Goal: Task Accomplishment & Management: Use online tool/utility

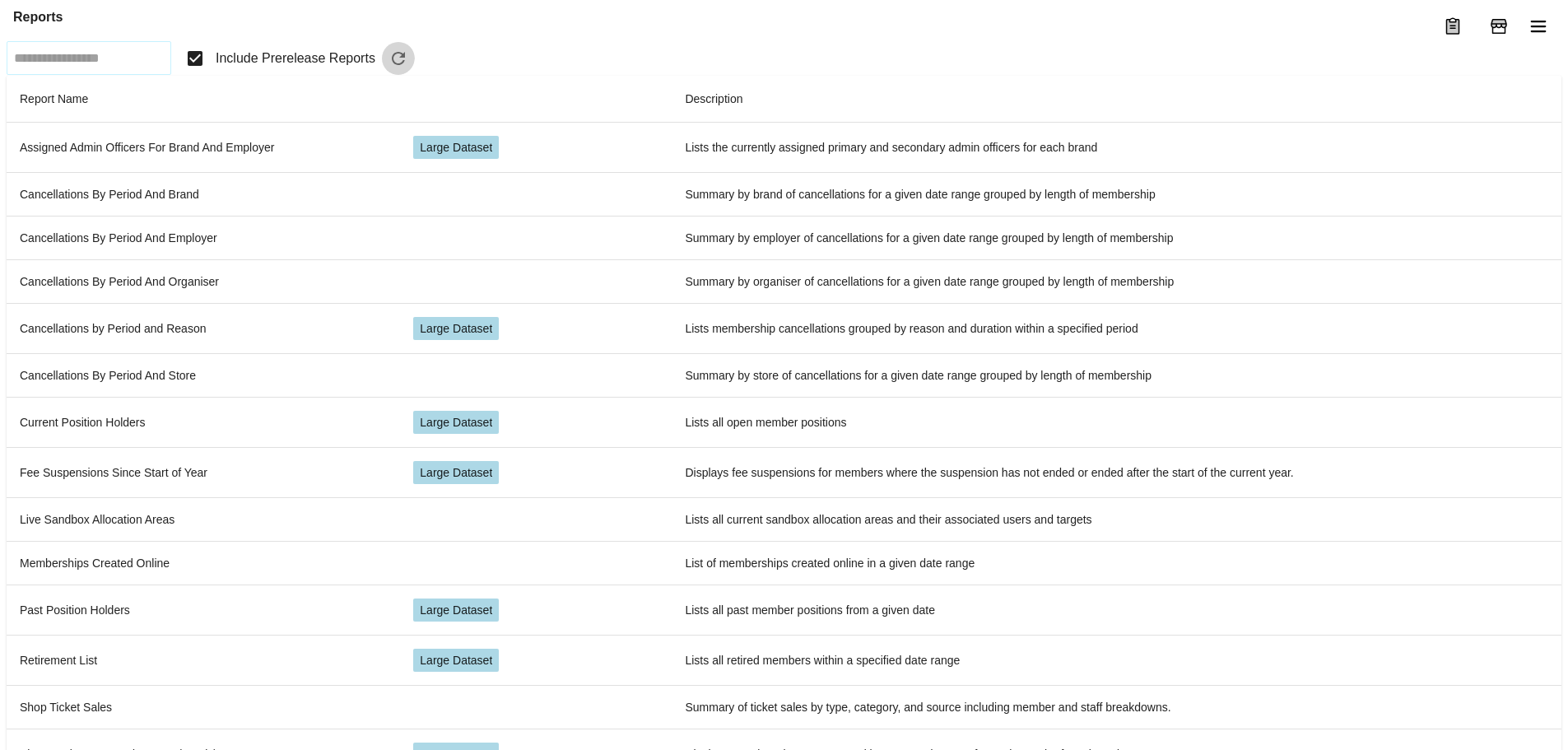
click at [405, 65] on icon "button" at bounding box center [398, 57] width 13 height 13
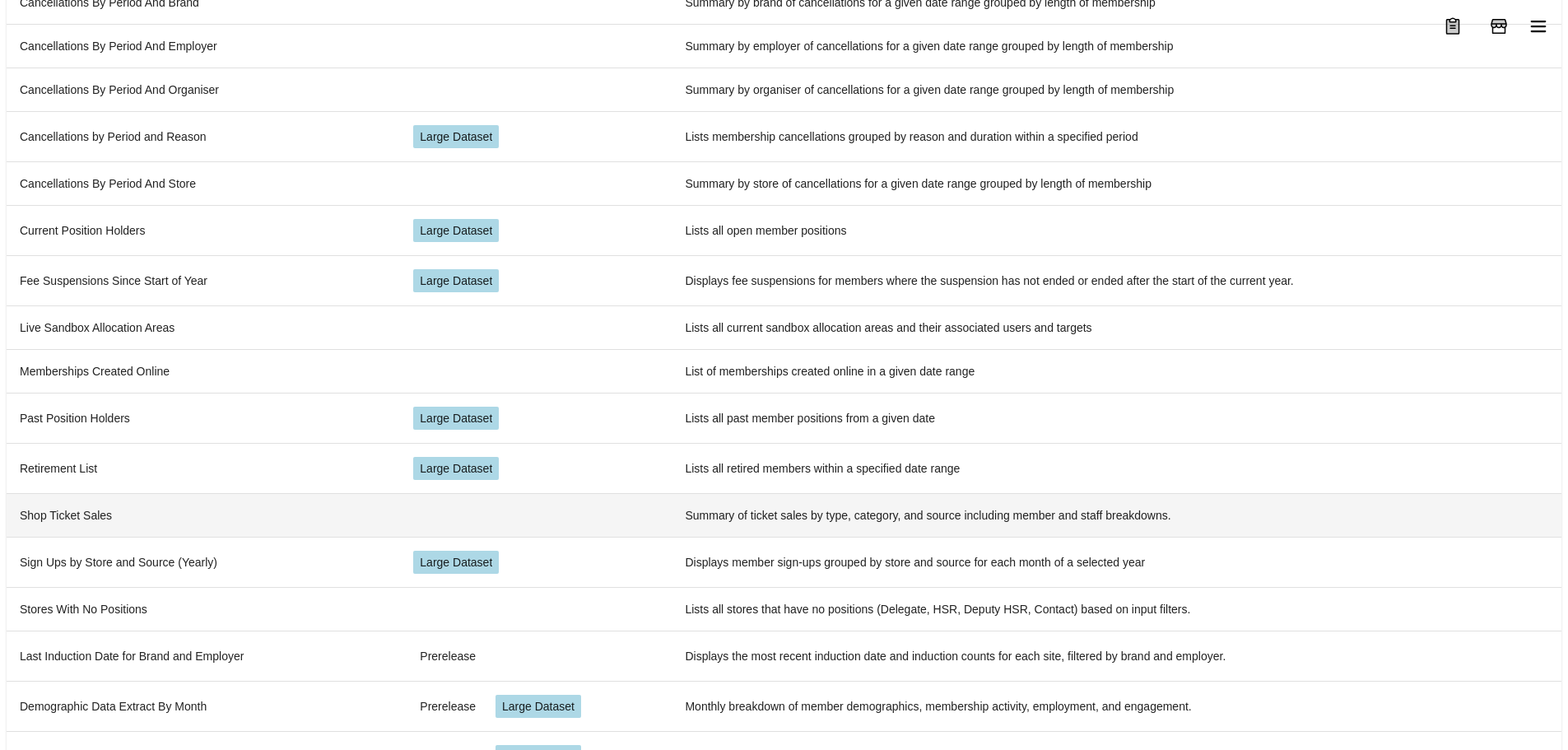
scroll to position [396, 0]
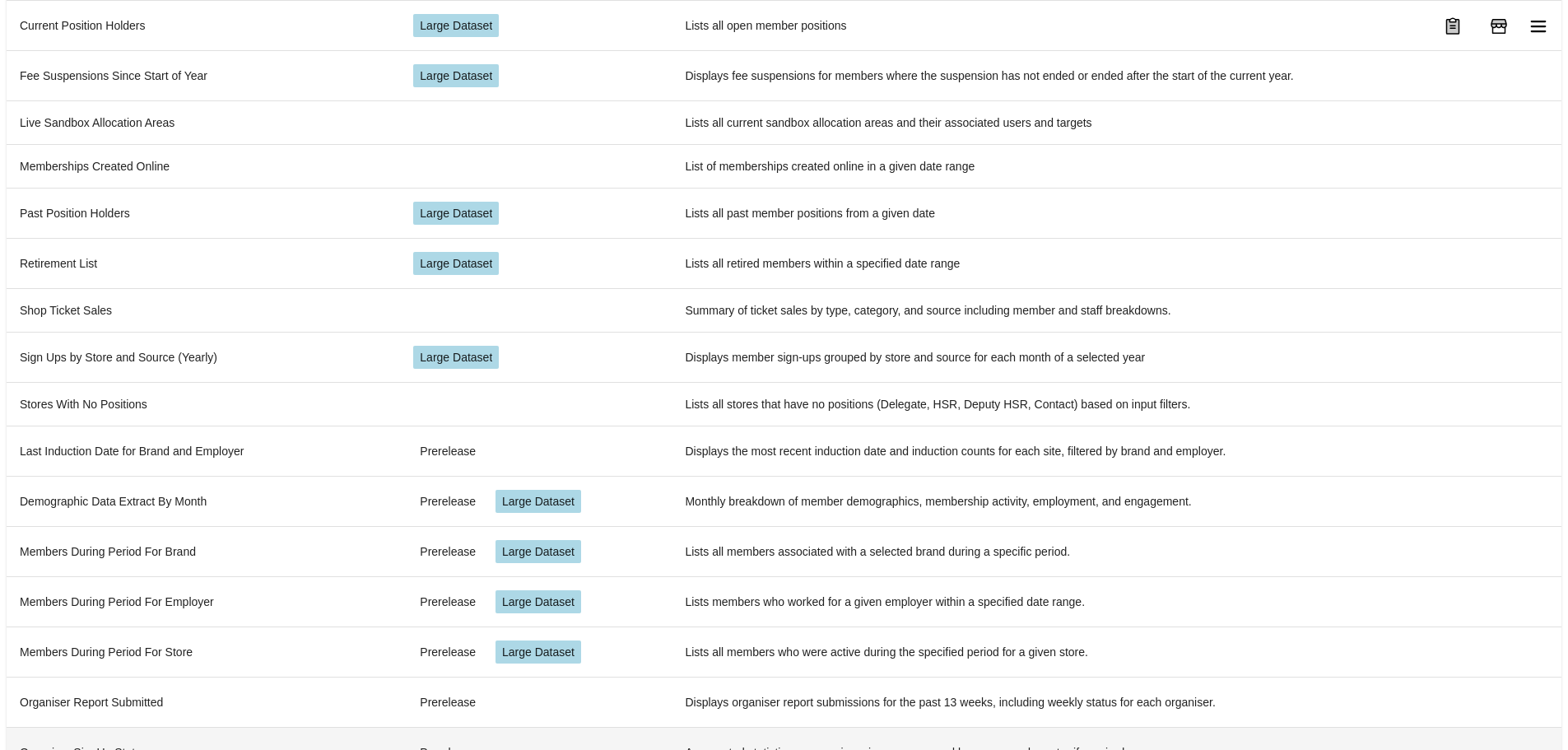
click at [81, 727] on td "Organiser SignUp Stats" at bounding box center [203, 752] width 394 height 51
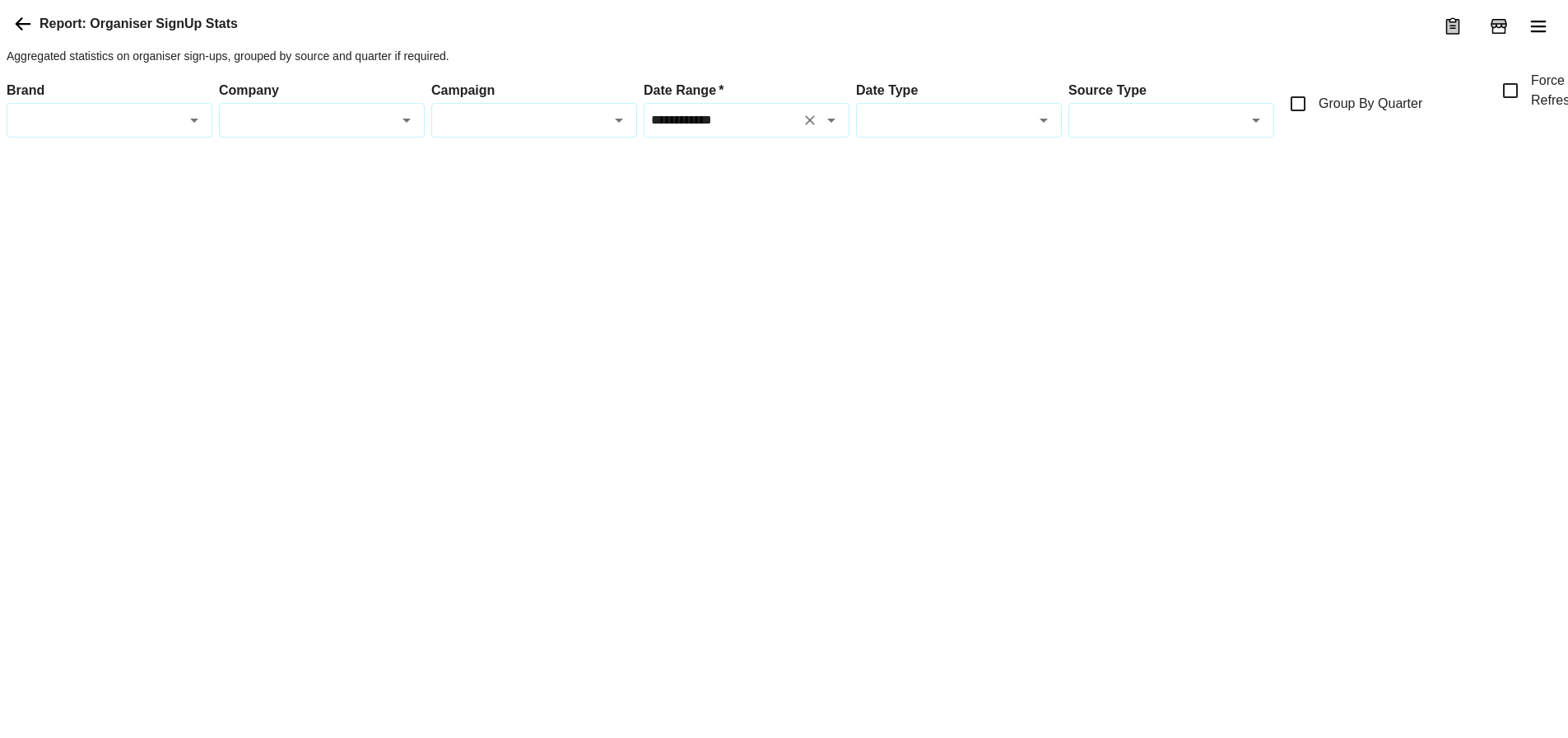
click at [772, 137] on div "**********" at bounding box center [746, 120] width 206 height 34
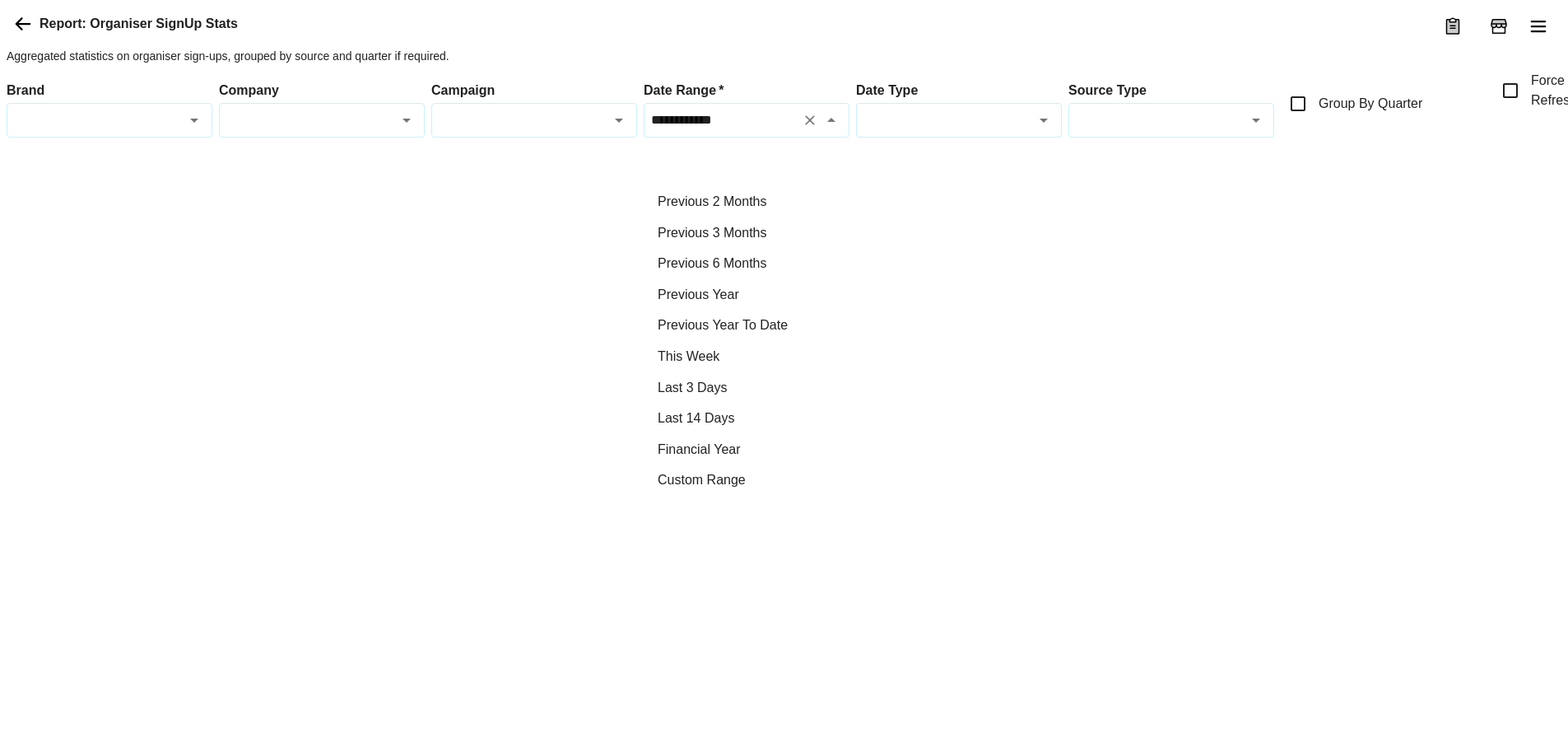
scroll to position [536, 0]
click at [739, 476] on li "Custom Range" at bounding box center [746, 479] width 204 height 31
type input "**********"
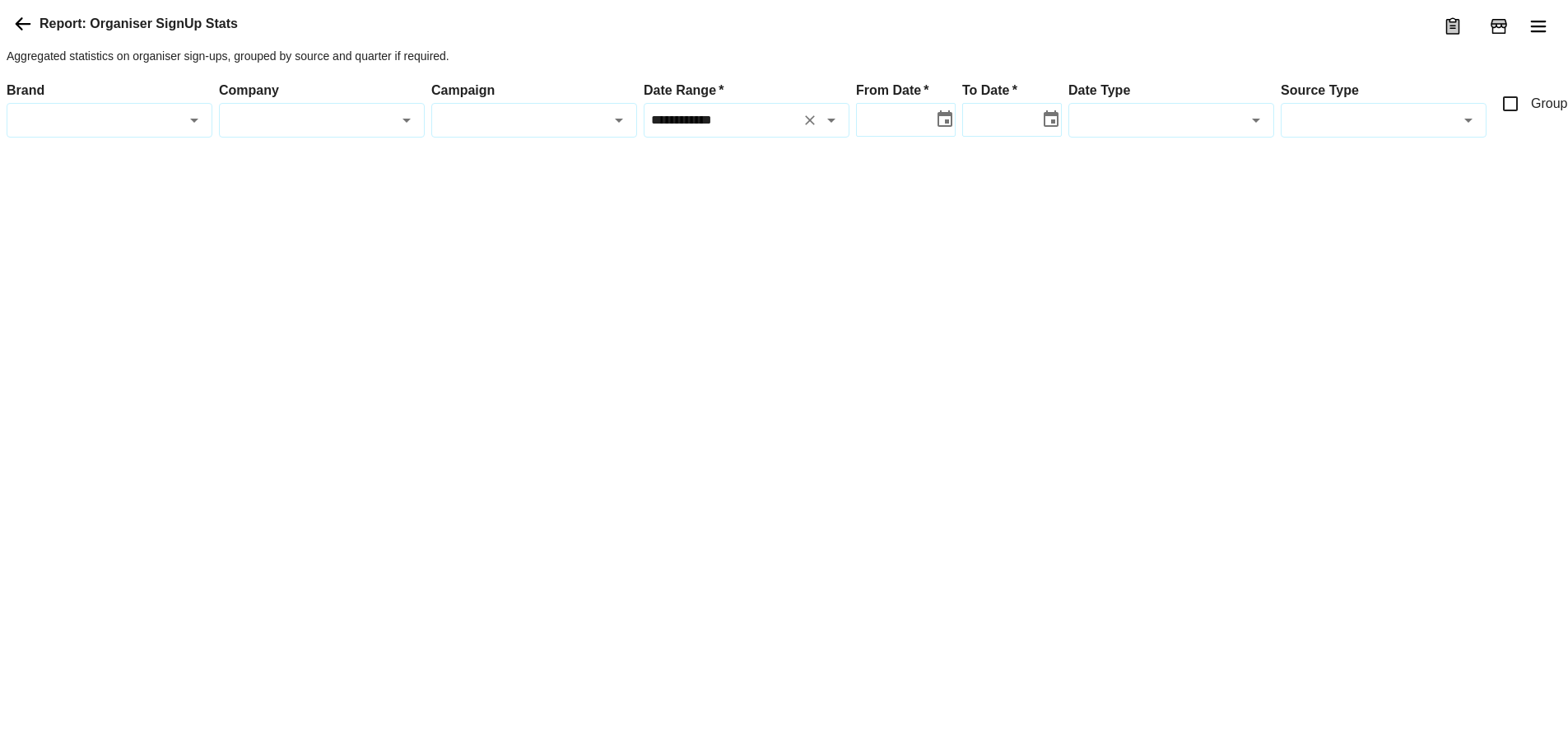
click at [947, 130] on icon "Choose date" at bounding box center [944, 119] width 20 height 20
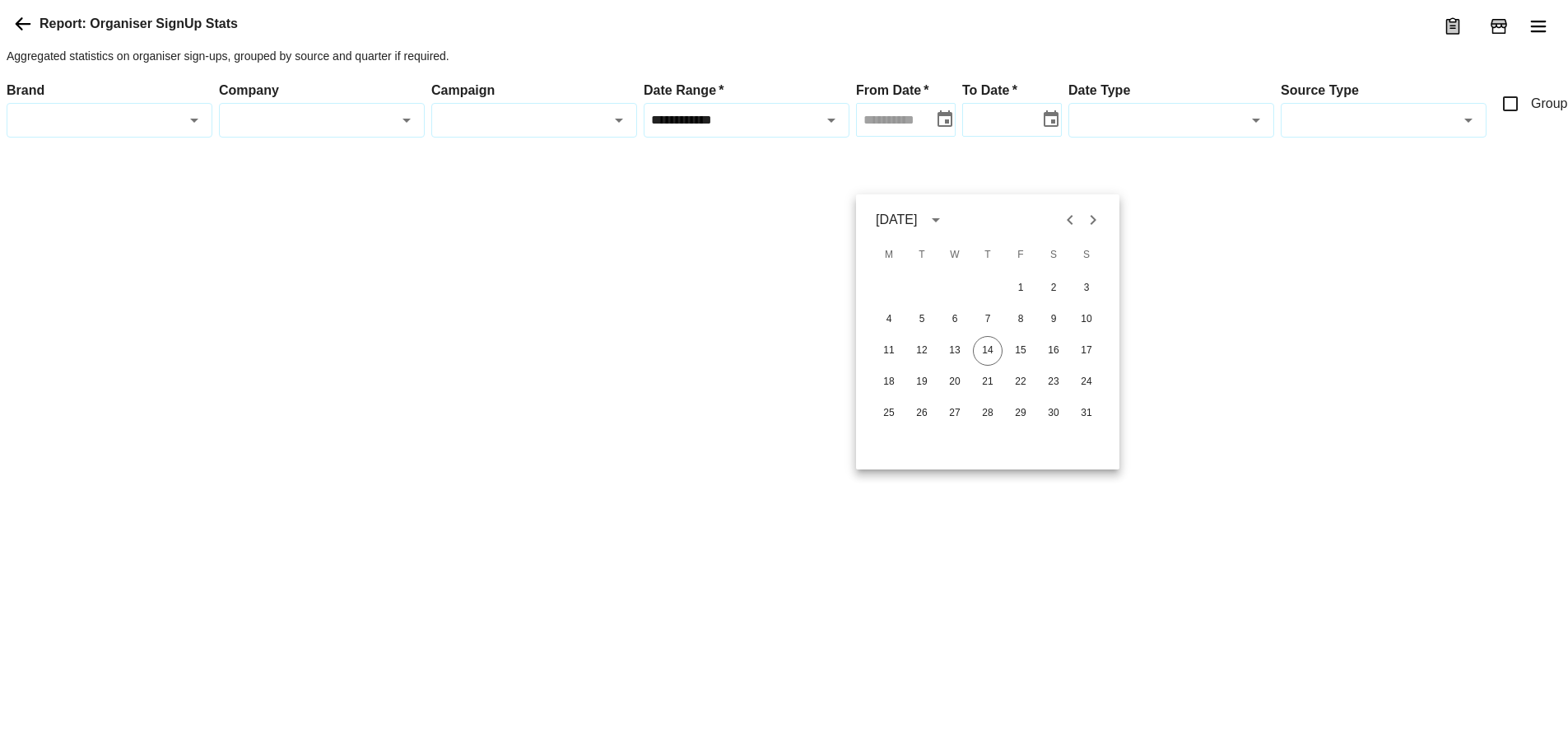
click at [945, 218] on icon "calendar view is open, switch to year view" at bounding box center [935, 220] width 20 height 20
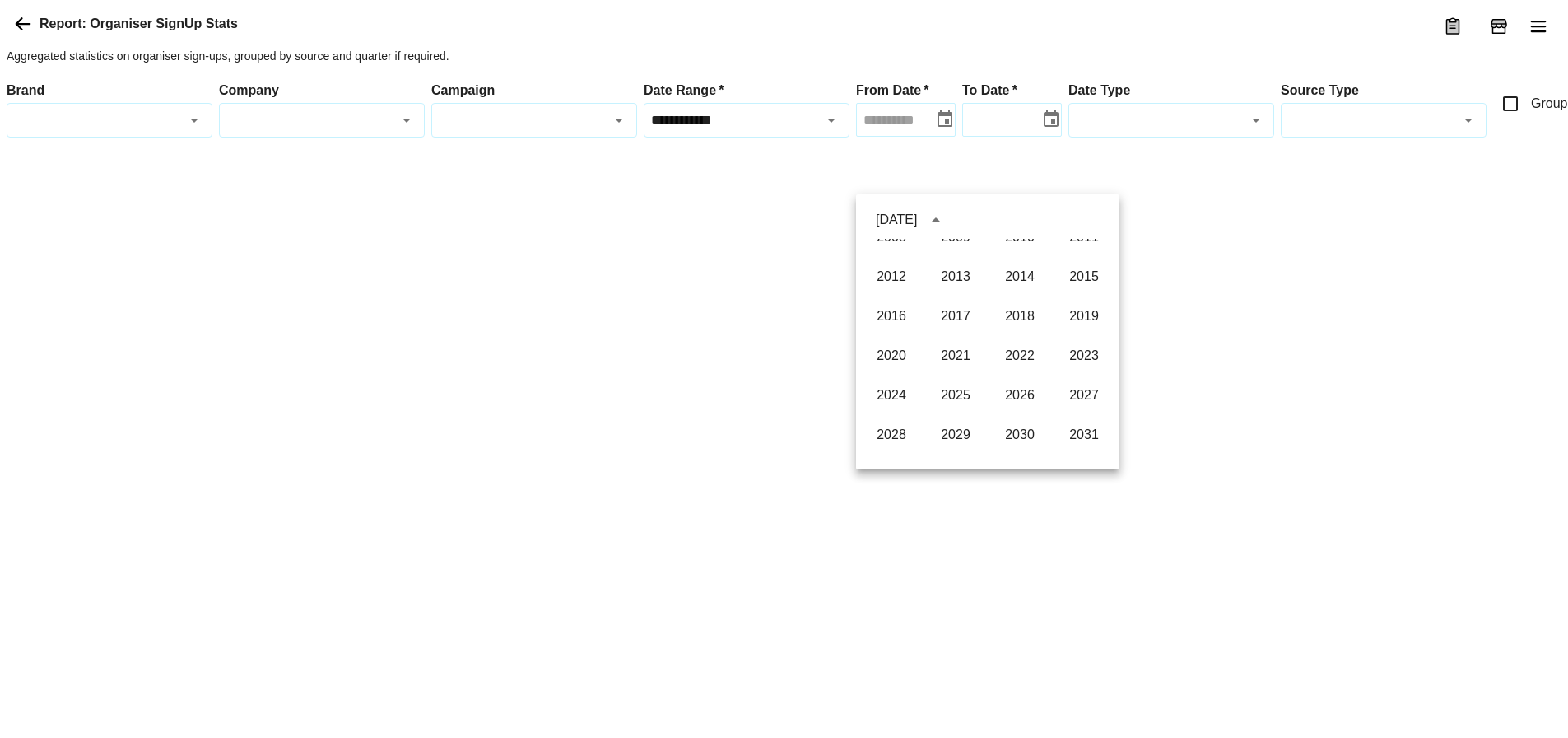
scroll to position [1129, 0]
click at [909, 314] on button "2020" at bounding box center [890, 314] width 59 height 30
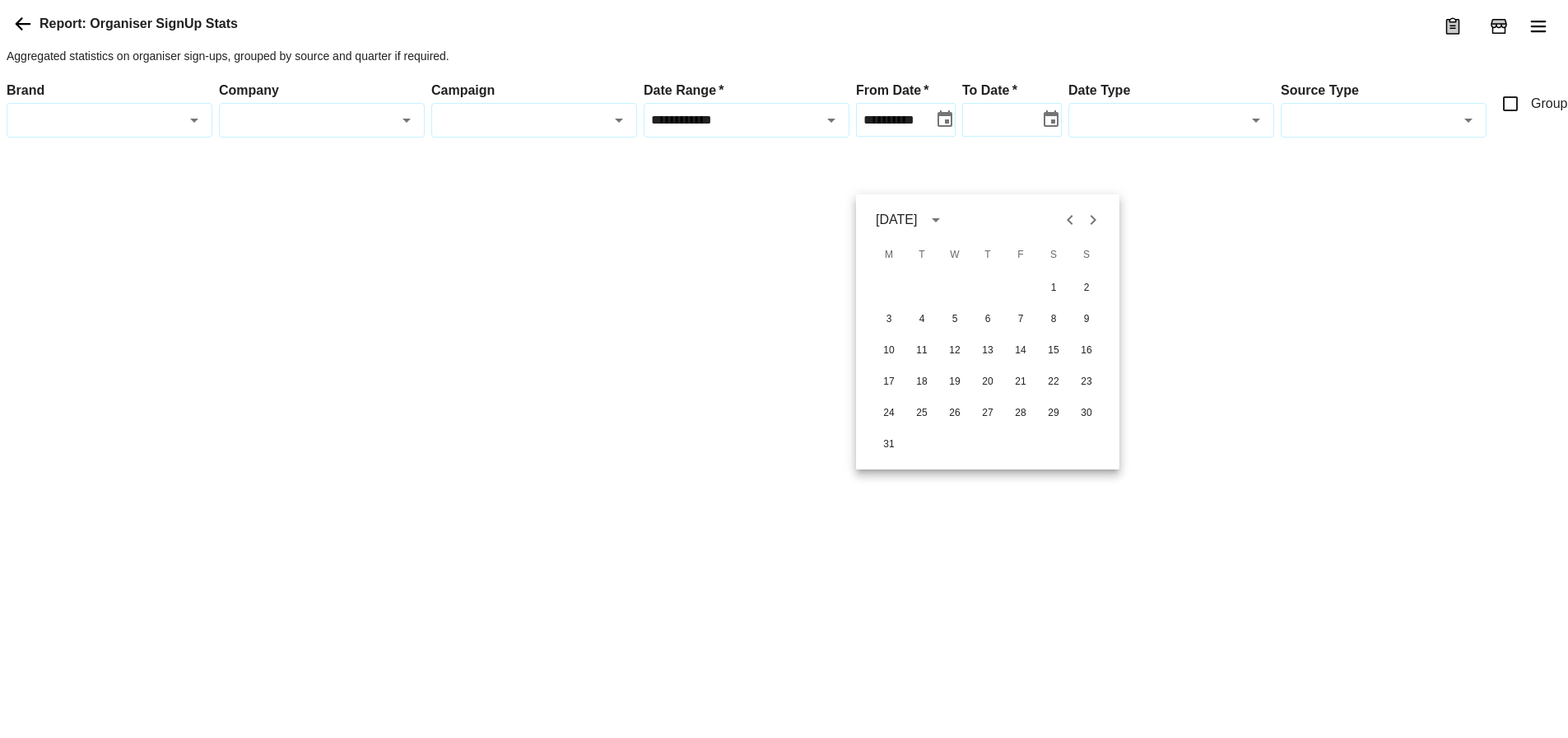
click at [1069, 216] on icon "Previous month" at bounding box center [1070, 220] width 20 height 20
click at [958, 283] on button "1" at bounding box center [955, 287] width 30 height 30
type input "**********"
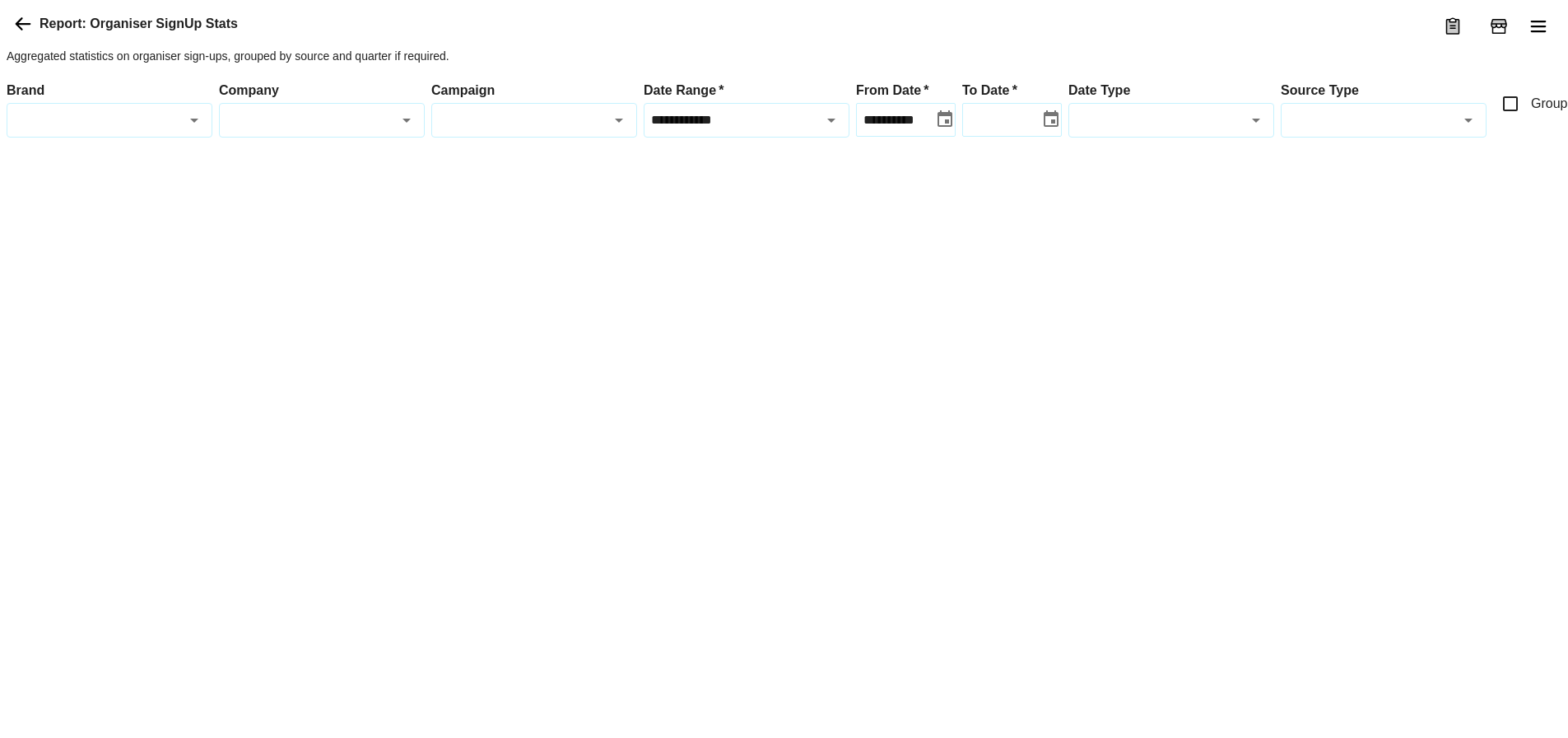
type input "**********"
click at [997, 132] on input "**********" at bounding box center [997, 120] width 62 height 26
click at [1046, 130] on icon "Choose date" at bounding box center [1051, 119] width 20 height 20
click at [1168, 218] on icon "Previous month" at bounding box center [1175, 220] width 20 height 20
click at [1093, 415] on button "31" at bounding box center [1094, 413] width 30 height 30
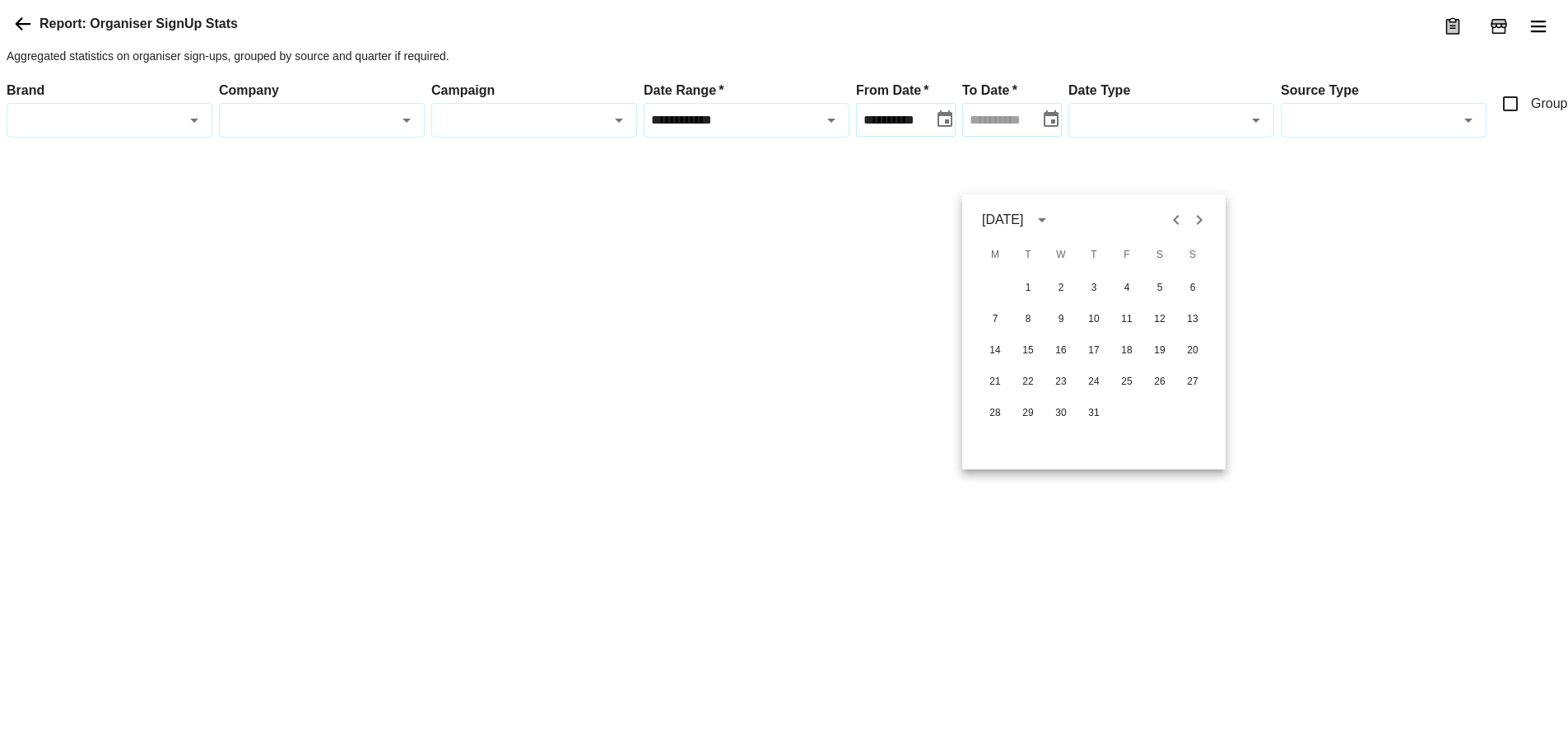
type input "**********"
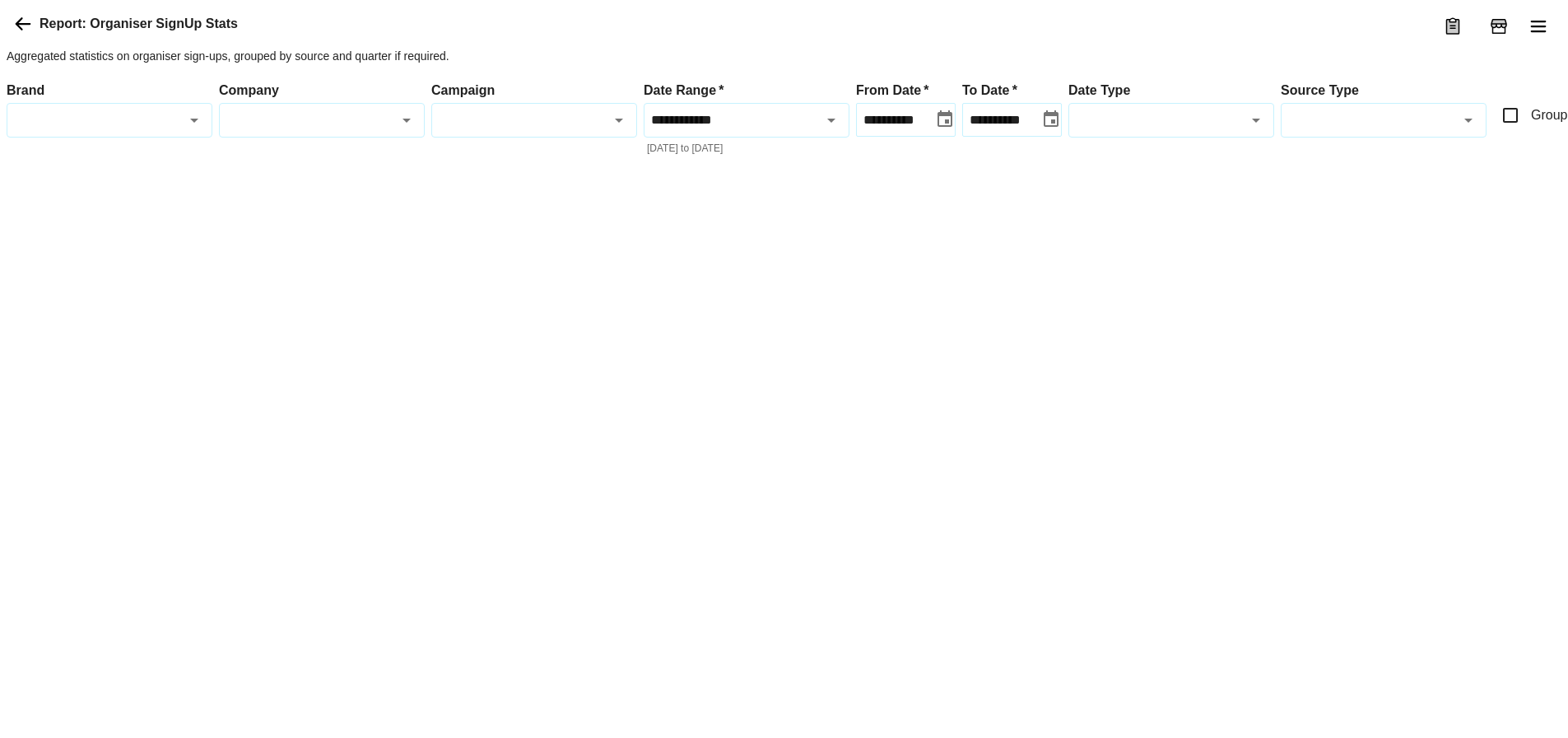
click at [1157, 130] on input "Date Type" at bounding box center [1156, 120] width 169 height 19
click at [1148, 213] on li "Data Entry Date" at bounding box center [1171, 210] width 204 height 31
click at [1139, 180] on div at bounding box center [939, 180] width 1866 height 0
click at [1259, 130] on icon "Open" at bounding box center [1255, 120] width 20 height 20
click at [1176, 242] on li "Date Signed" at bounding box center [1171, 242] width 204 height 31
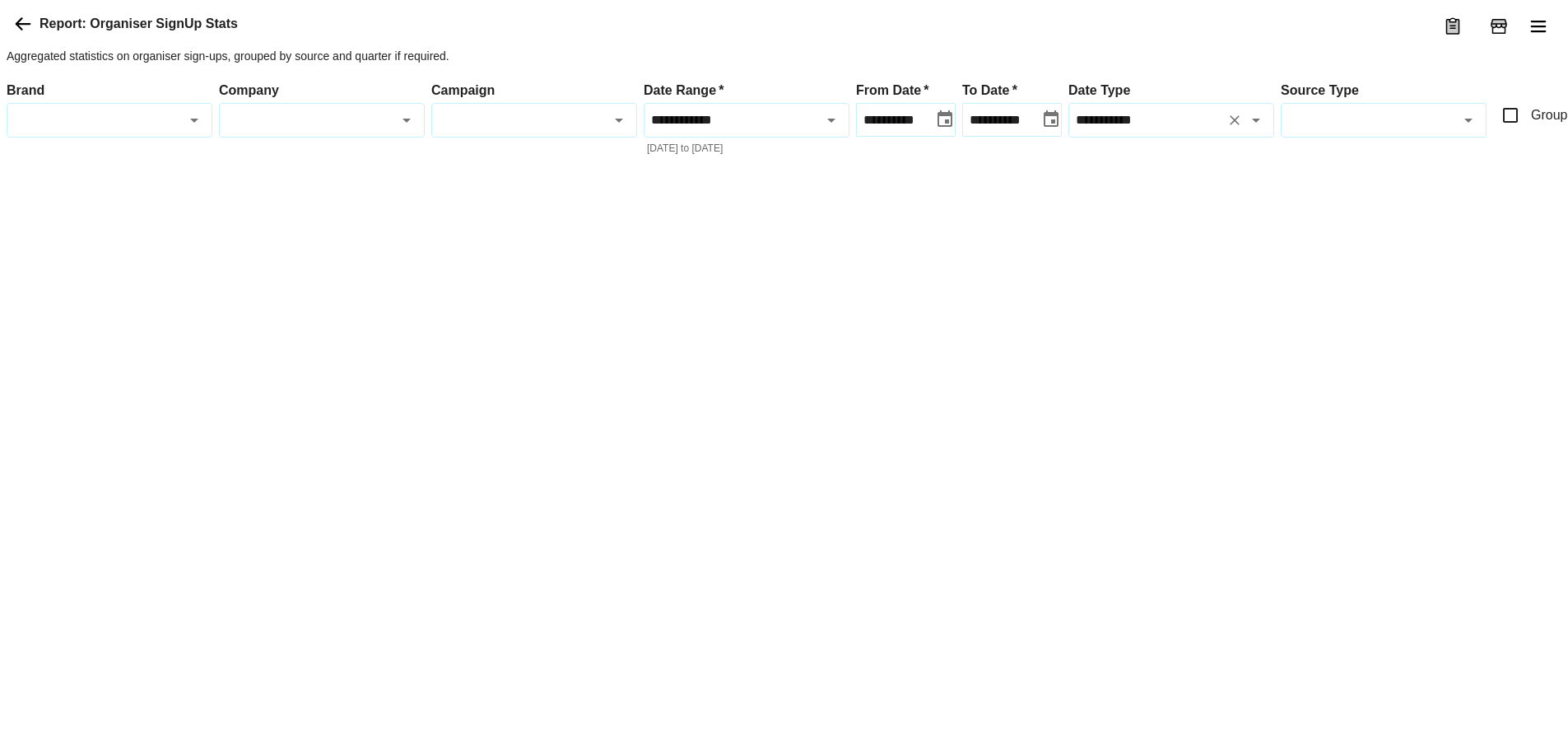
click at [1181, 180] on div at bounding box center [939, 180] width 1866 height 0
click at [1262, 130] on icon "Open" at bounding box center [1255, 120] width 20 height 20
click at [1144, 207] on li "Data Entry Date" at bounding box center [1171, 210] width 204 height 31
type input "**********"
click at [1119, 180] on div at bounding box center [939, 180] width 1866 height 0
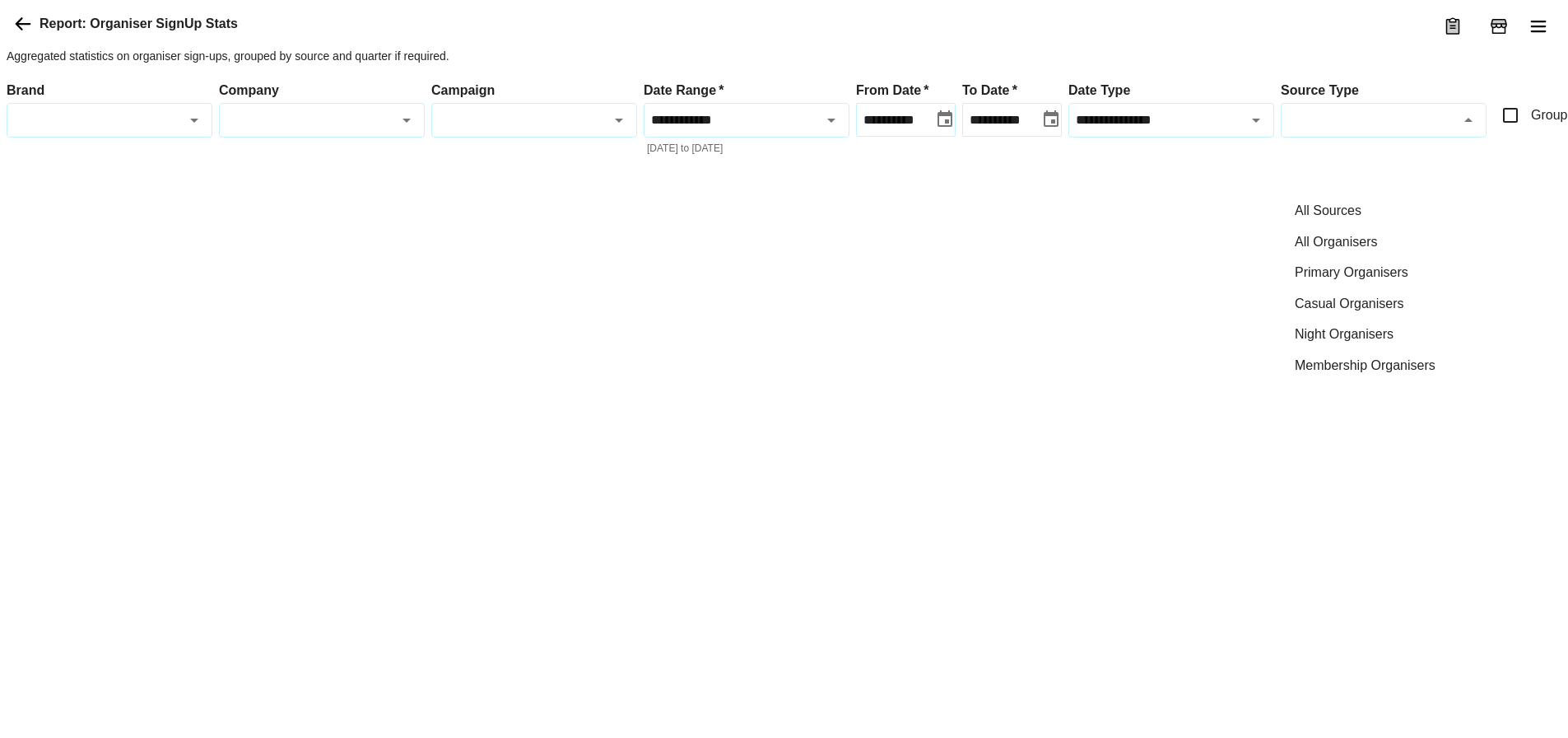
click at [1370, 130] on input "Source Type" at bounding box center [1369, 120] width 169 height 19
click at [1384, 305] on li "Casual Organisers" at bounding box center [1384, 304] width 204 height 31
type input "**********"
click at [1251, 180] on div at bounding box center [939, 180] width 1866 height 0
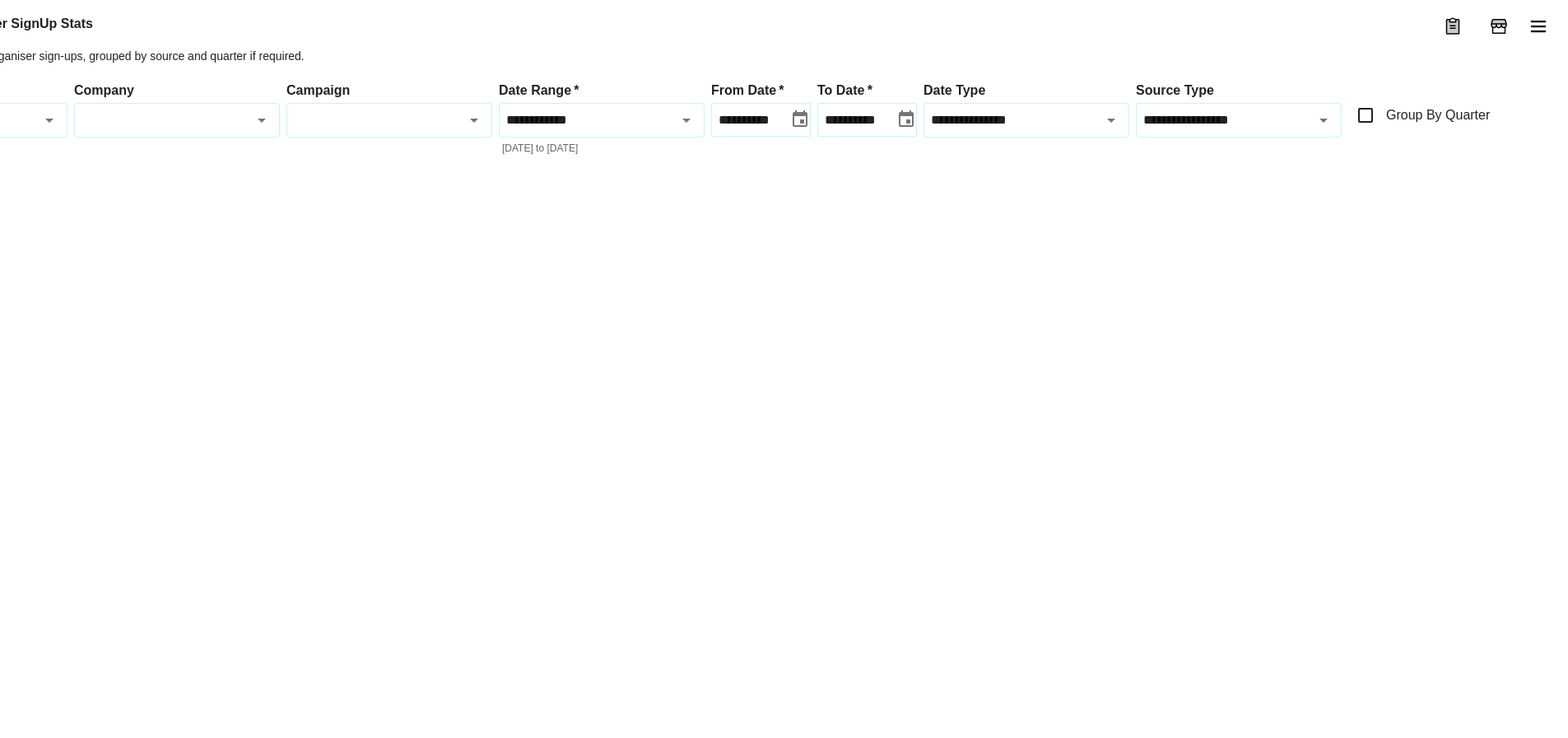
scroll to position [0, 268]
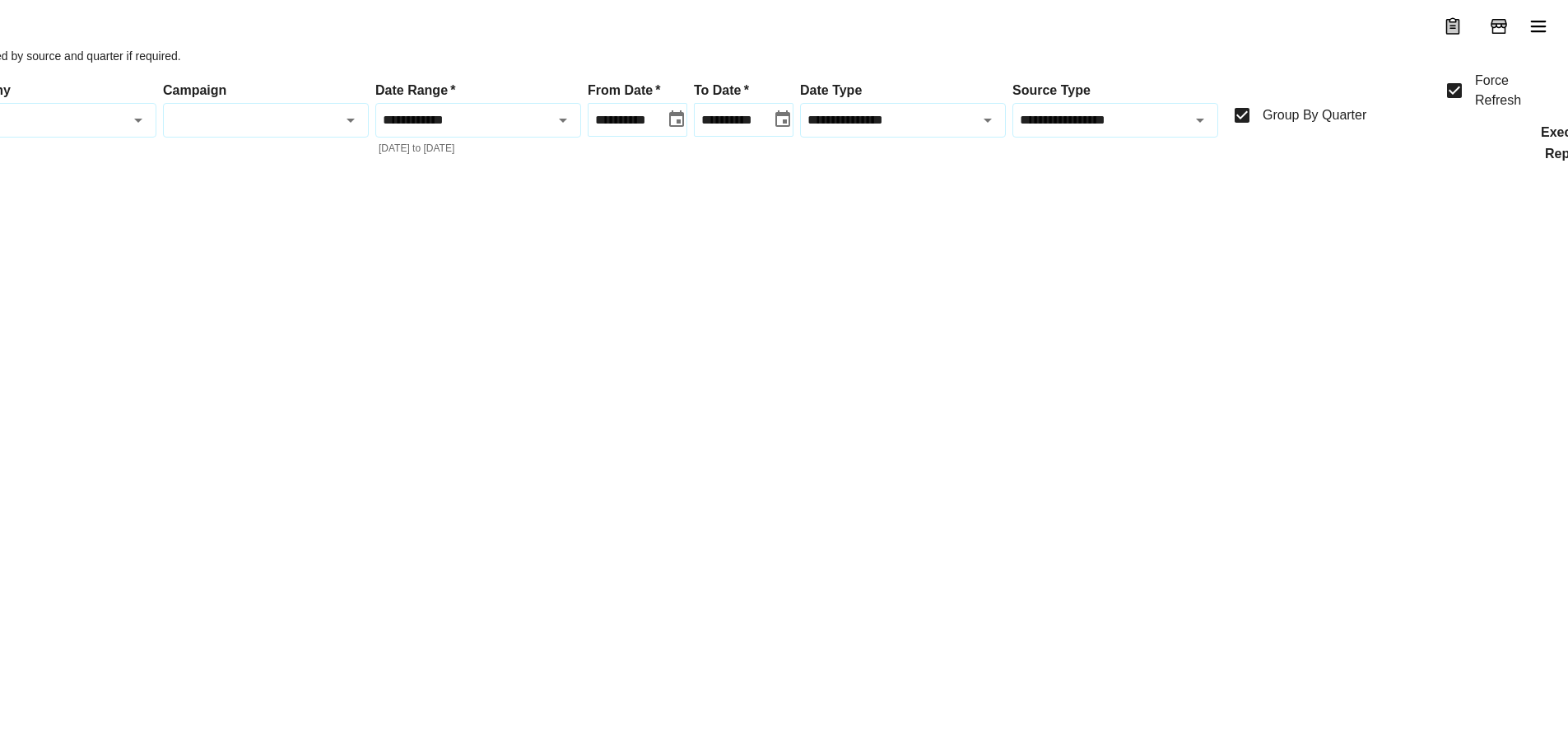
click at [1559, 160] on button "Execute Report" at bounding box center [1565, 143] width 76 height 34
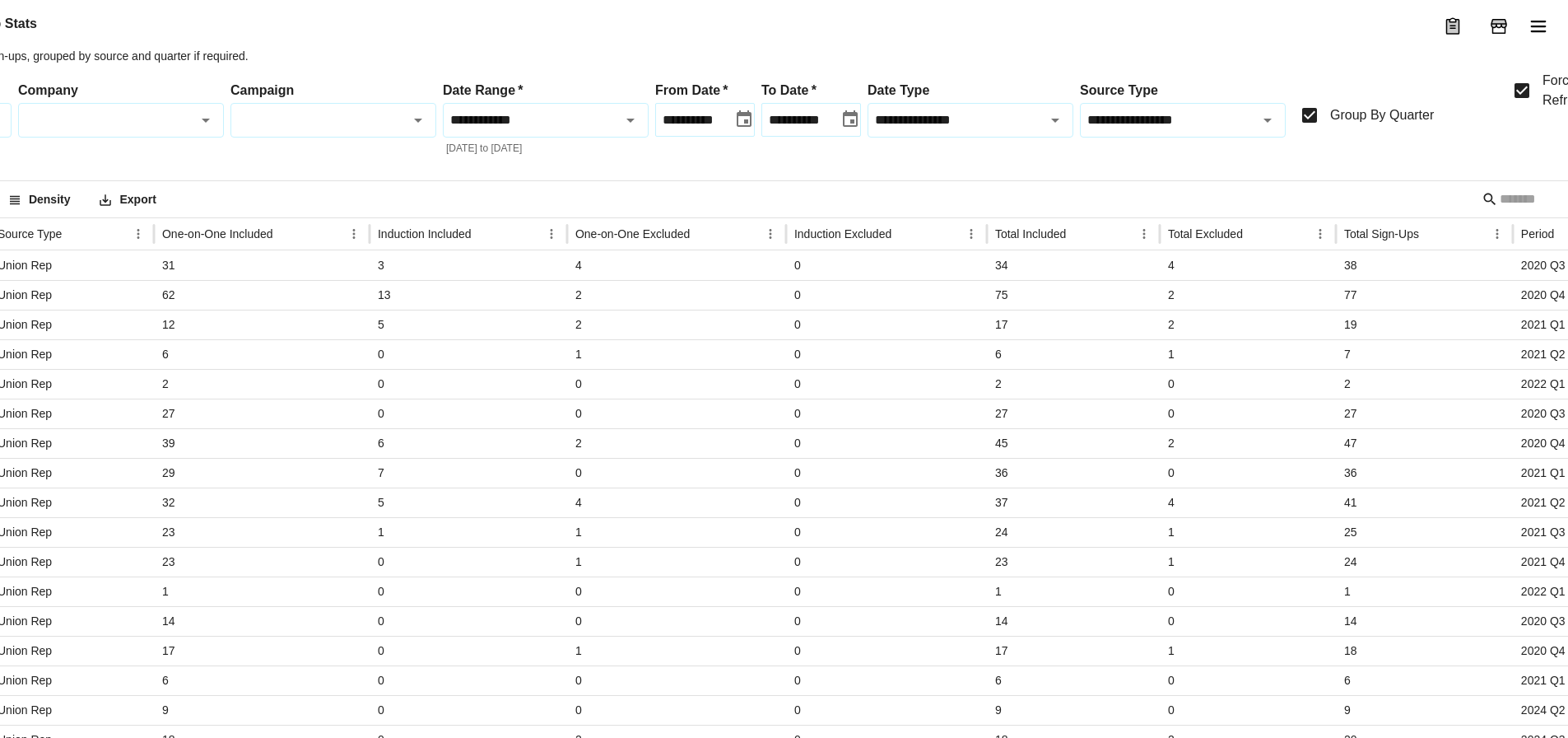
scroll to position [0, 0]
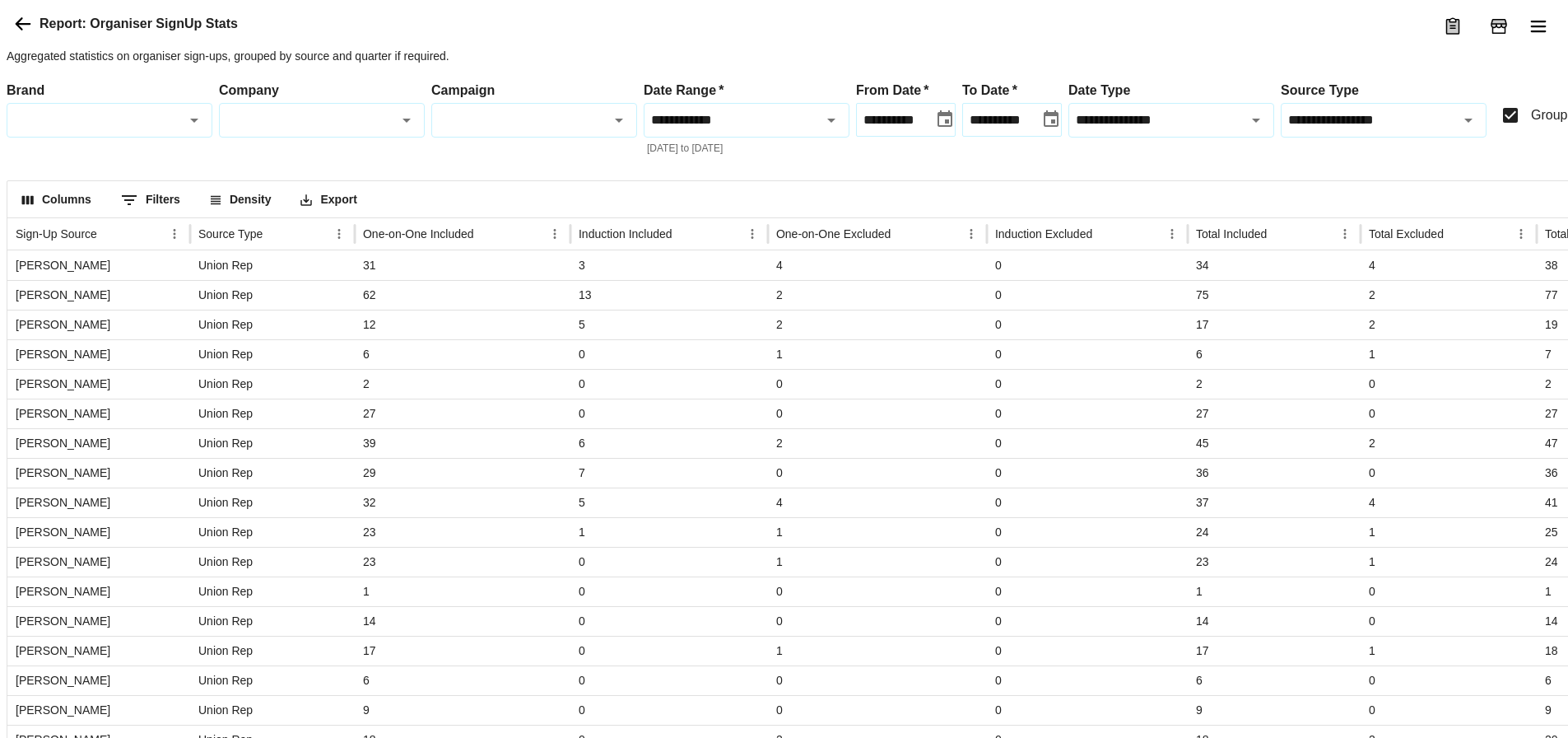
click at [615, 130] on icon "Open" at bounding box center [618, 120] width 20 height 20
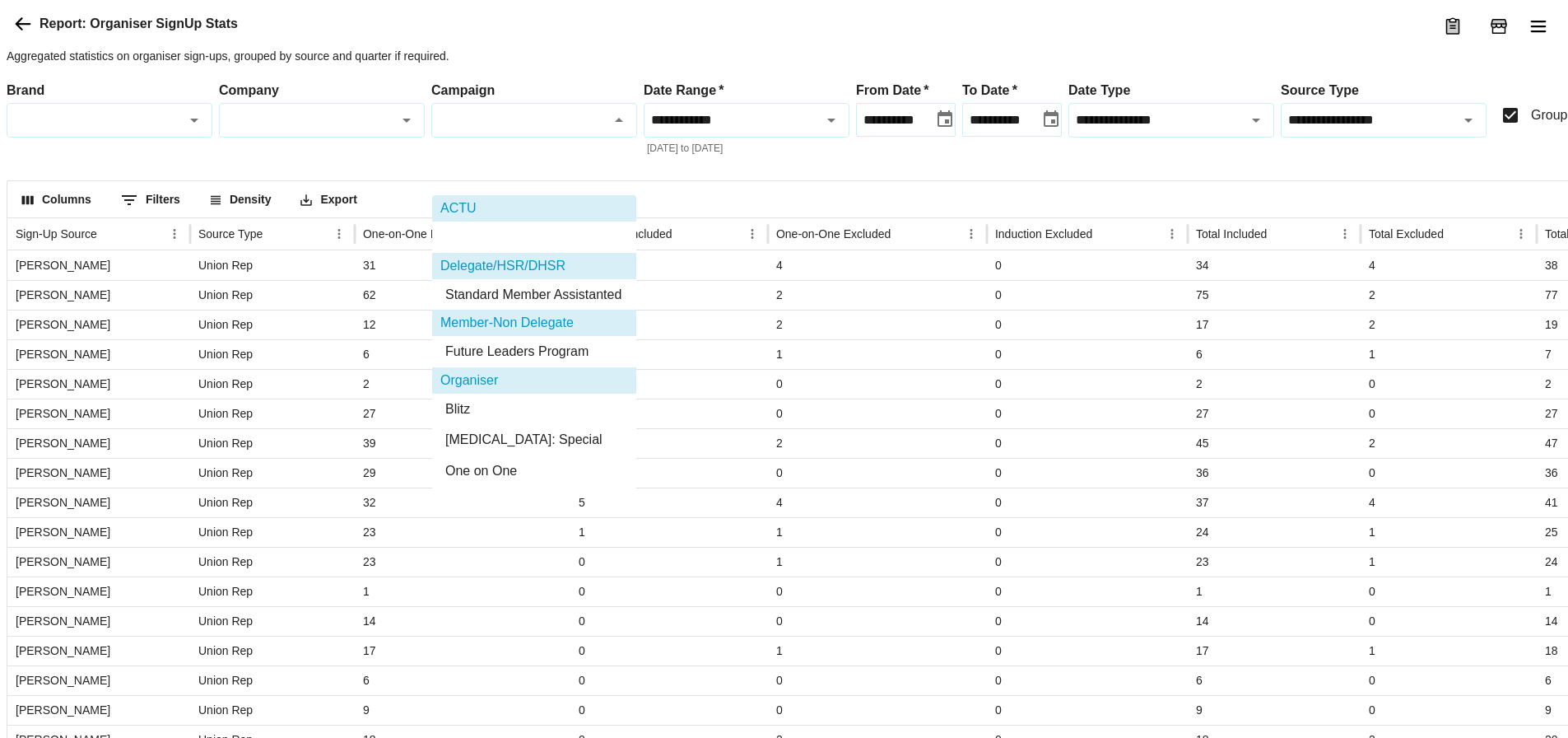
click at [539, 231] on li "ACTU recruitment" at bounding box center [534, 237] width 204 height 31
type input "**********"
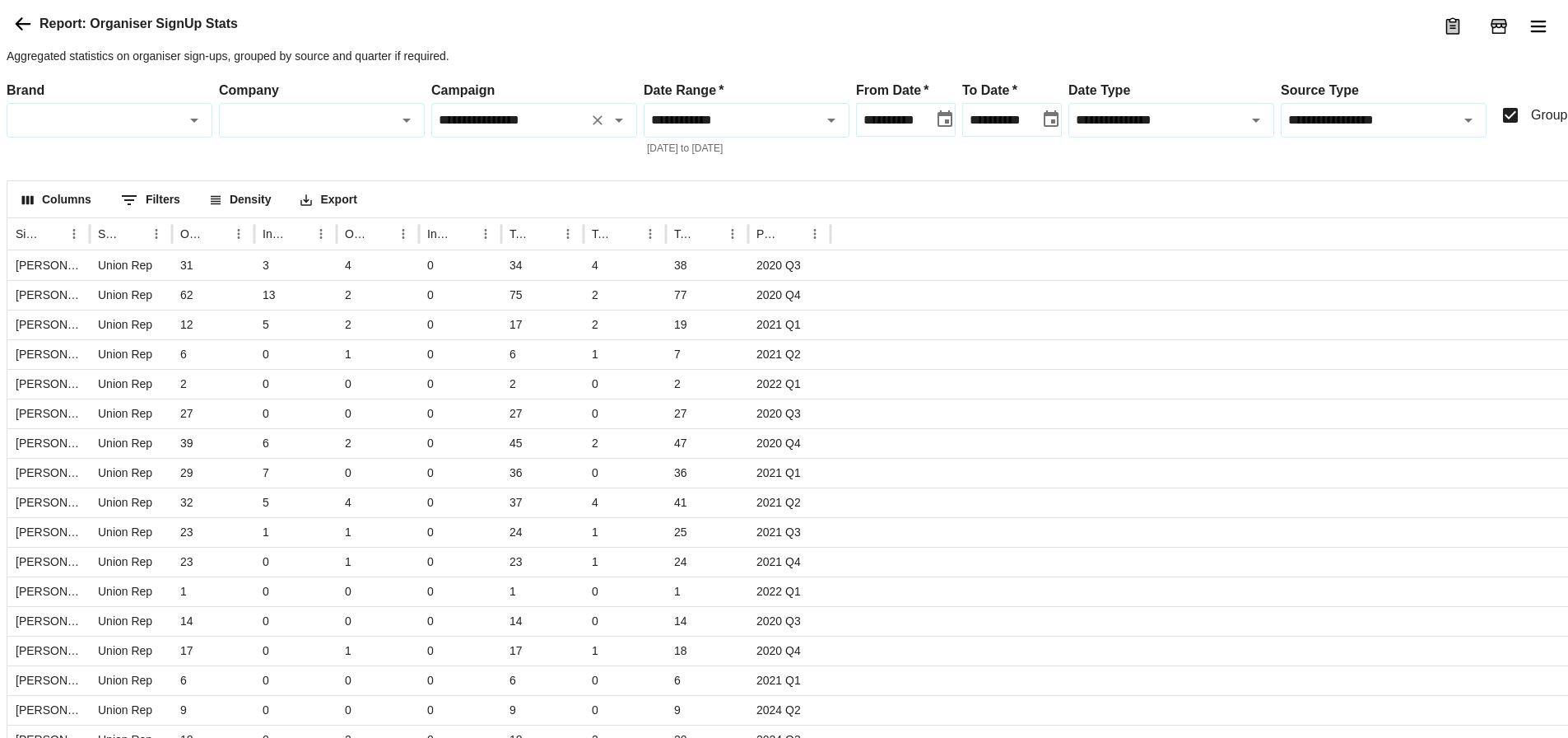
scroll to position [0, 301]
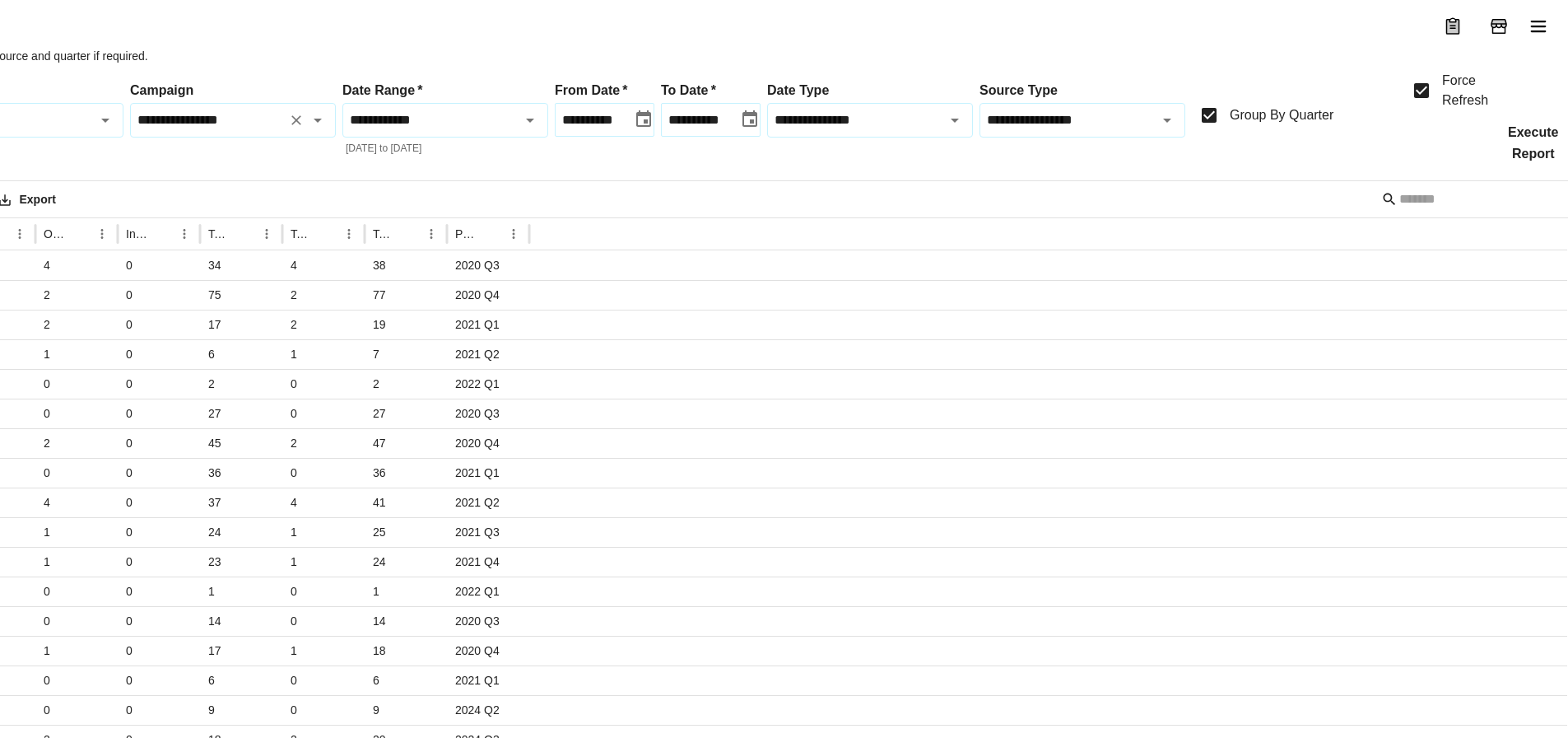
click at [1541, 160] on button "Execute Report" at bounding box center [1532, 143] width 76 height 34
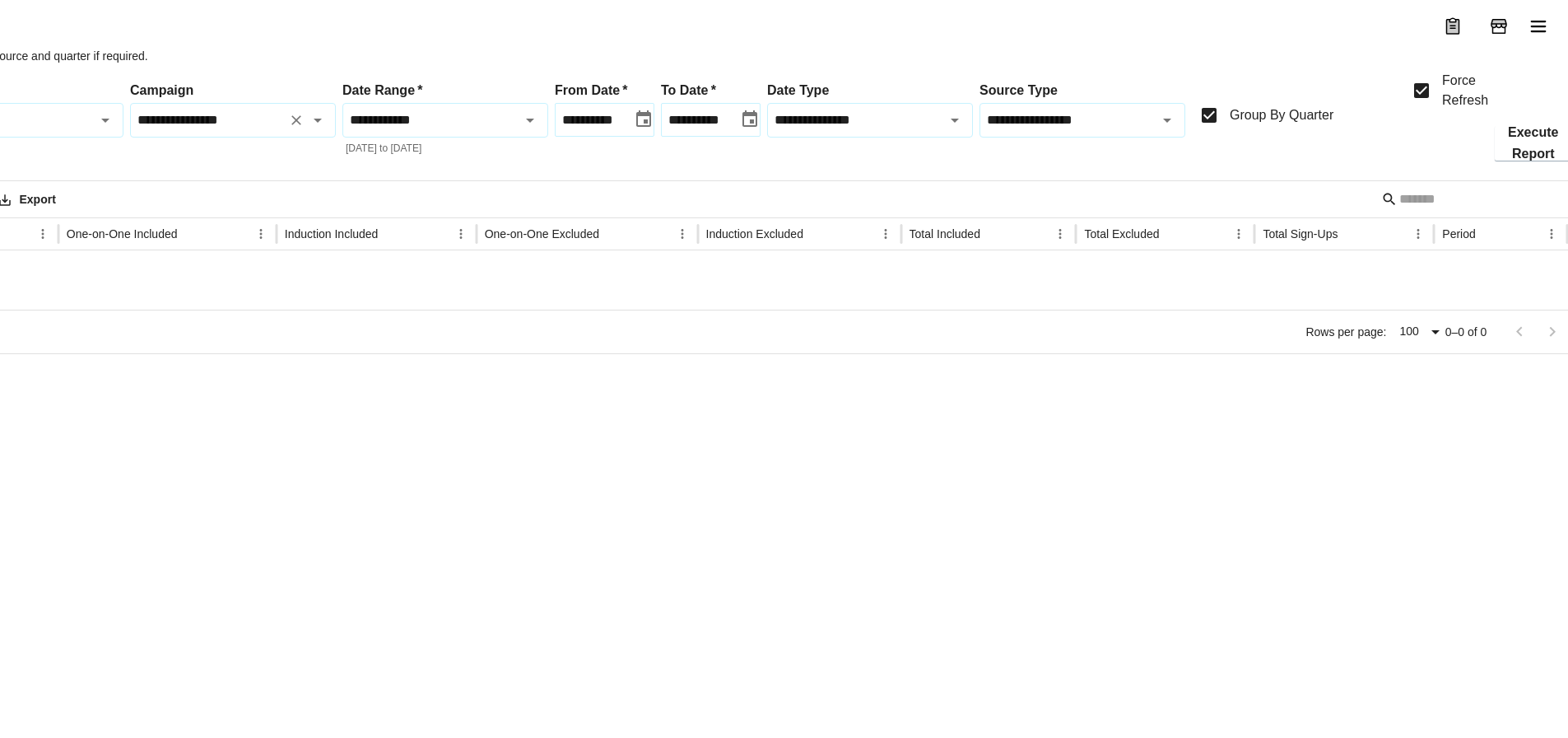
click at [297, 129] on icon "Clear" at bounding box center [296, 119] width 16 height 16
click at [1529, 160] on button "Execute Report" at bounding box center [1532, 143] width 76 height 34
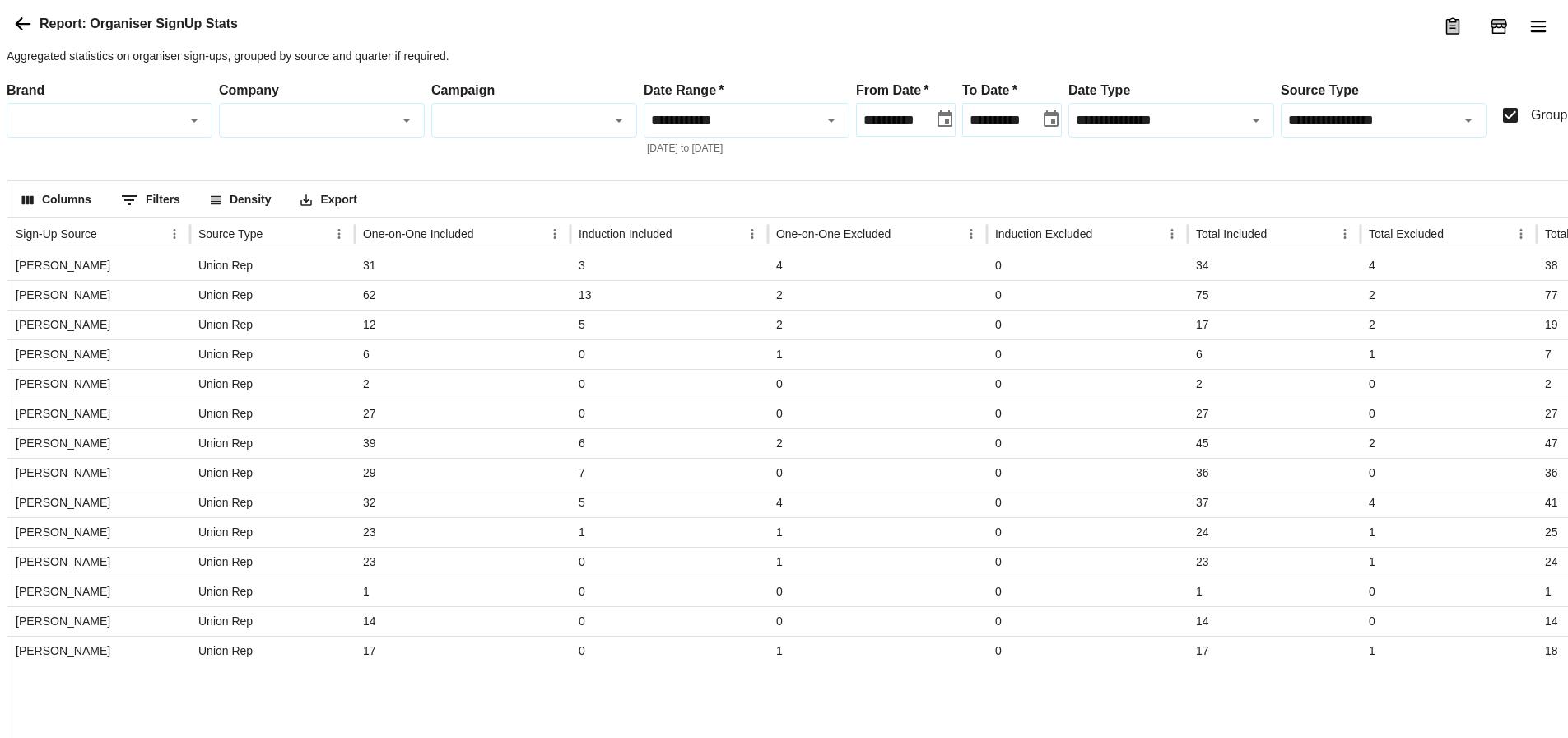
scroll to position [0, 0]
click at [1479, 131] on button "Open" at bounding box center [1468, 120] width 23 height 23
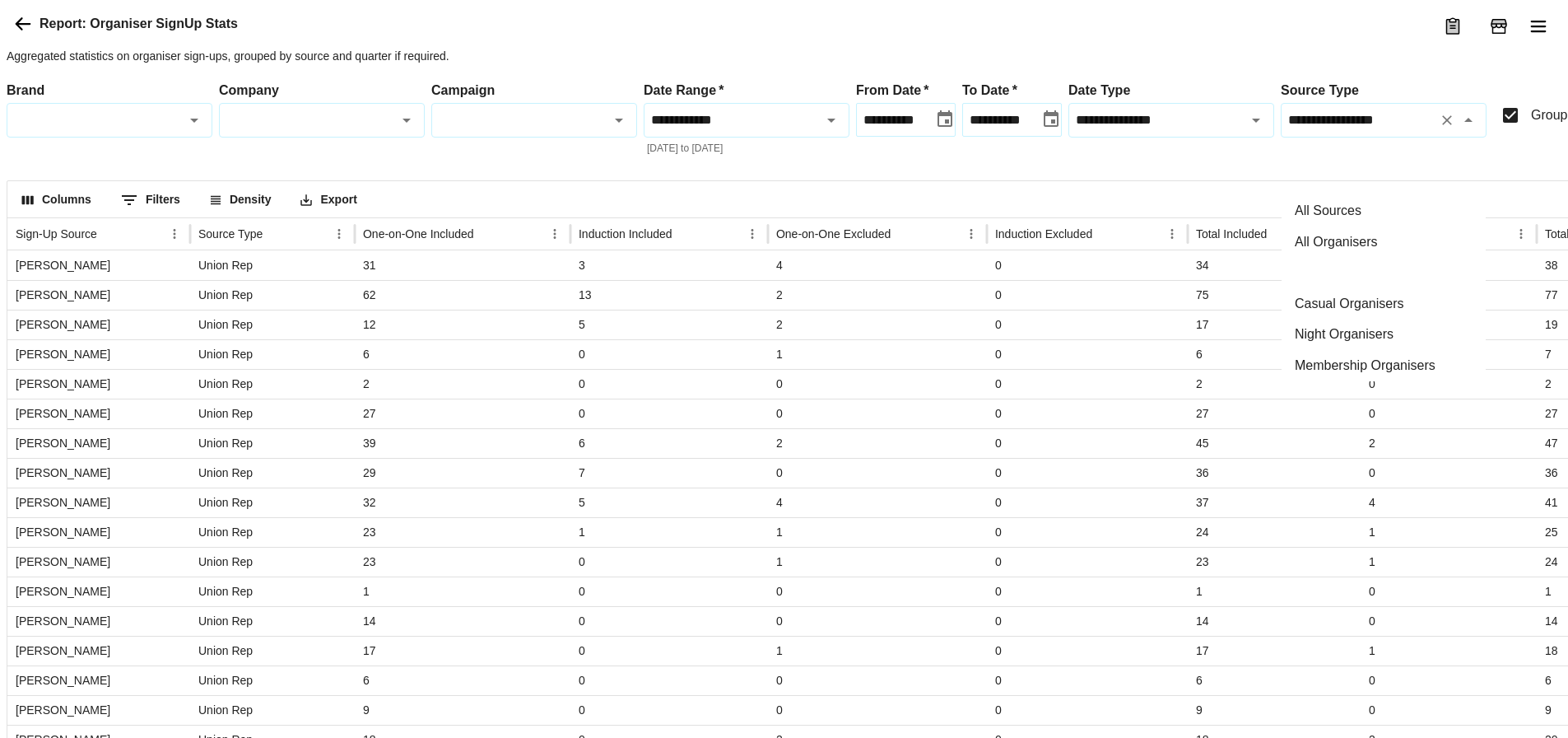
click at [1355, 275] on li "Primary Organisers" at bounding box center [1384, 272] width 204 height 31
type input "**********"
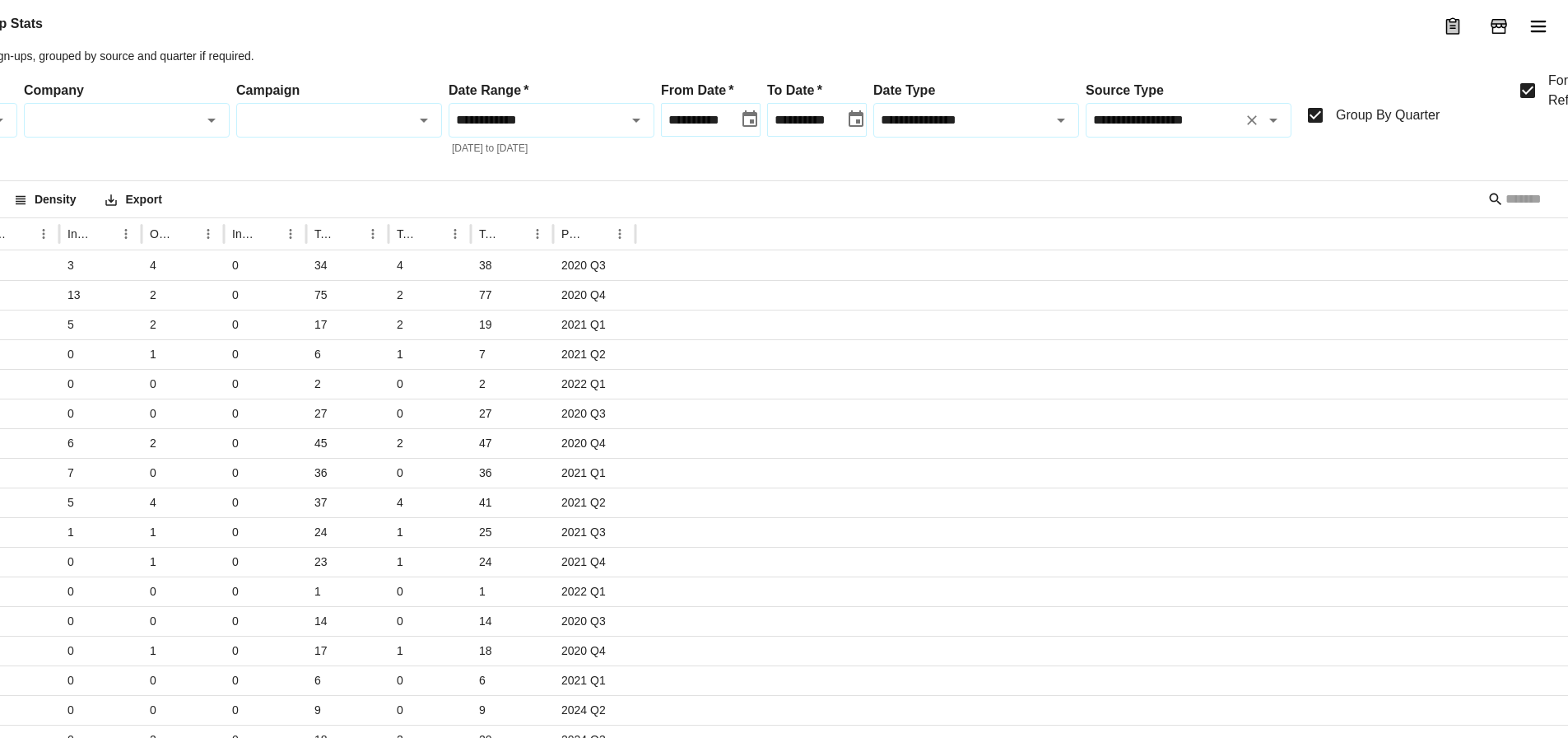
scroll to position [0, 301]
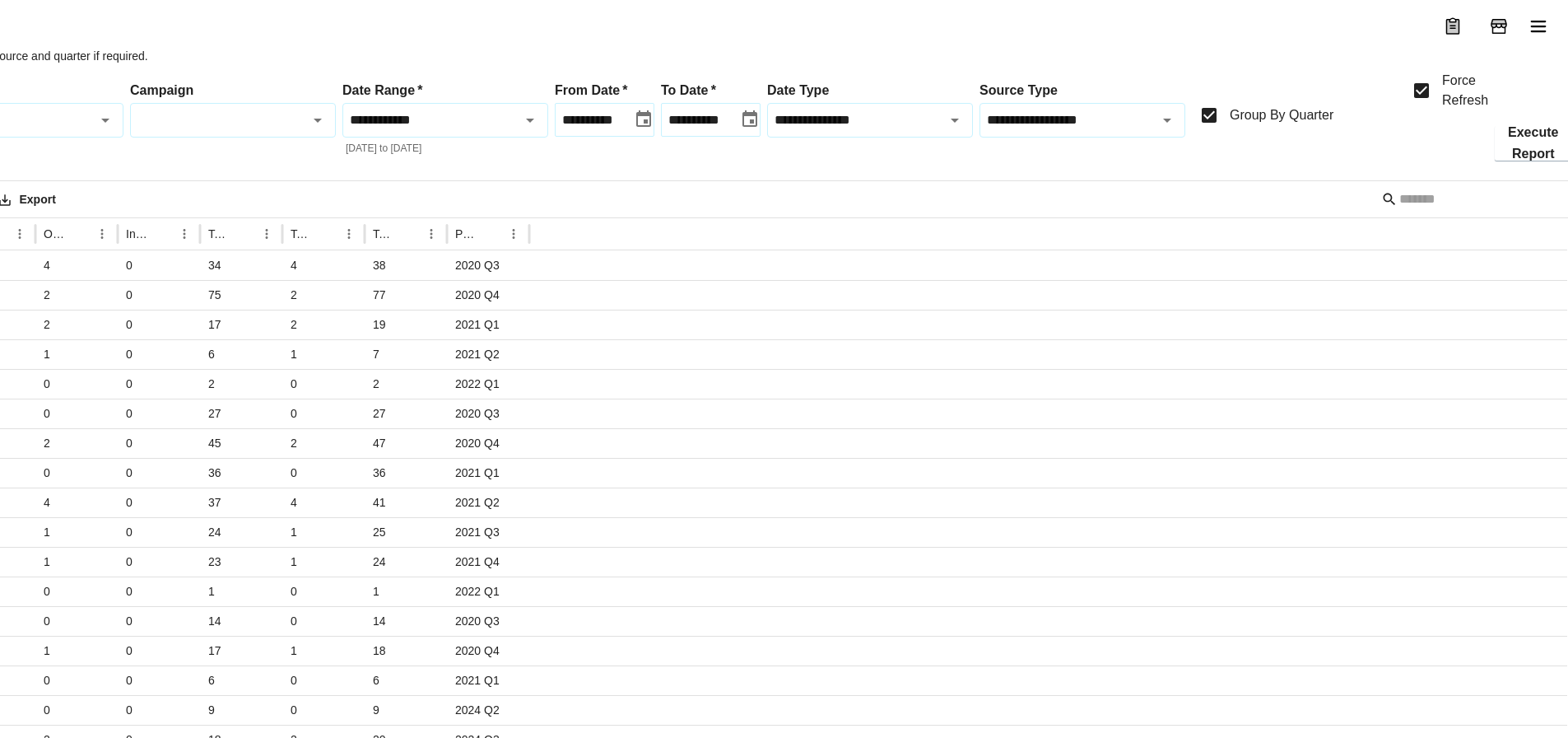
click at [1521, 160] on button "Execute Report" at bounding box center [1532, 143] width 76 height 34
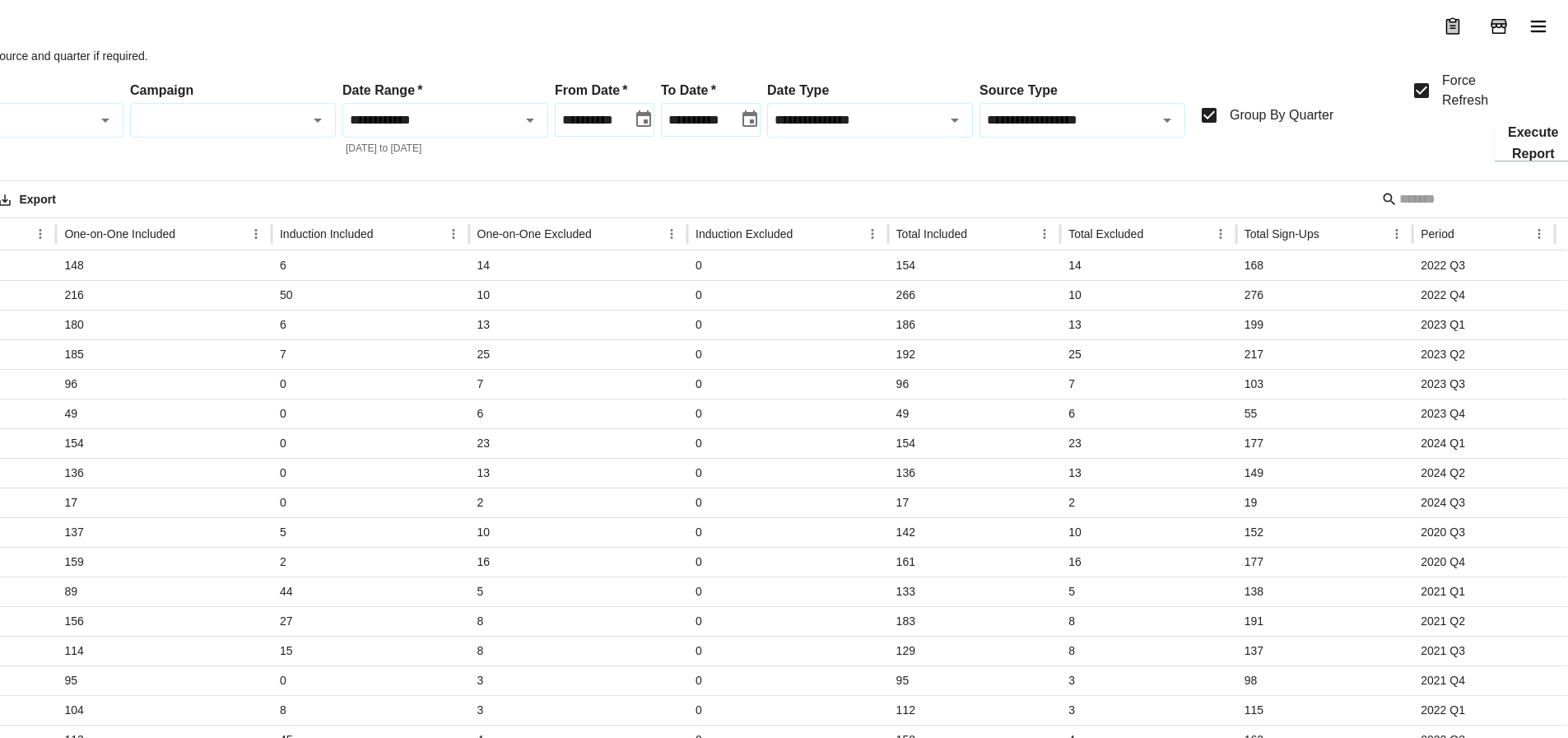
click at [1547, 160] on button "Execute Report" at bounding box center [1532, 143] width 76 height 34
click at [1546, 160] on button "Execute Report" at bounding box center [1532, 143] width 76 height 34
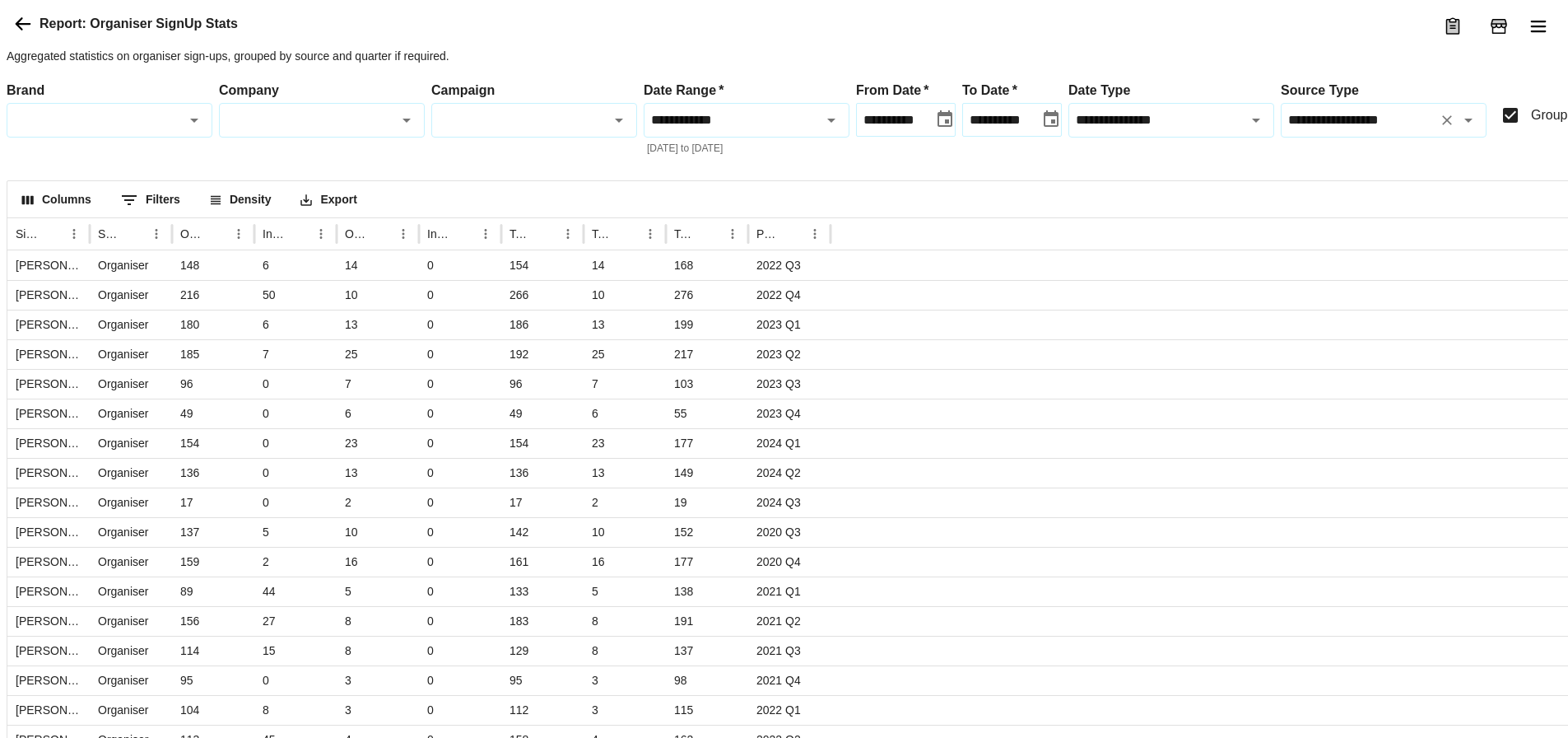
click at [1478, 131] on button "Open" at bounding box center [1468, 120] width 23 height 23
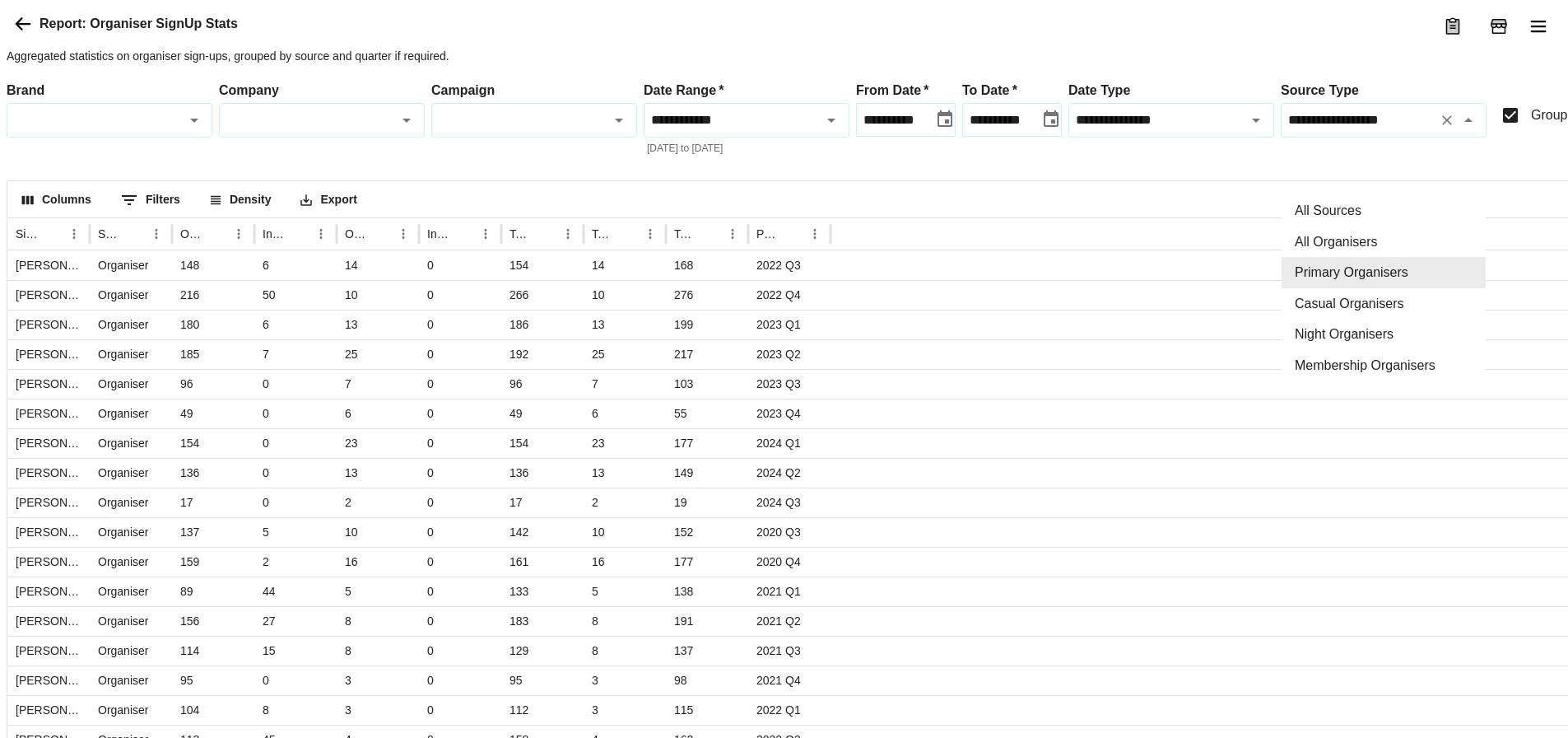
click at [1478, 131] on button "Close" at bounding box center [1468, 120] width 23 height 23
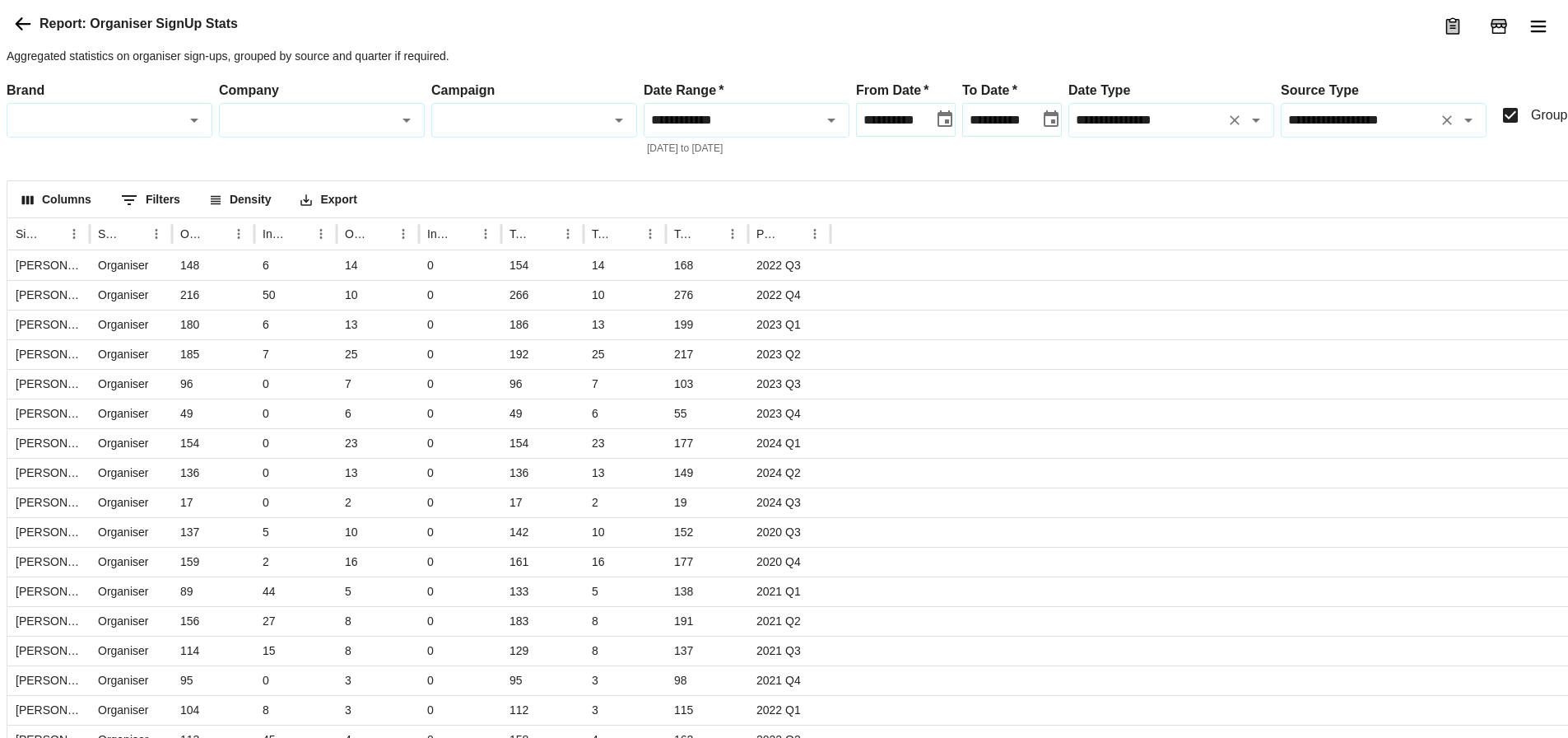
click at [1262, 130] on icon "Open" at bounding box center [1255, 120] width 20 height 20
click at [1167, 236] on li "Date Signed" at bounding box center [1171, 242] width 204 height 31
type input "**********"
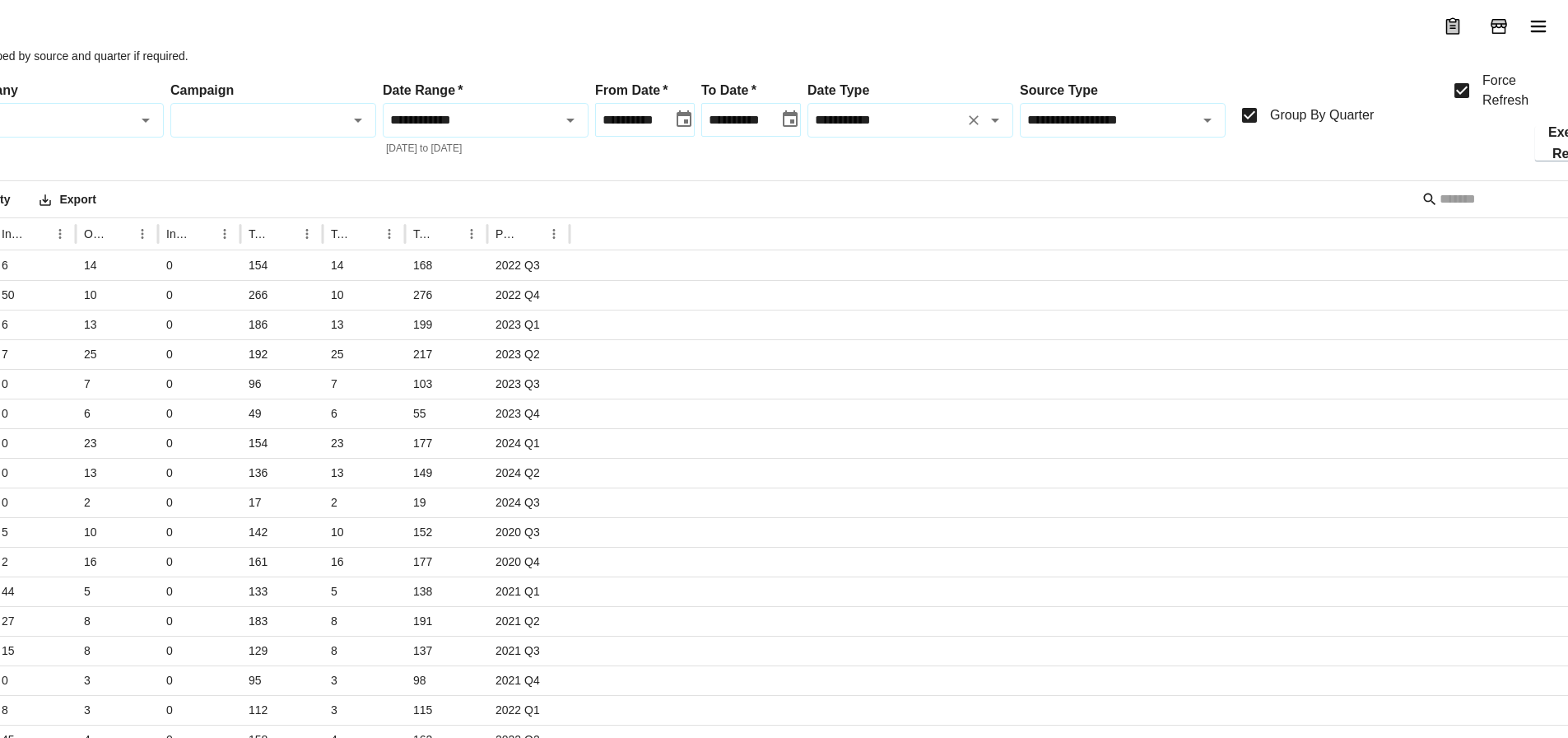
scroll to position [0, 277]
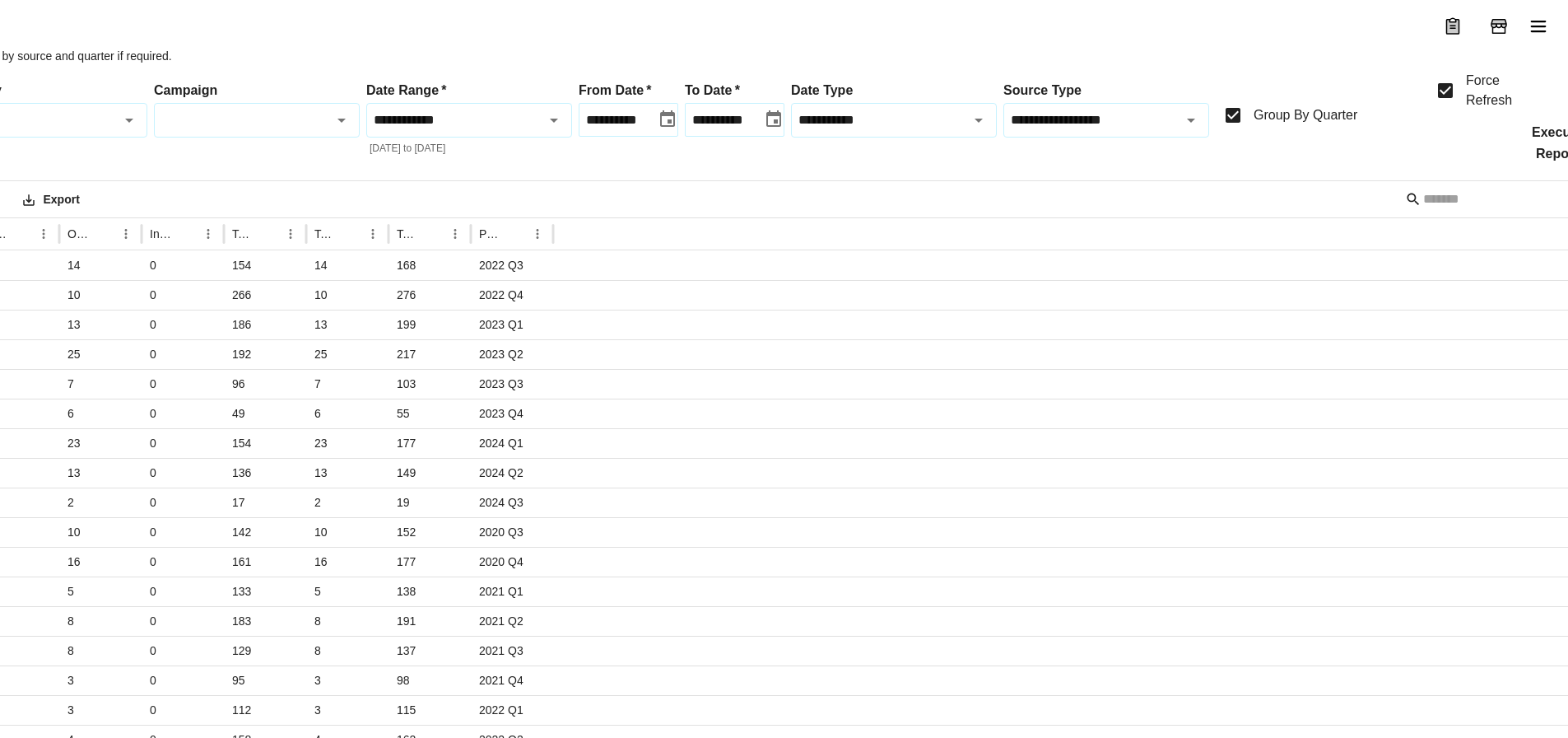
click at [1543, 160] on button "Execute Report" at bounding box center [1556, 143] width 76 height 34
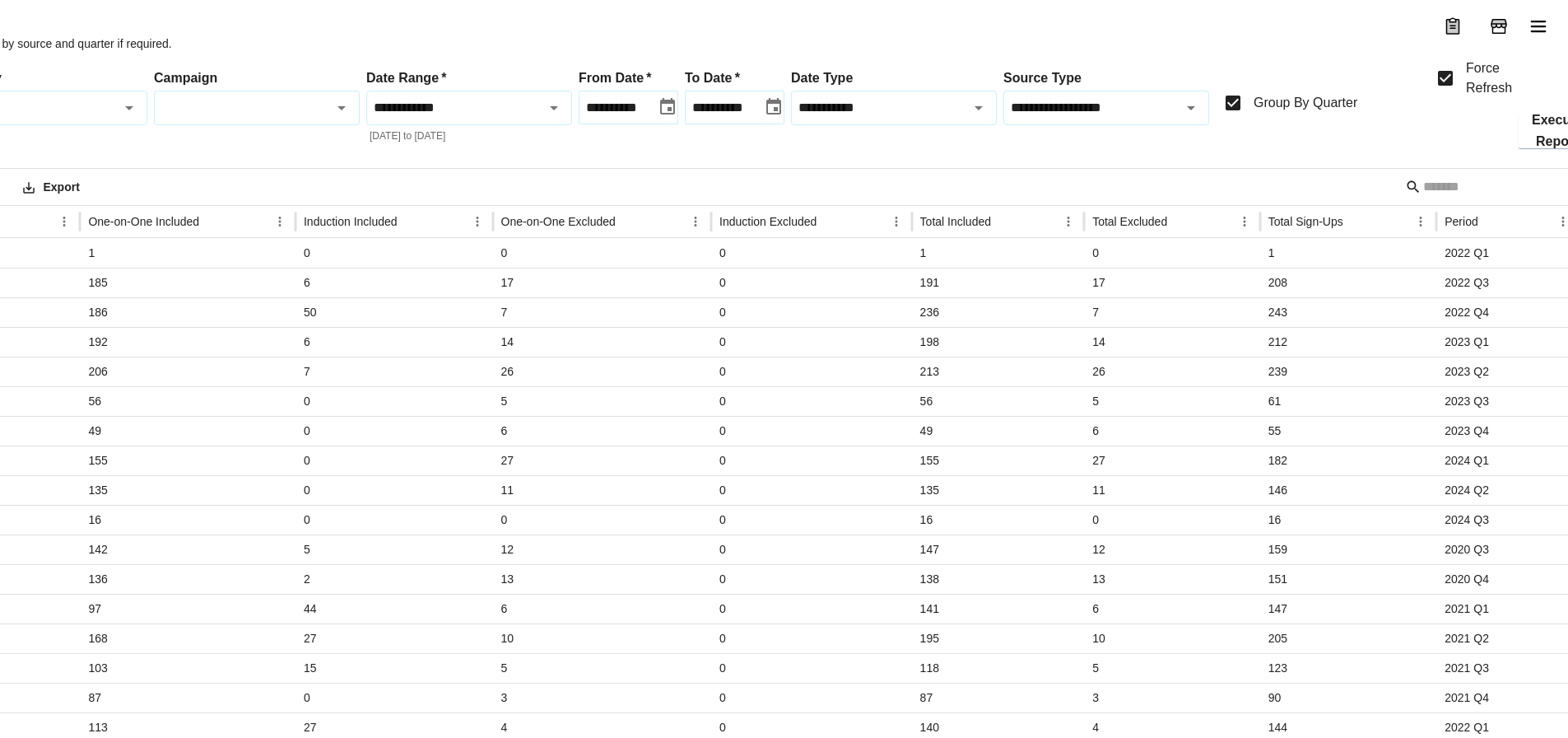
scroll to position [12, 301]
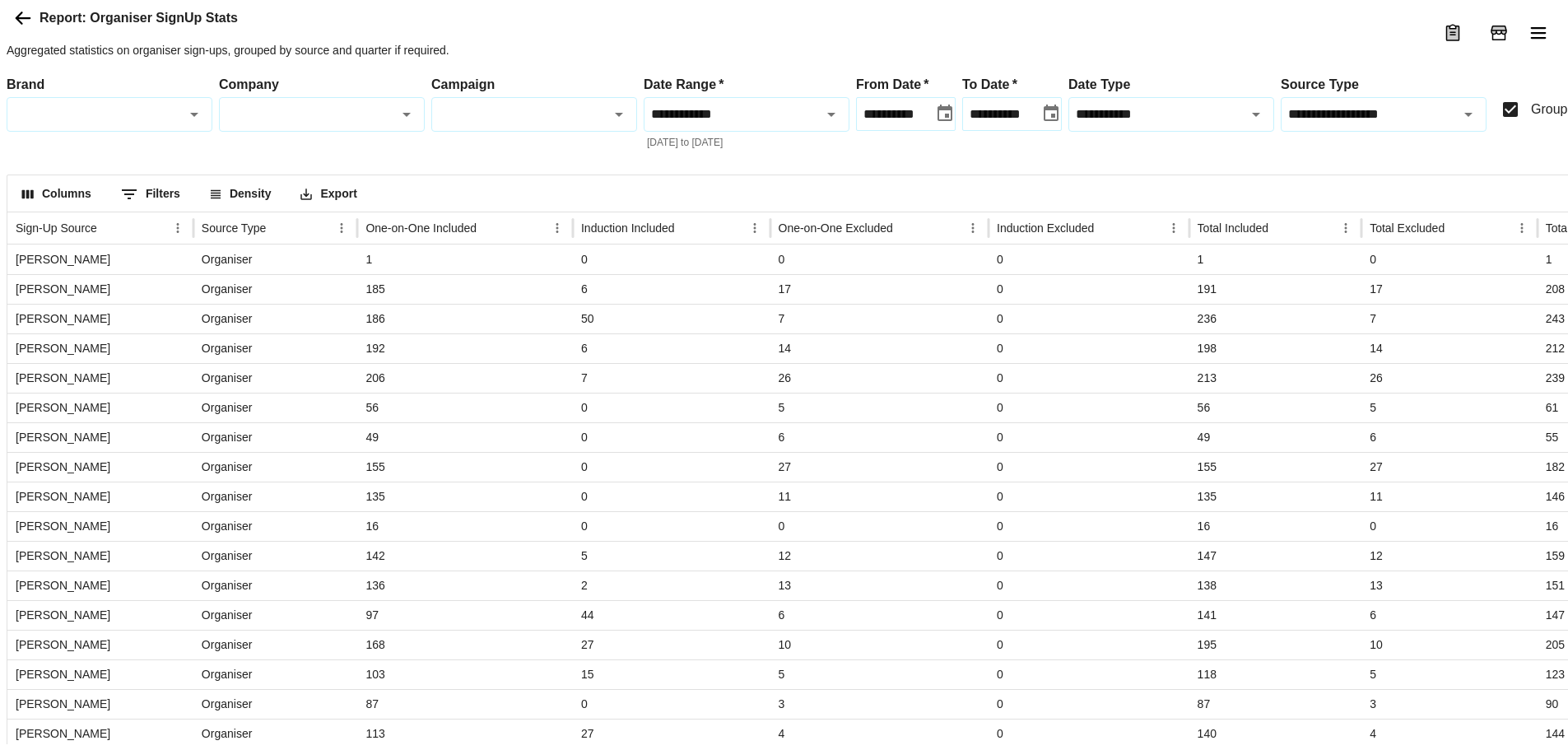
scroll to position [0, 0]
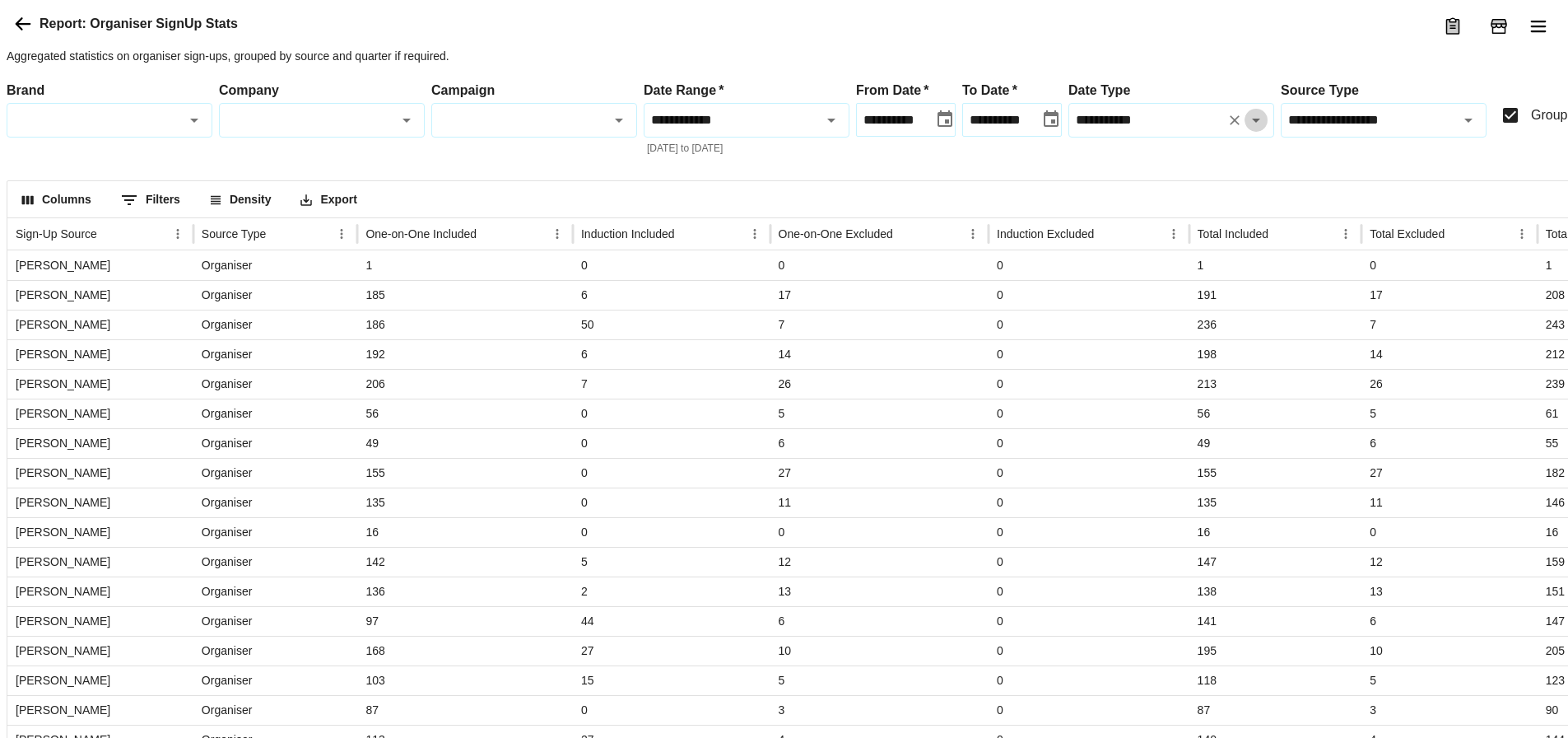
click at [1257, 123] on icon "Open" at bounding box center [1256, 120] width 9 height 4
click at [1257, 122] on icon "Close" at bounding box center [1256, 119] width 9 height 4
click at [25, 30] on icon at bounding box center [23, 23] width 15 height 13
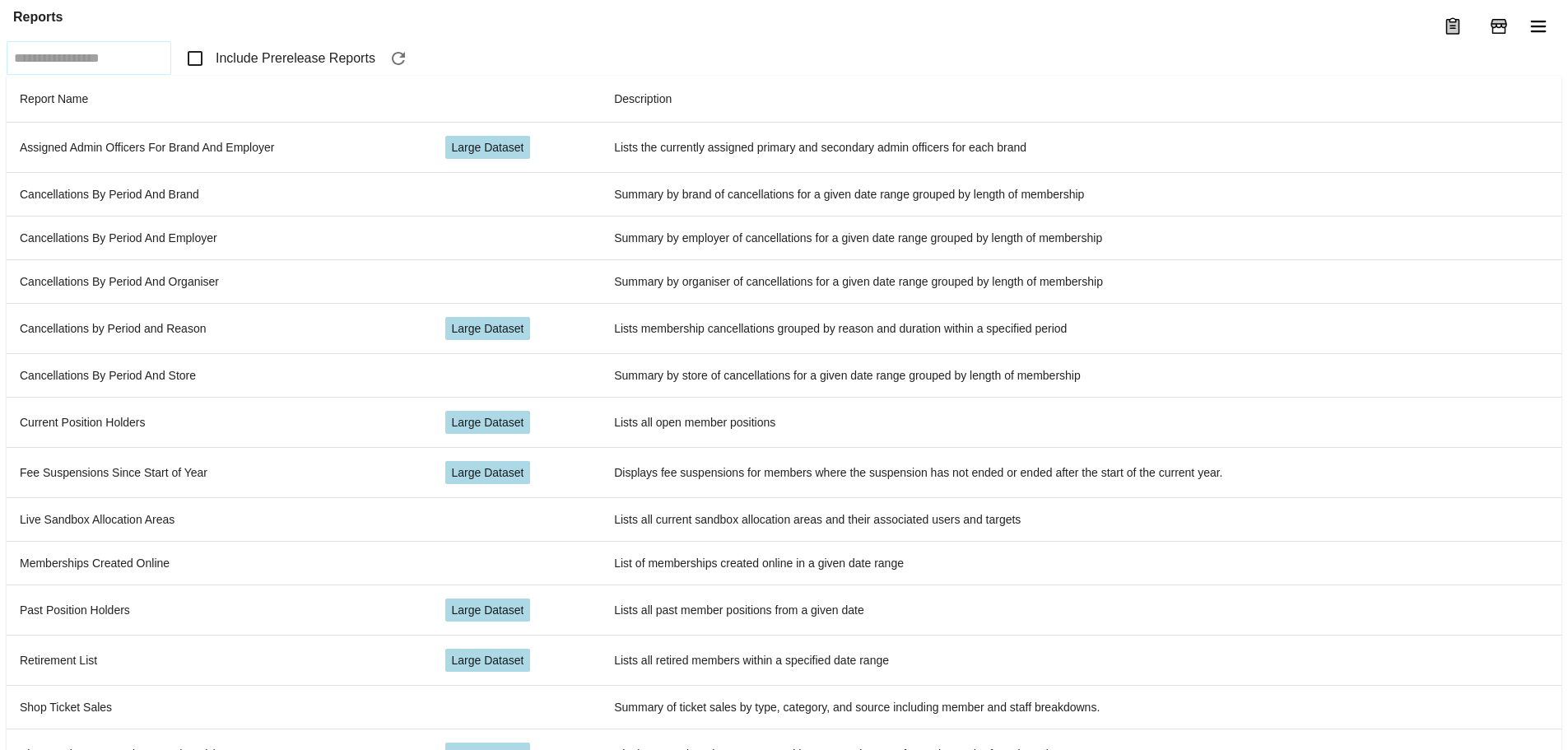
click at [240, 69] on span "Include Prerelease Reports" at bounding box center [295, 58] width 160 height 20
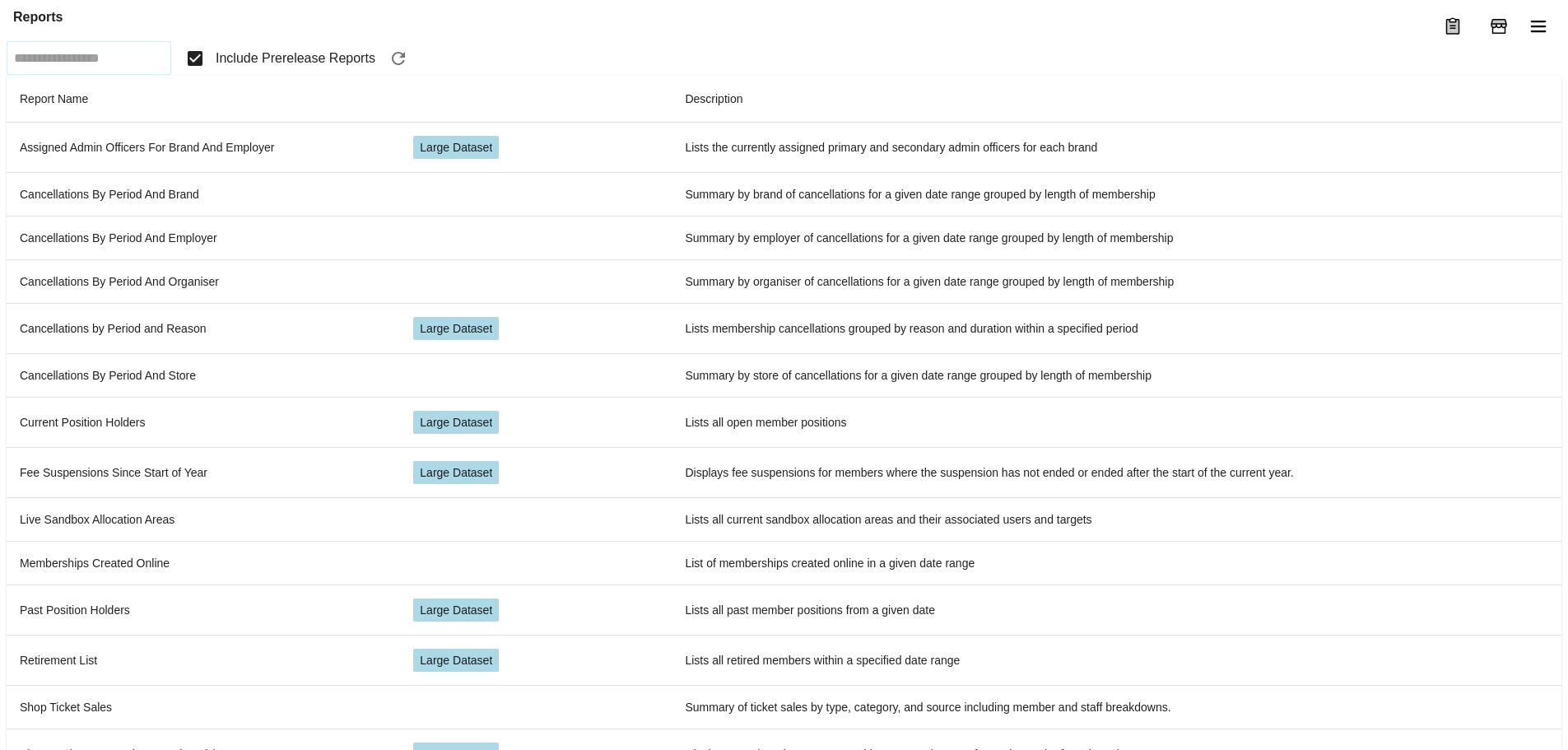
click at [66, 71] on input "text" at bounding box center [88, 58] width 156 height 26
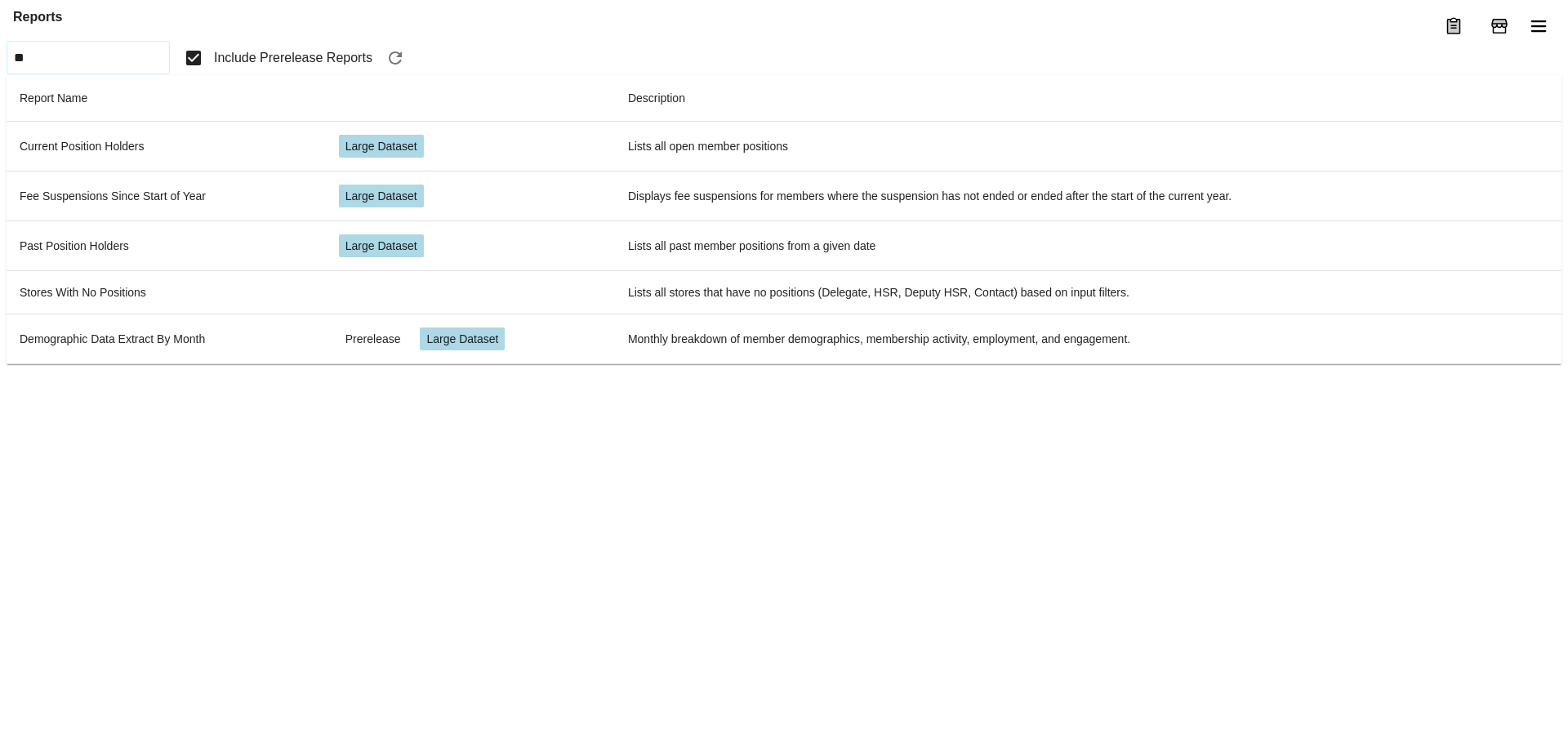
type input "***"
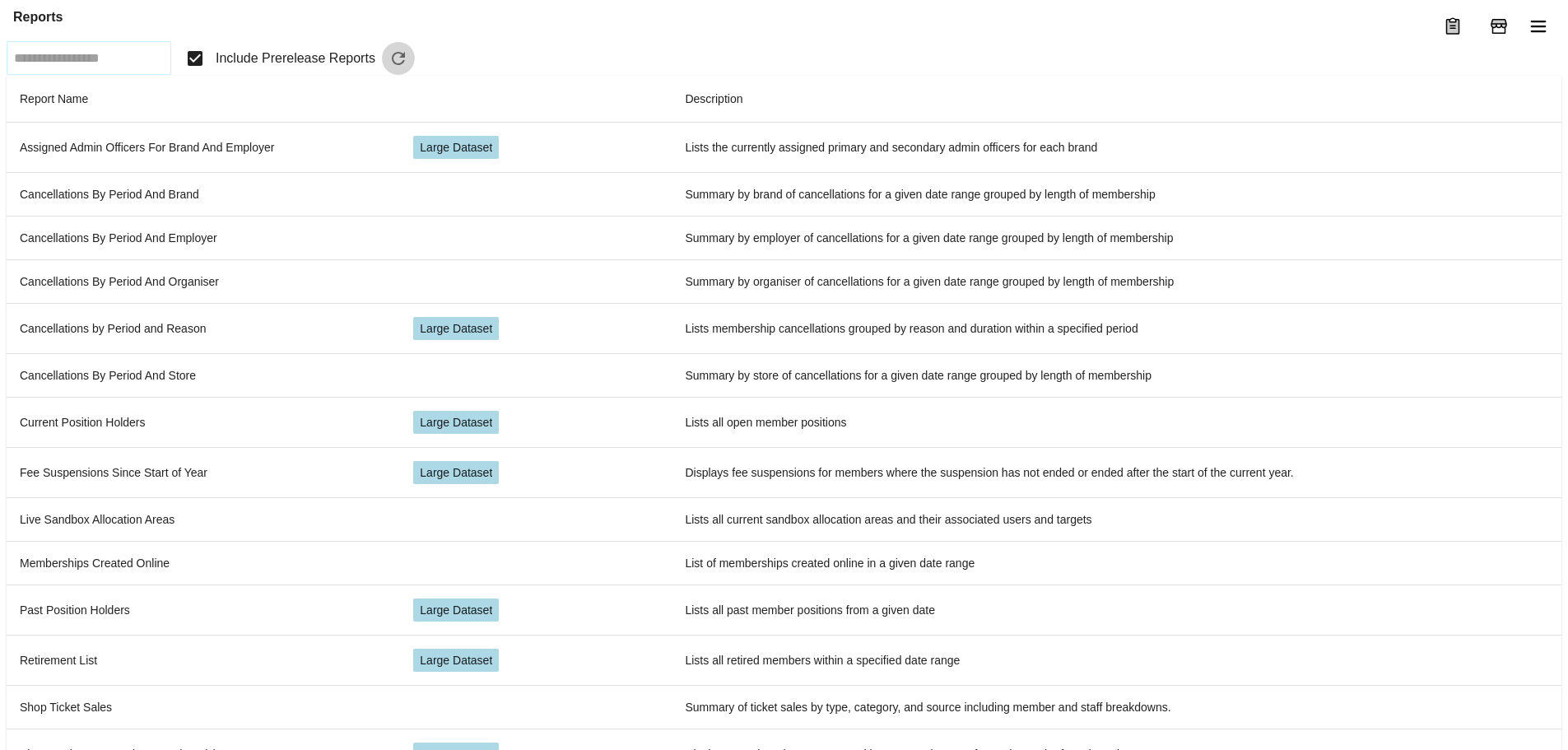
click at [408, 69] on icon "button" at bounding box center [398, 58] width 20 height 20
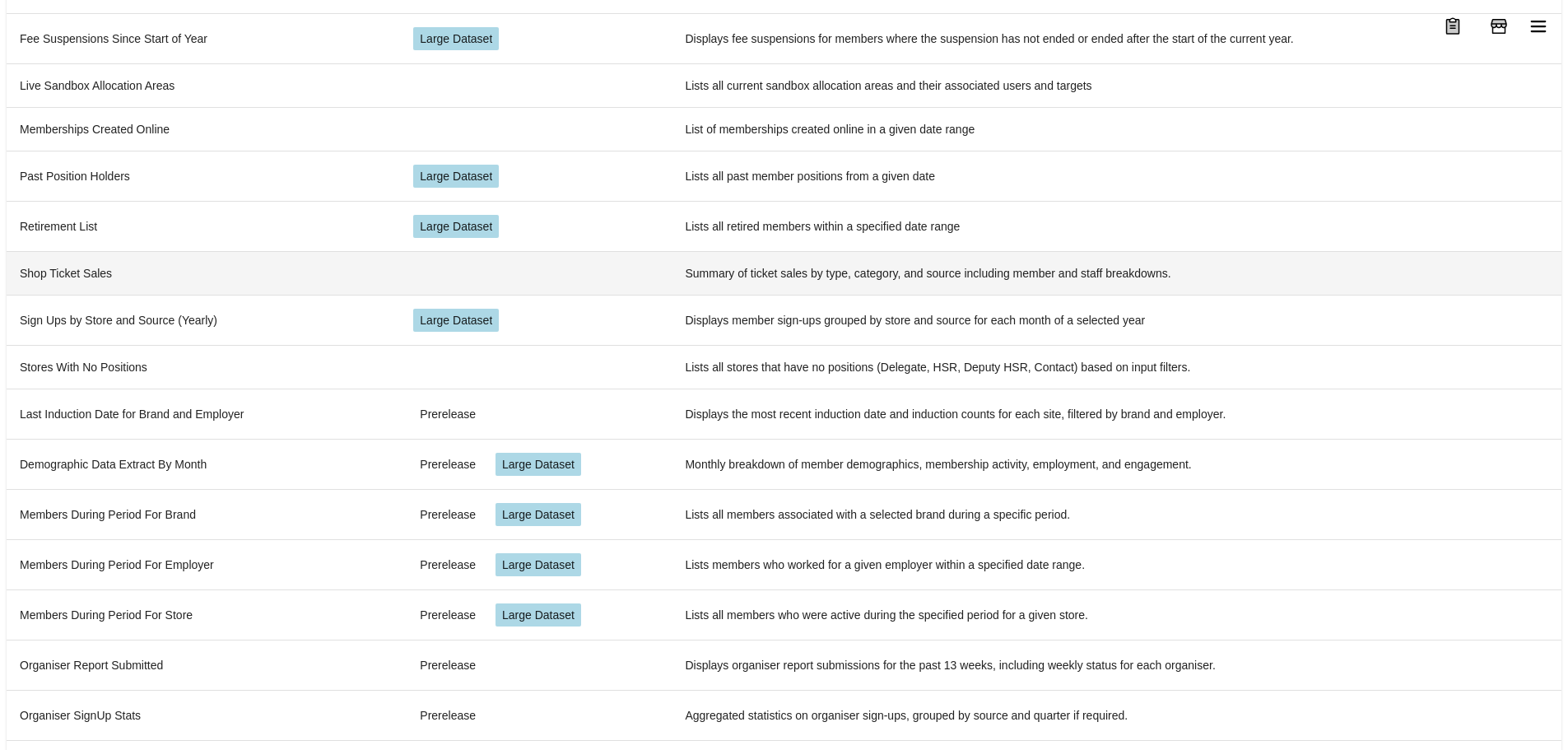
scroll to position [440, 0]
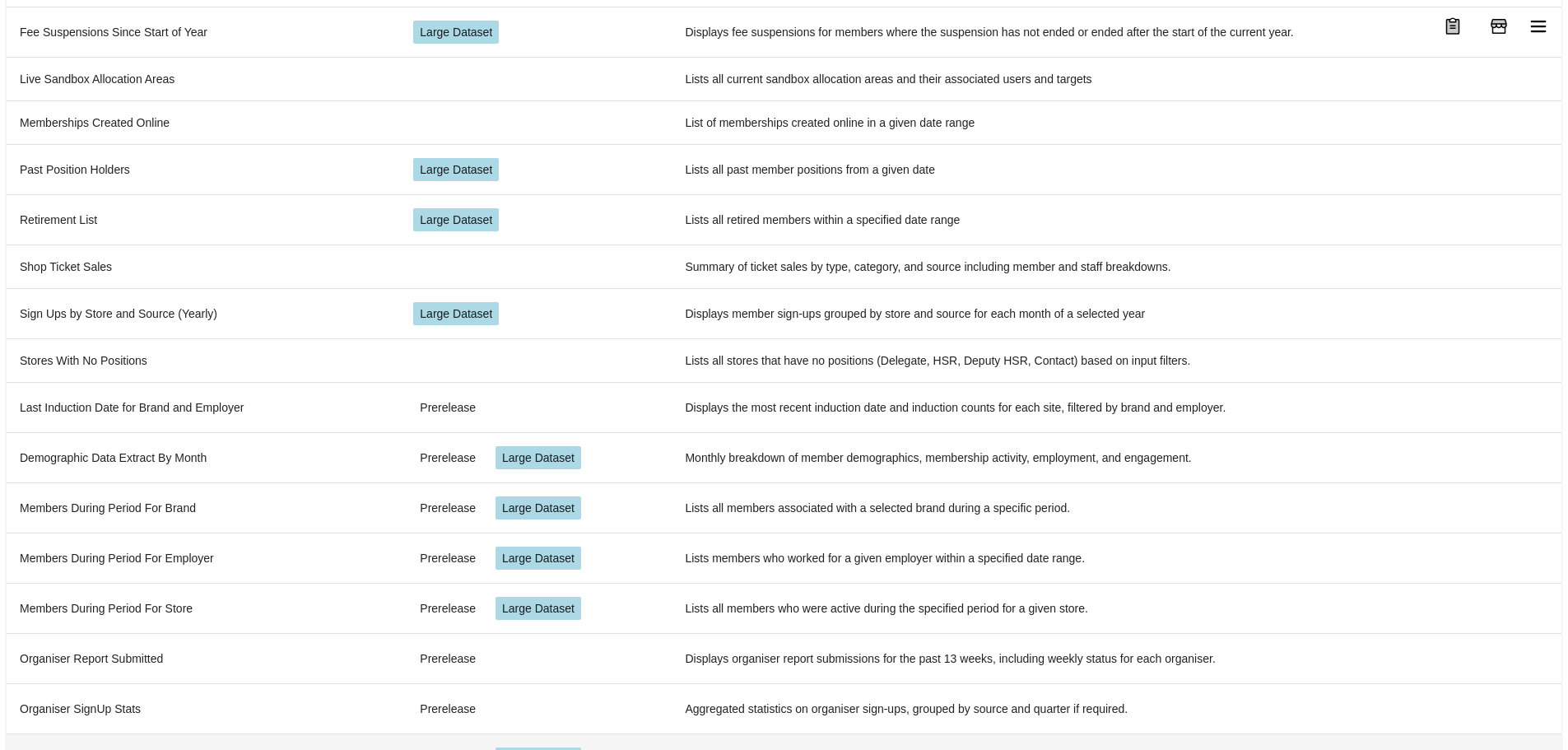
click at [187, 734] on td "Store Density and Statistics" at bounding box center [203, 759] width 394 height 51
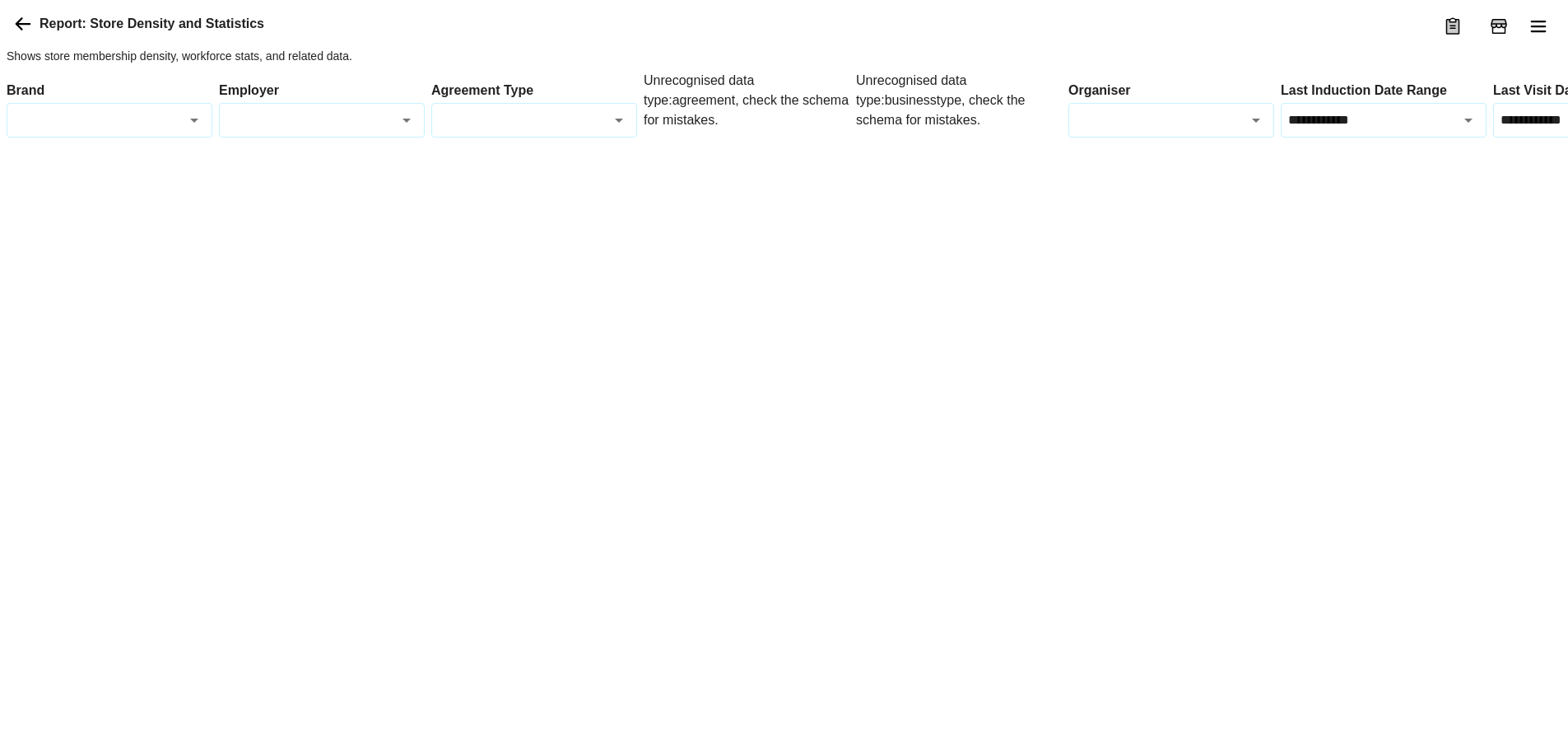
click at [749, 137] on div "Unrecognised data type: agreement , check the schema for mistakes." at bounding box center [746, 105] width 206 height 67
click at [678, 137] on div "Unrecognised data type: agreement , check the schema for mistakes." at bounding box center [746, 105] width 206 height 67
click at [920, 137] on div "Unrecognised data type: businesstype , check the schema for mistakes." at bounding box center [959, 105] width 206 height 67
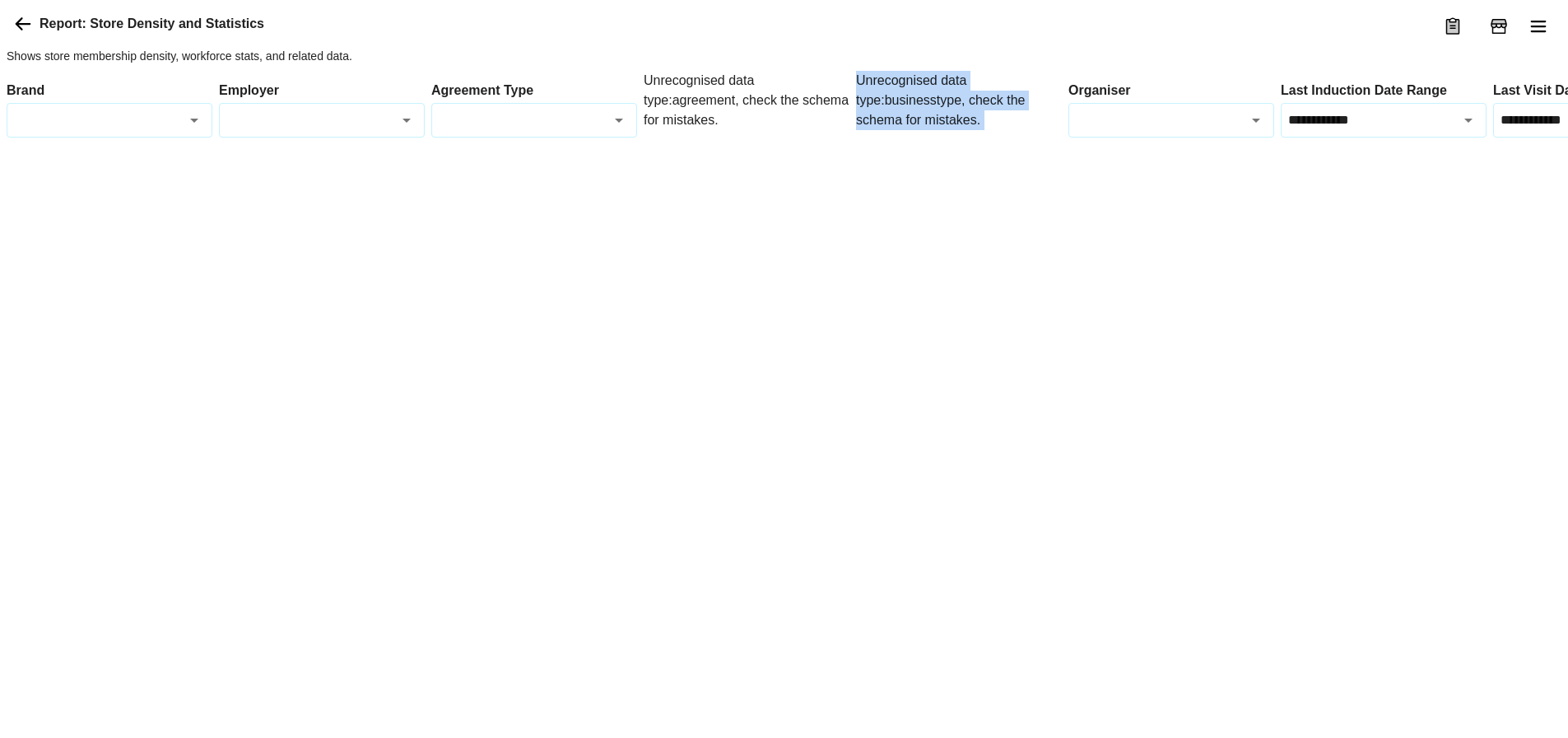
click at [632, 137] on div "Agreement Type" at bounding box center [534, 120] width 206 height 34
click at [505, 209] on li "EBA" at bounding box center [534, 210] width 204 height 31
click at [623, 130] on icon "Open" at bounding box center [618, 120] width 20 height 20
click at [561, 242] on li "Award" at bounding box center [534, 242] width 204 height 31
type input "*****"
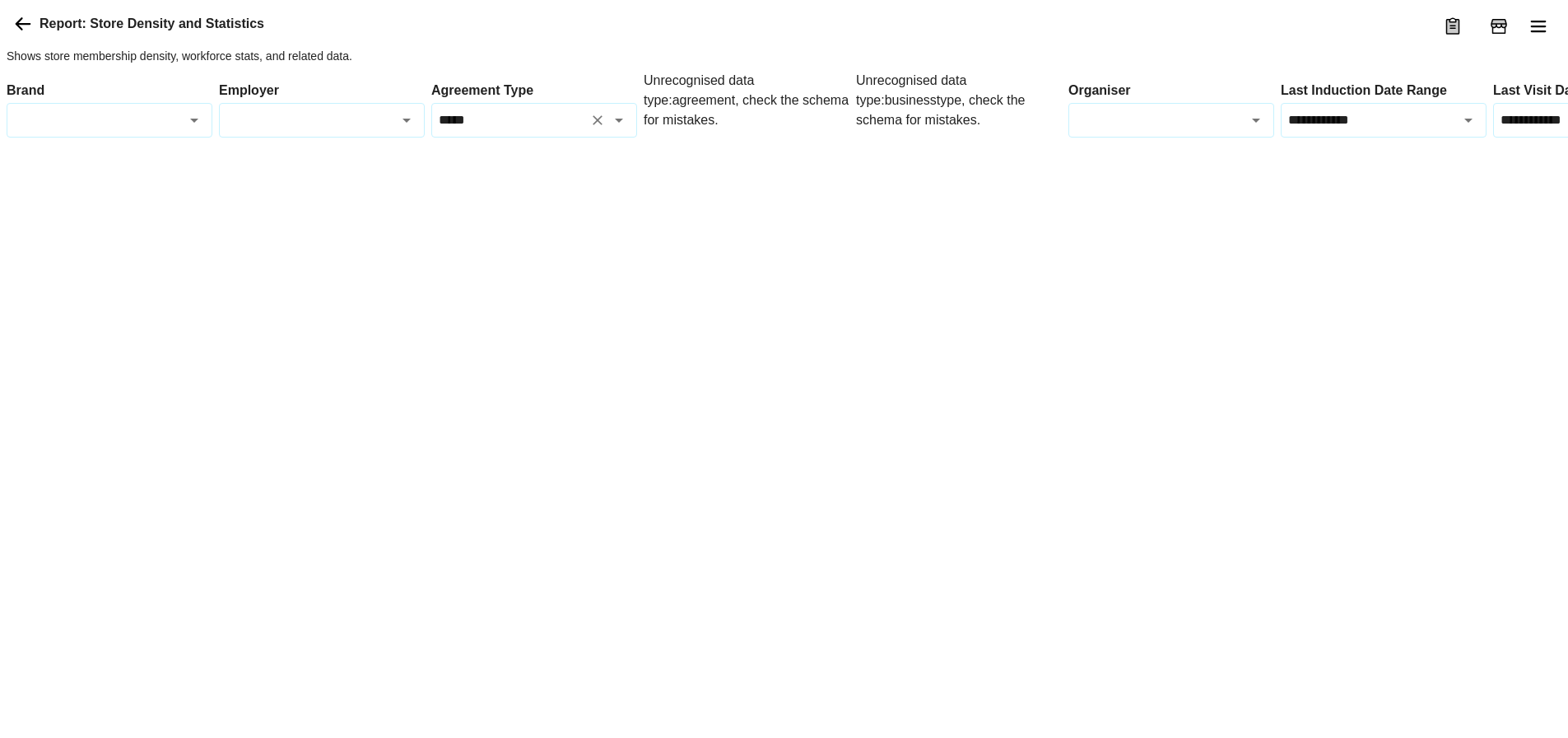
click at [744, 151] on div at bounding box center [939, 143] width 1866 height 13
click at [17, 33] on icon at bounding box center [22, 23] width 20 height 20
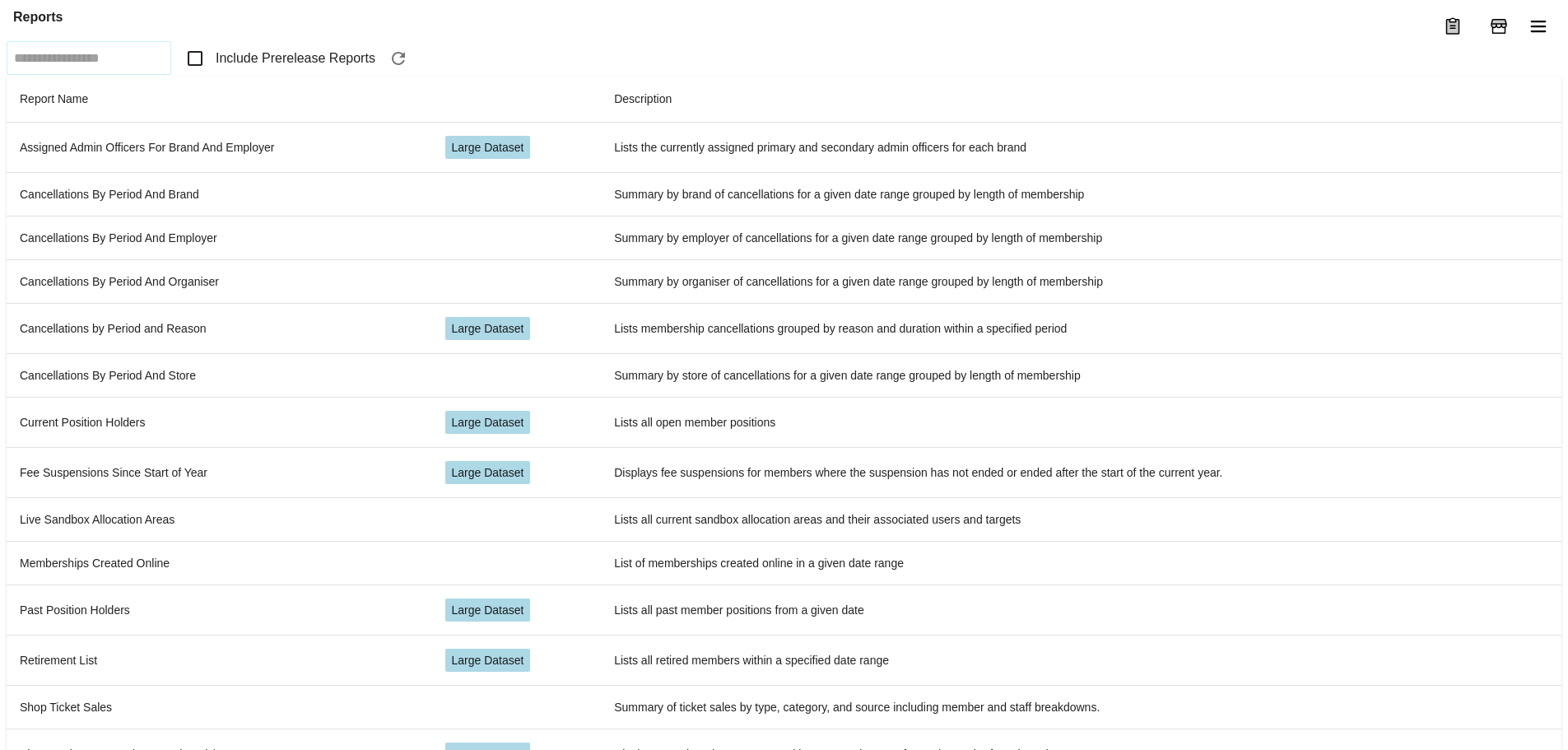
click at [318, 76] on label "Include Prerelease Reports" at bounding box center [276, 58] width 197 height 34
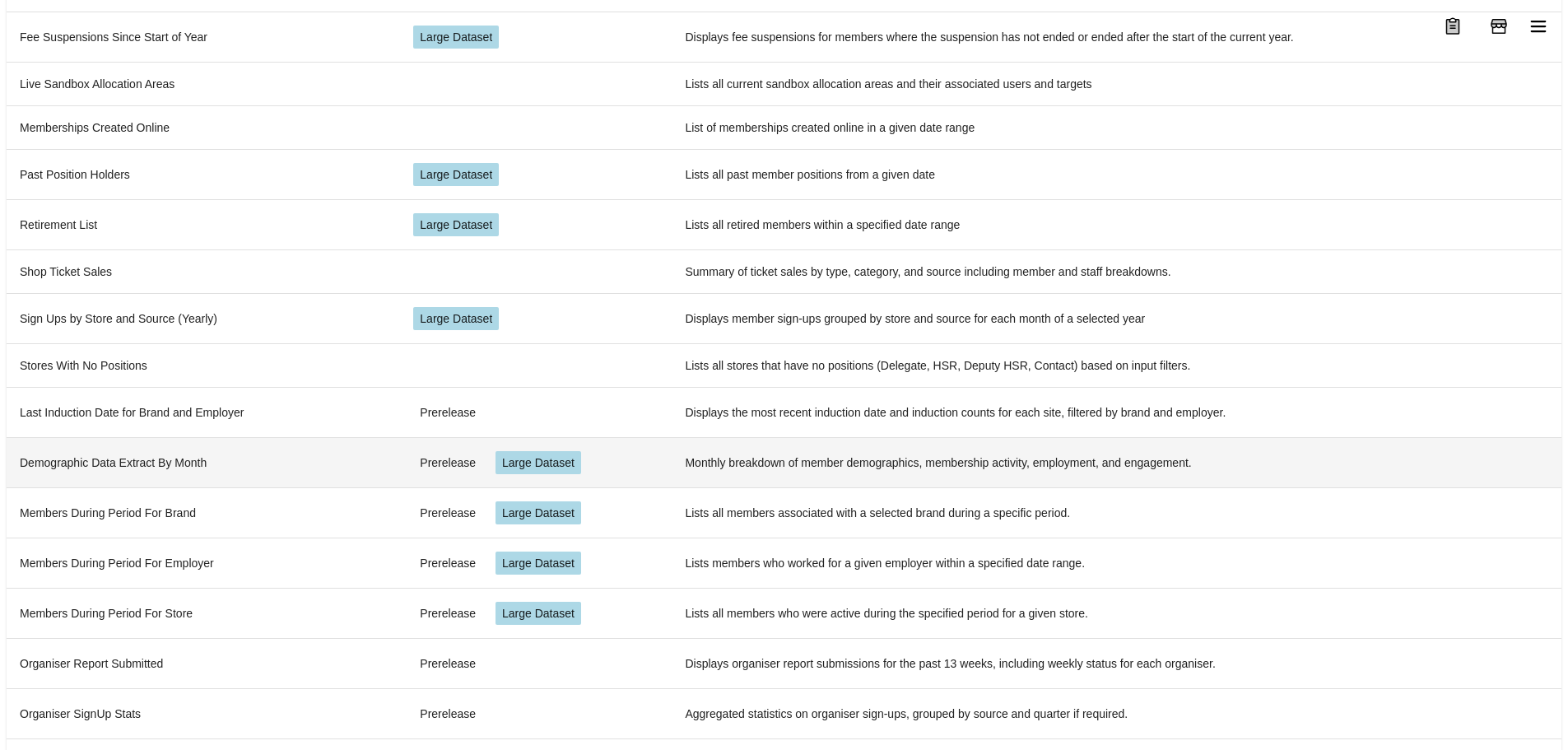
scroll to position [440, 0]
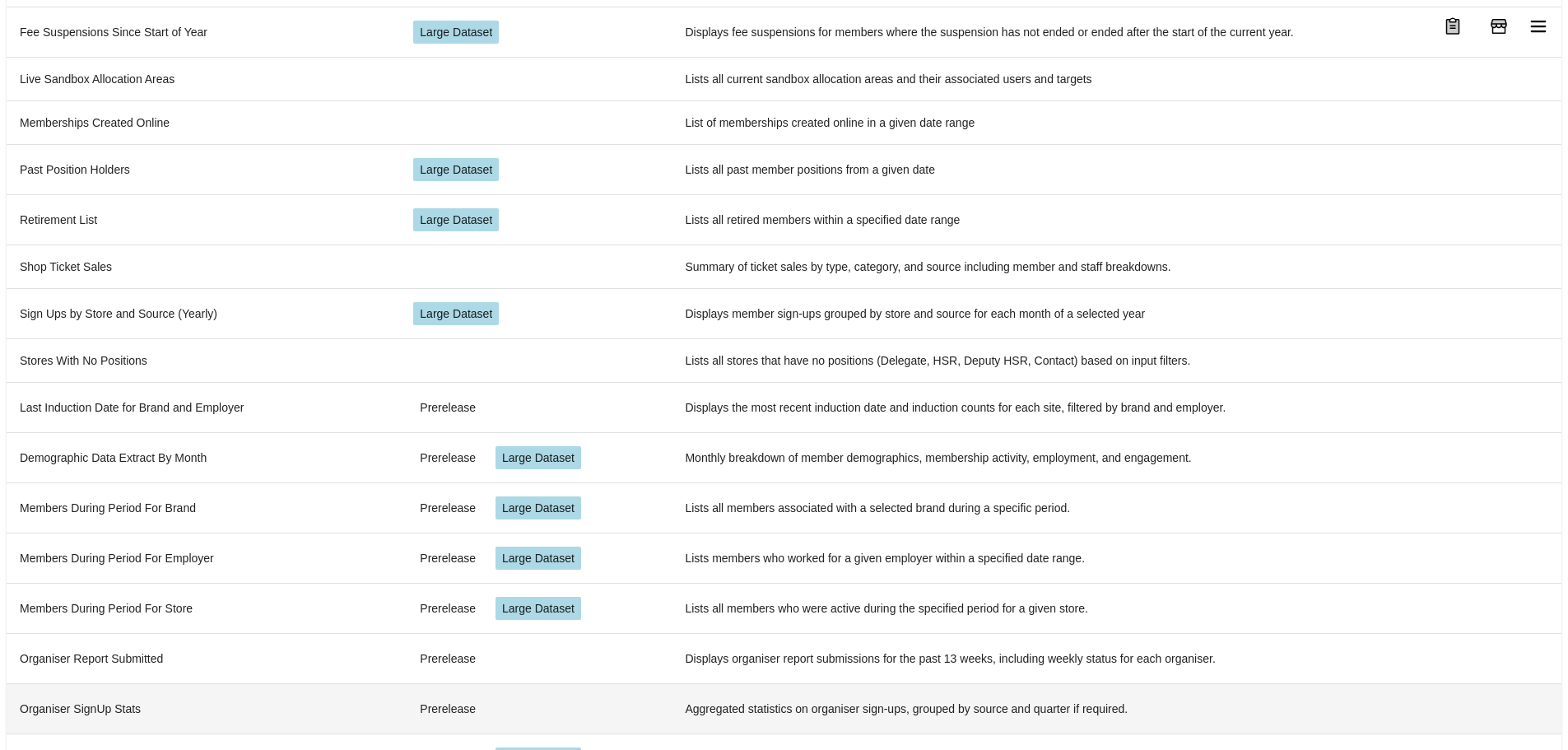
click at [176, 688] on td "Organiser SignUp Stats" at bounding box center [203, 708] width 394 height 51
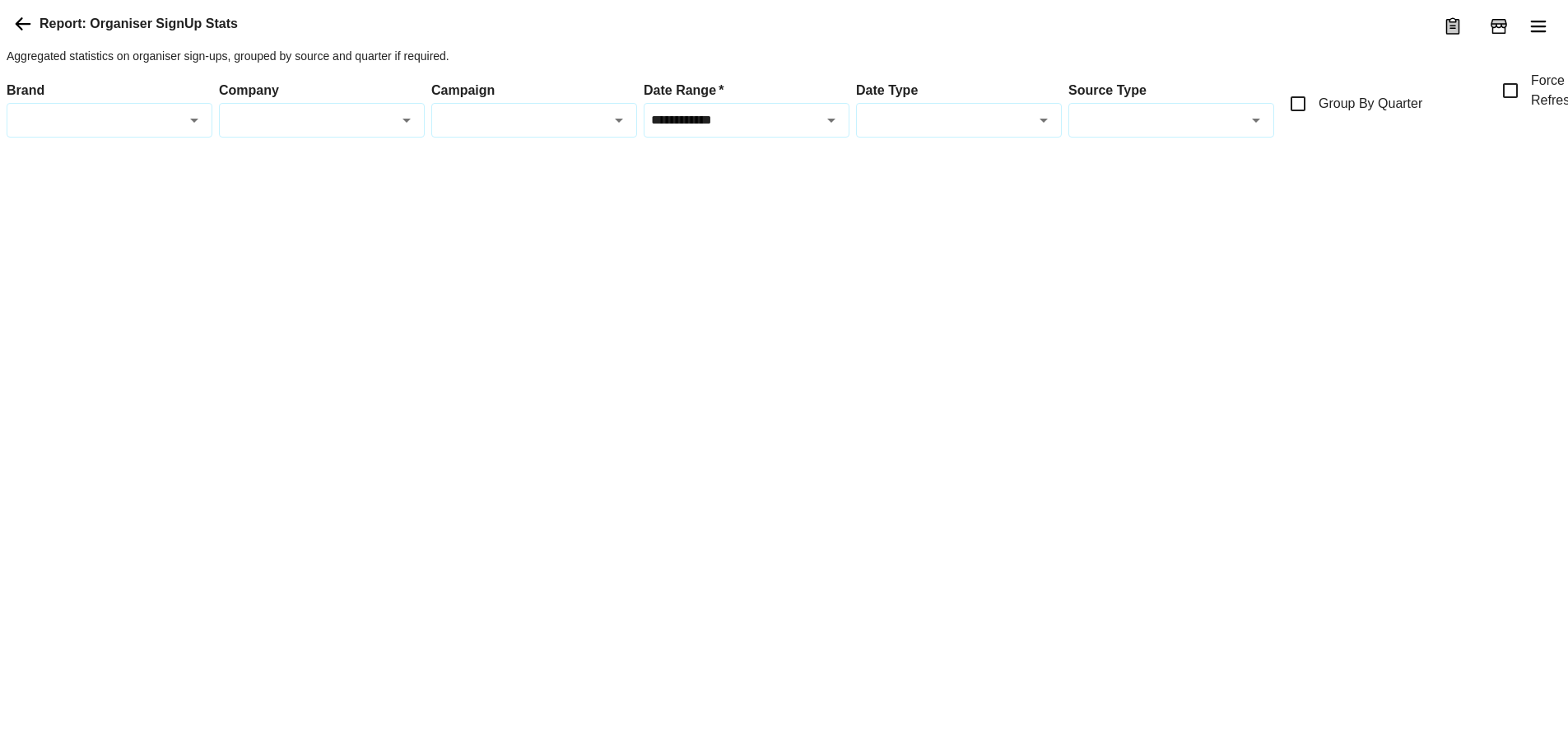
click at [21, 30] on icon at bounding box center [23, 23] width 15 height 13
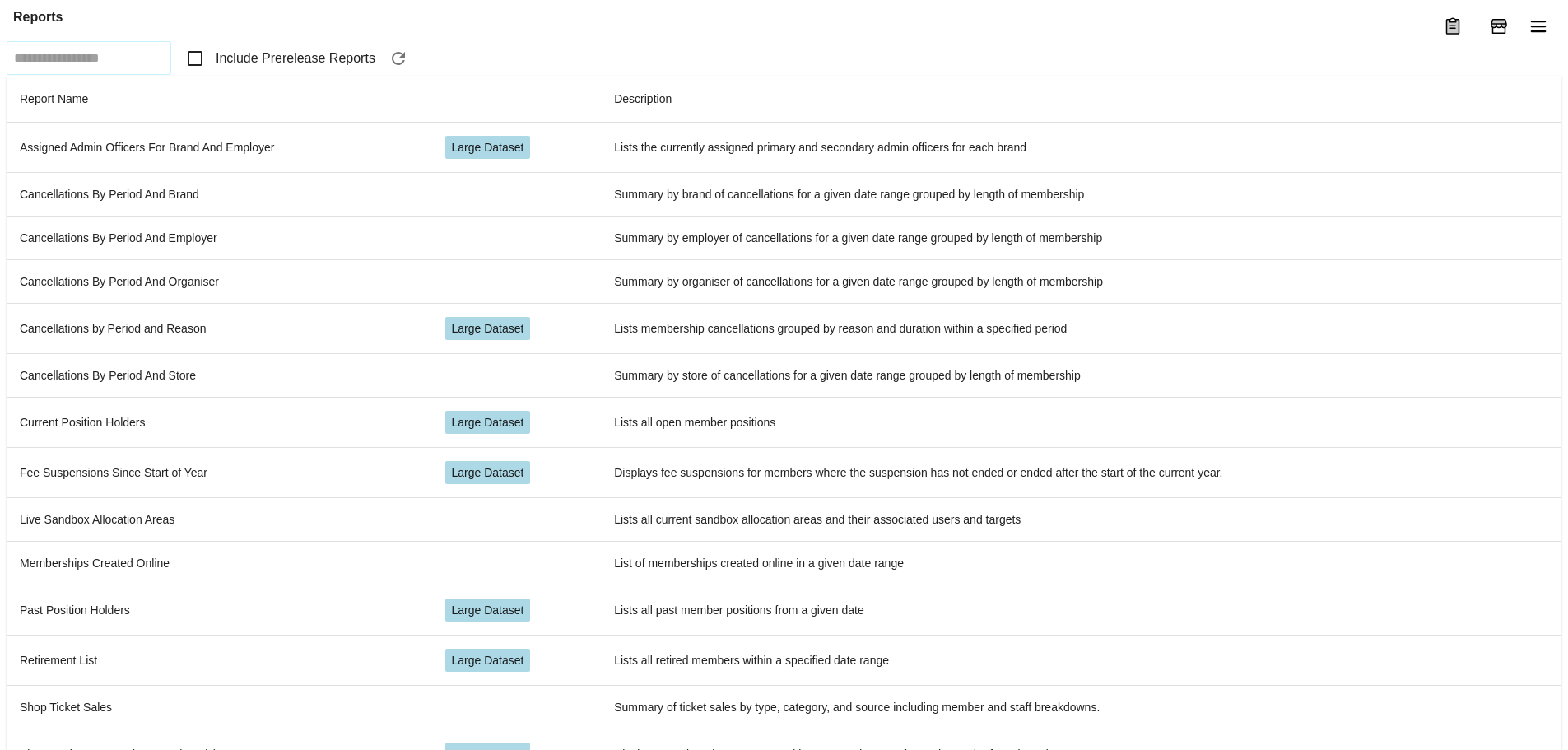
click at [256, 76] on label "Include Prerelease Reports" at bounding box center [276, 58] width 197 height 34
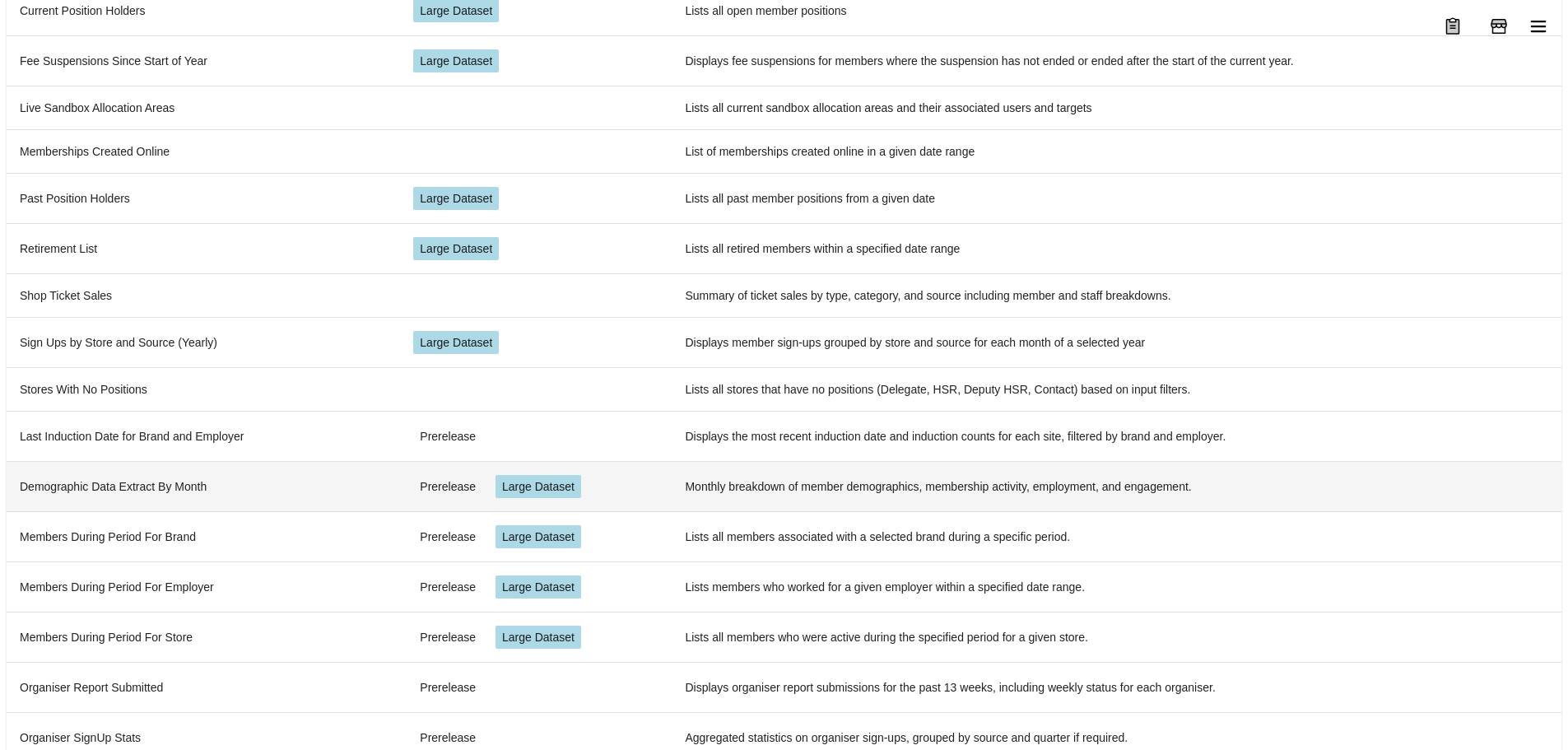
scroll to position [440, 0]
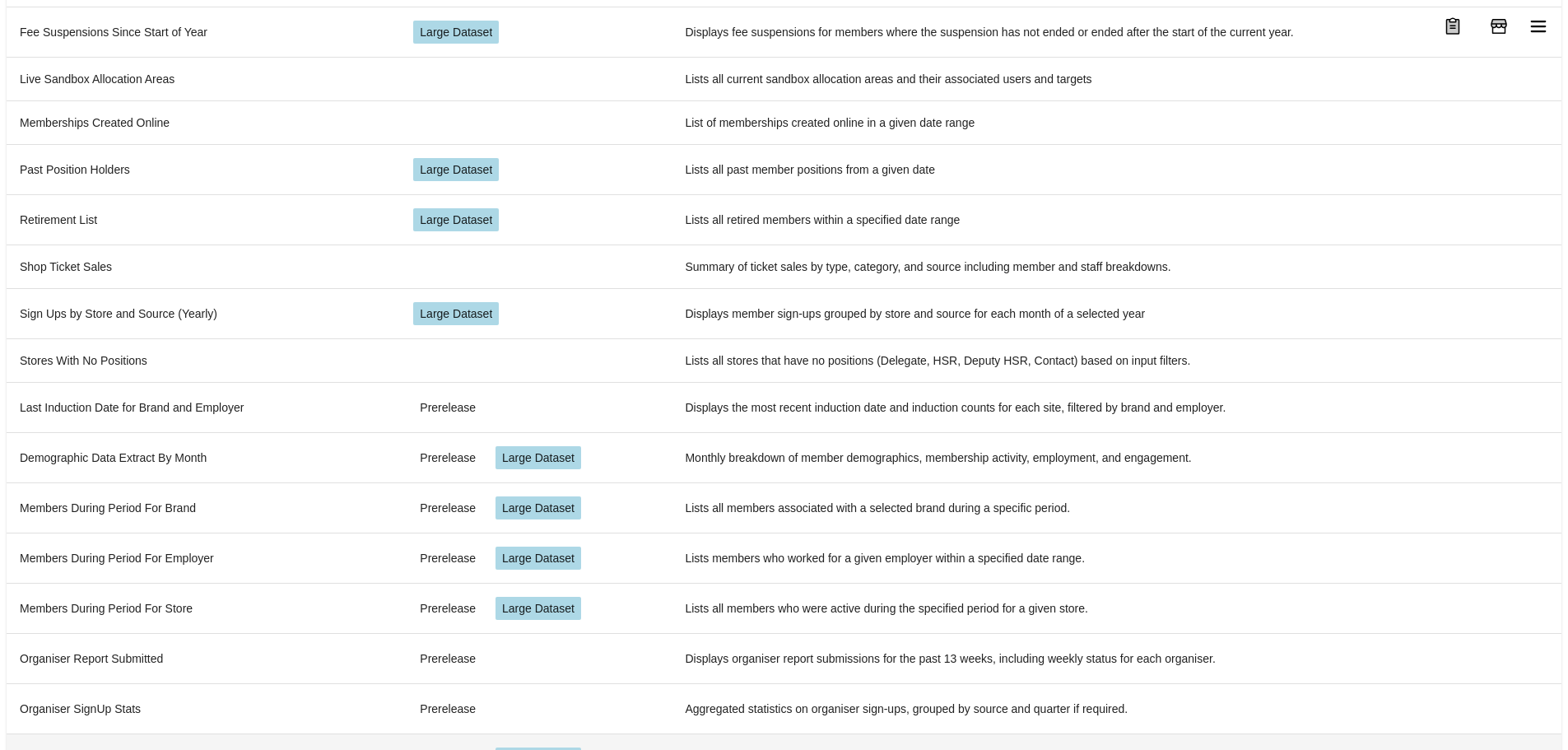
click at [208, 734] on td "Store Density and Statistics" at bounding box center [203, 759] width 394 height 51
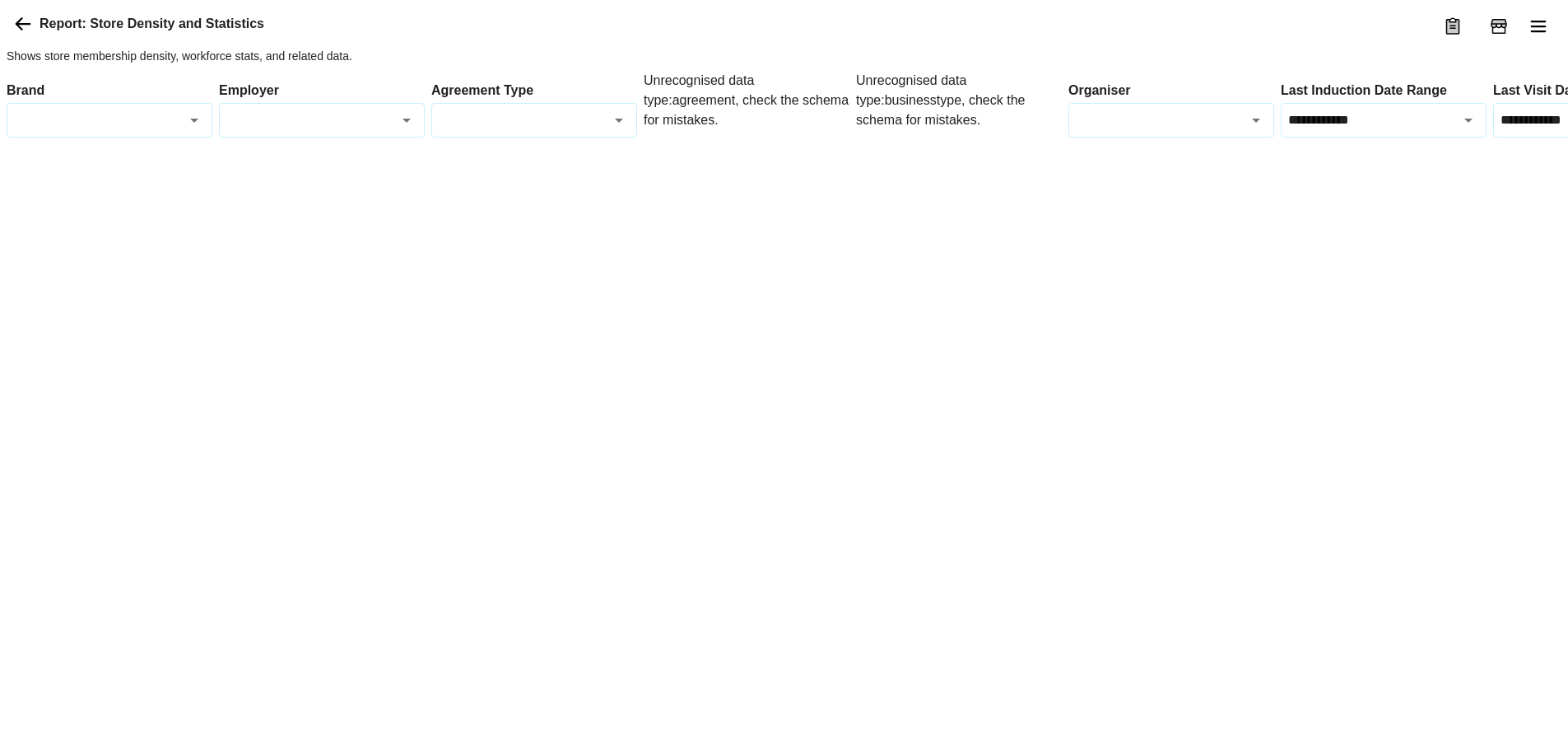
click at [751, 137] on div "Unrecognised data type: agreement , check the schema for mistakes." at bounding box center [746, 105] width 206 height 67
click at [931, 137] on div "Unrecognised data type: businesstype , check the schema for mistakes." at bounding box center [959, 105] width 206 height 67
click at [1185, 130] on input "Organiser" at bounding box center [1156, 120] width 169 height 19
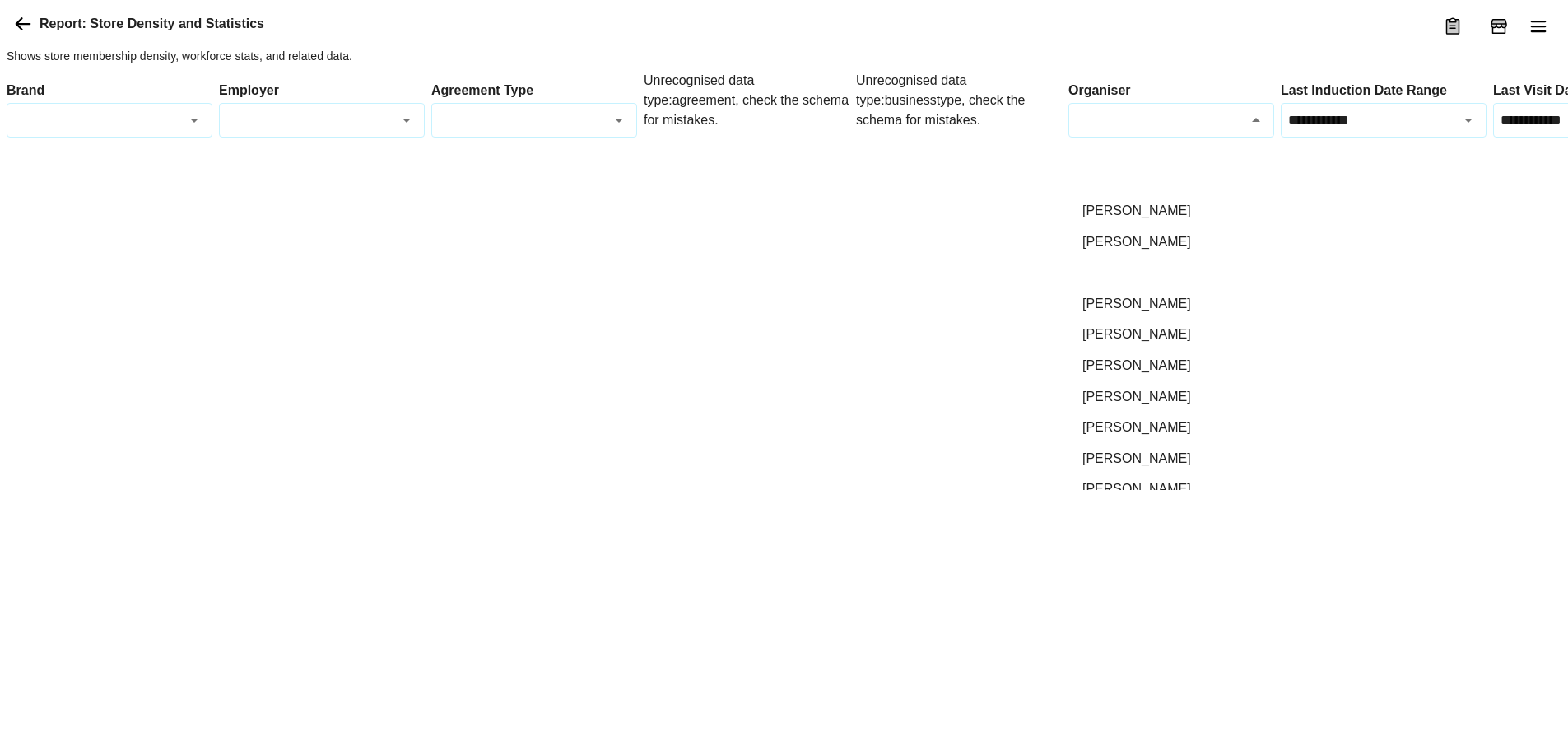
click at [1131, 281] on li "[PERSON_NAME]" at bounding box center [1171, 272] width 204 height 31
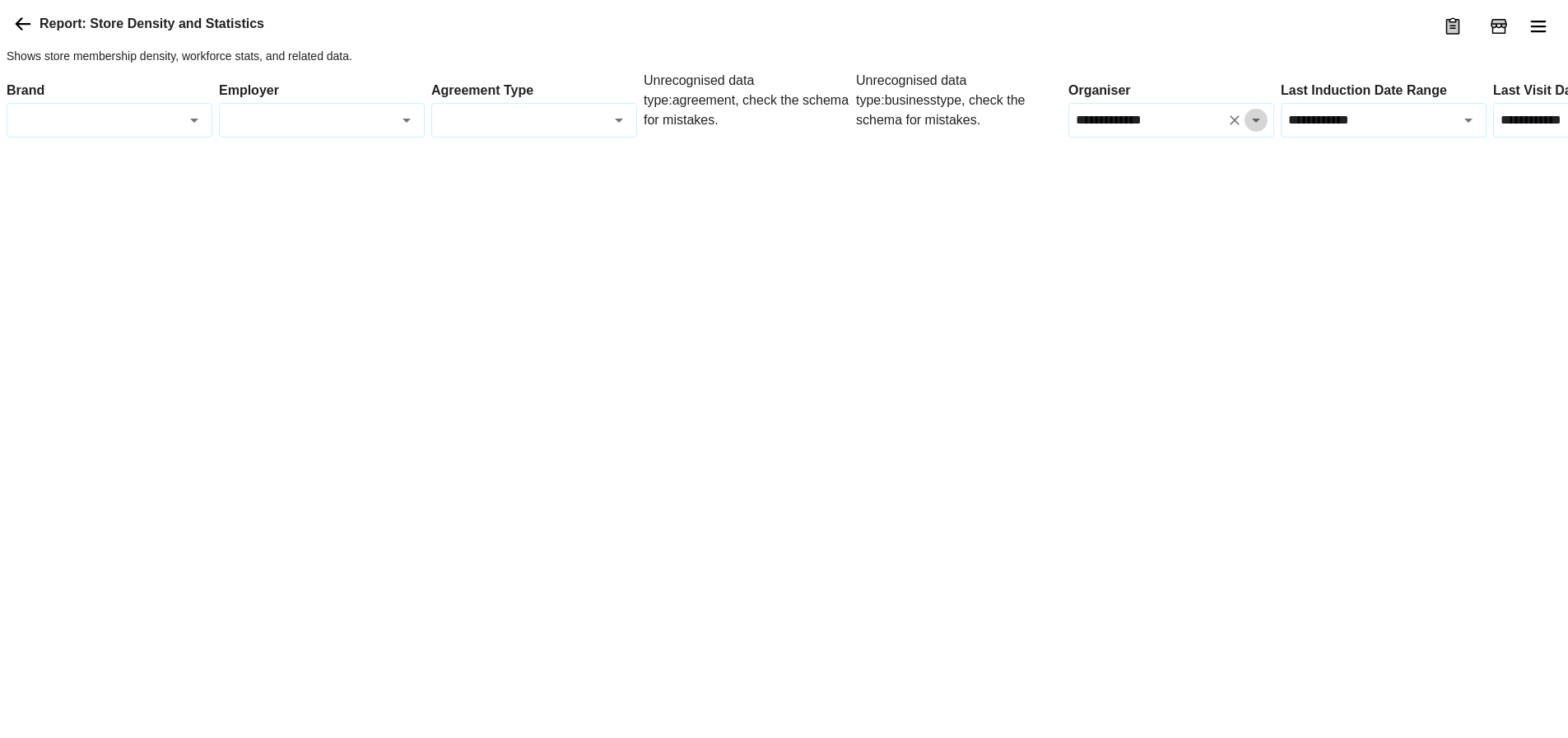
click at [1253, 123] on icon "Open" at bounding box center [1256, 120] width 9 height 4
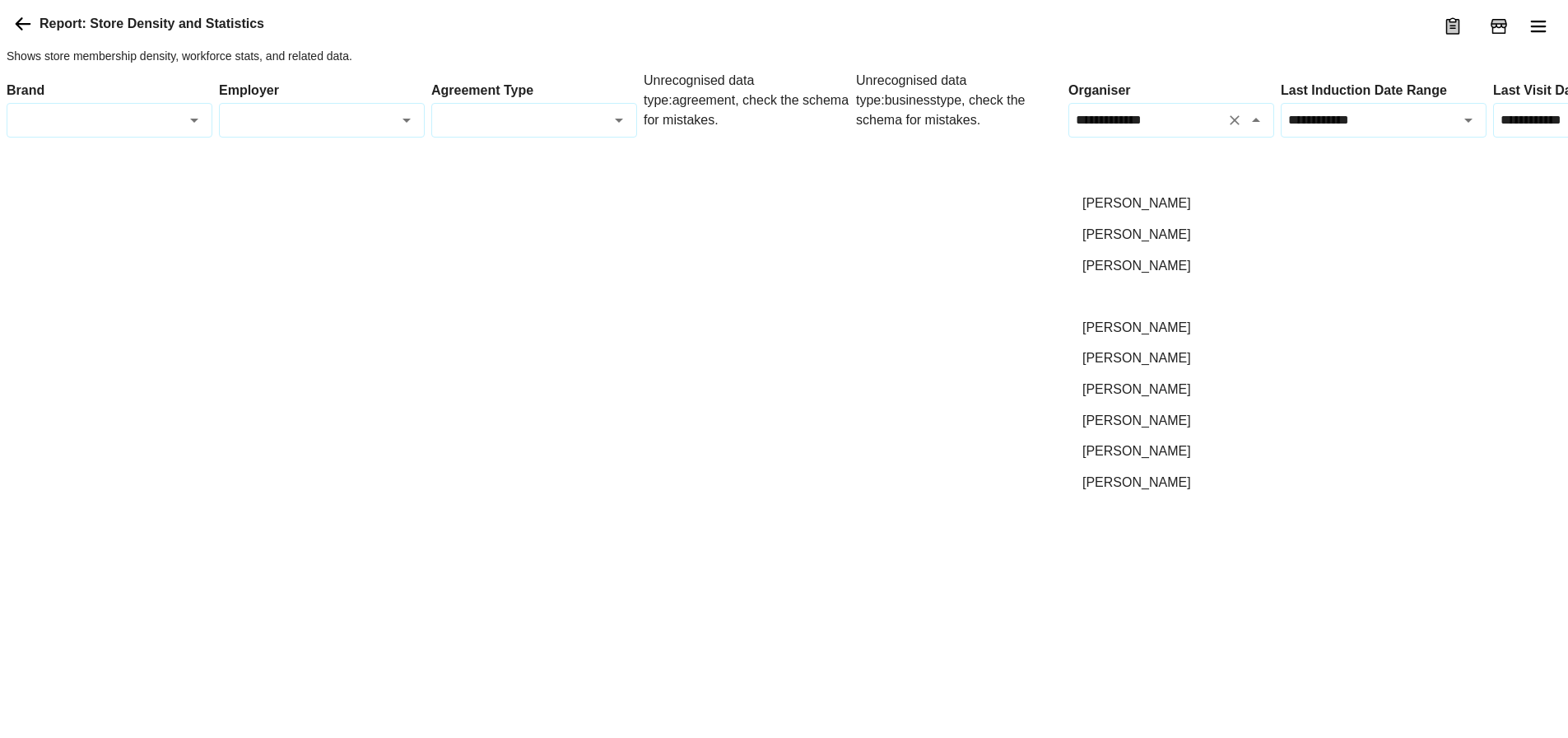
scroll to position [330, 0]
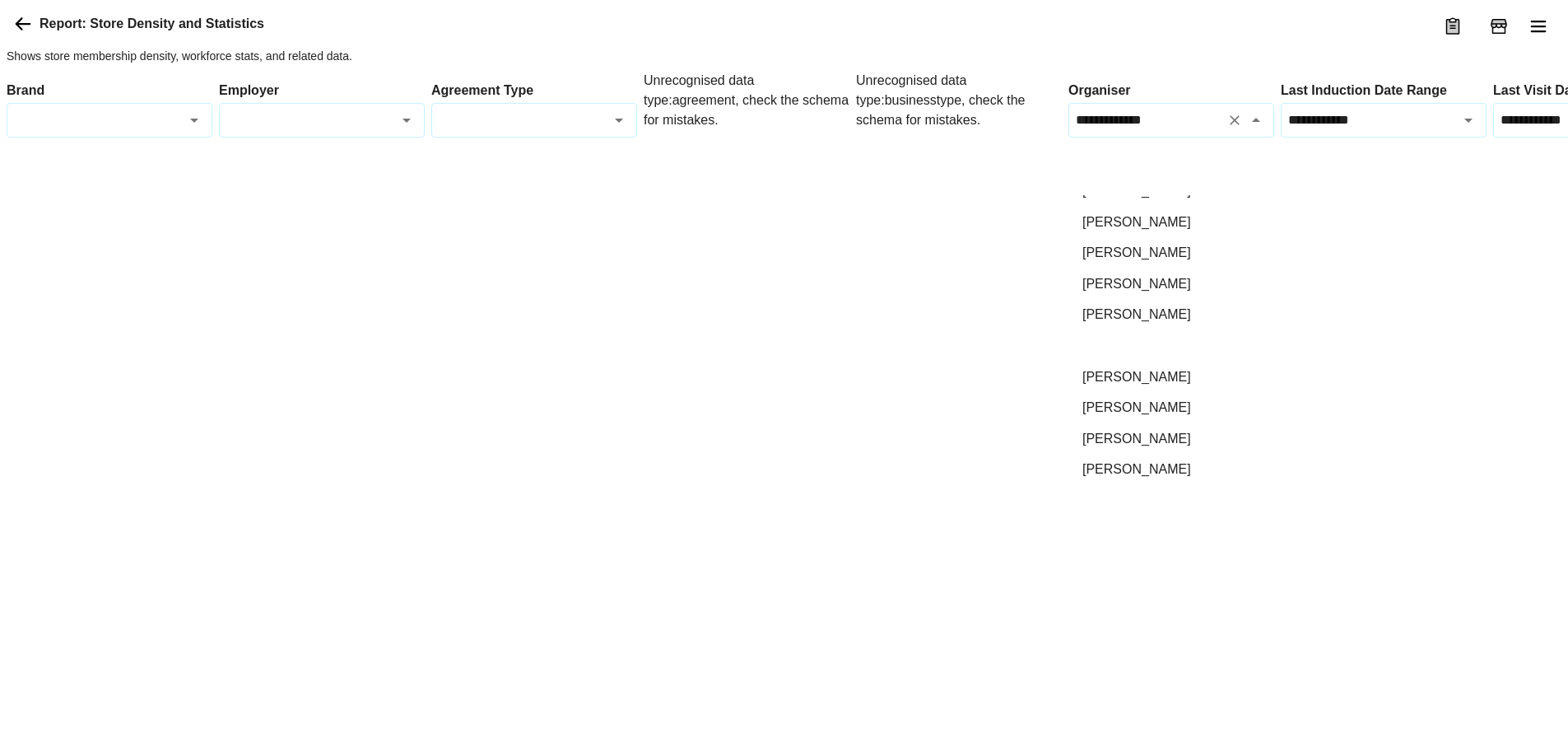
click at [1117, 361] on li "[PERSON_NAME]" at bounding box center [1171, 346] width 204 height 31
type input "**********"
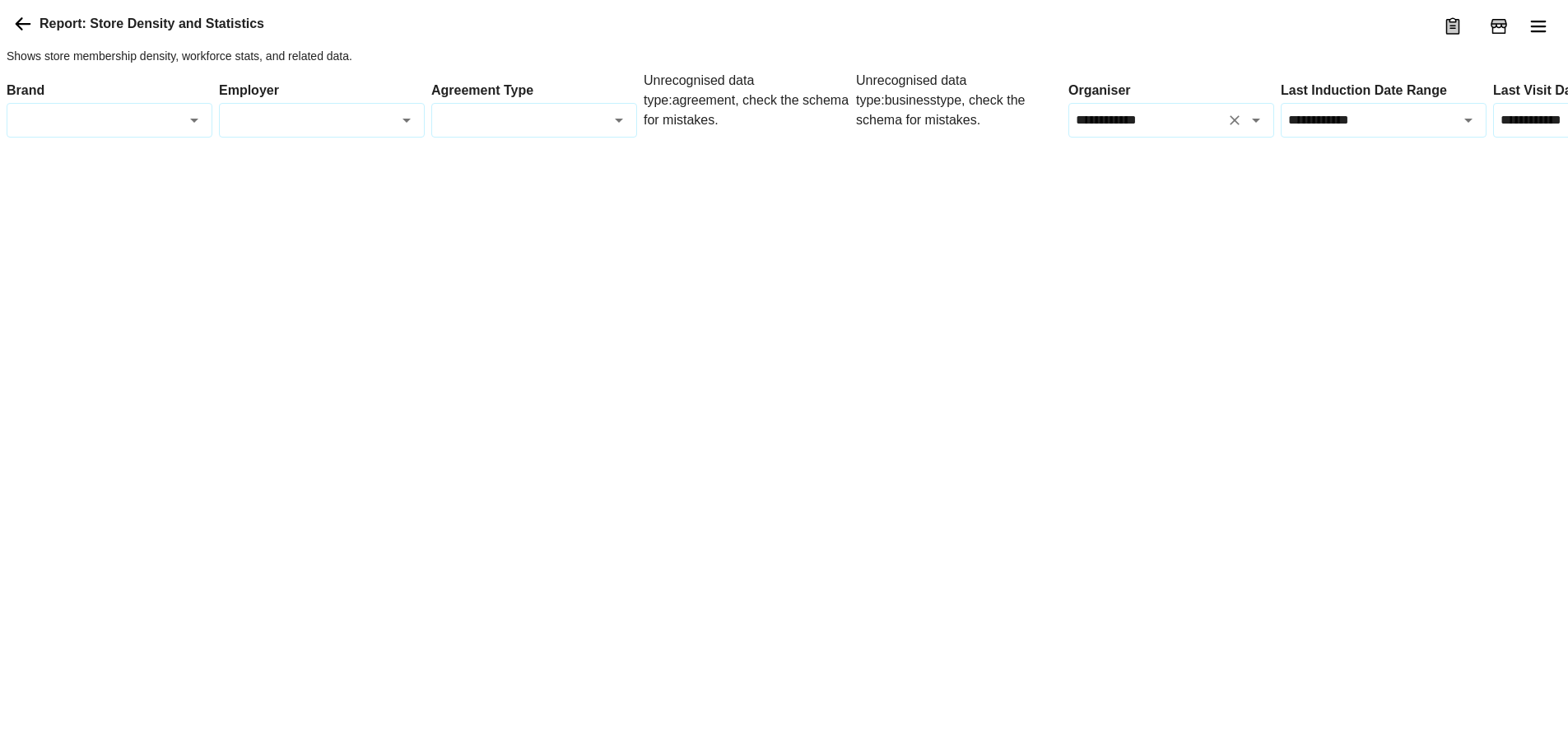
click at [1118, 157] on div at bounding box center [939, 157] width 1866 height 0
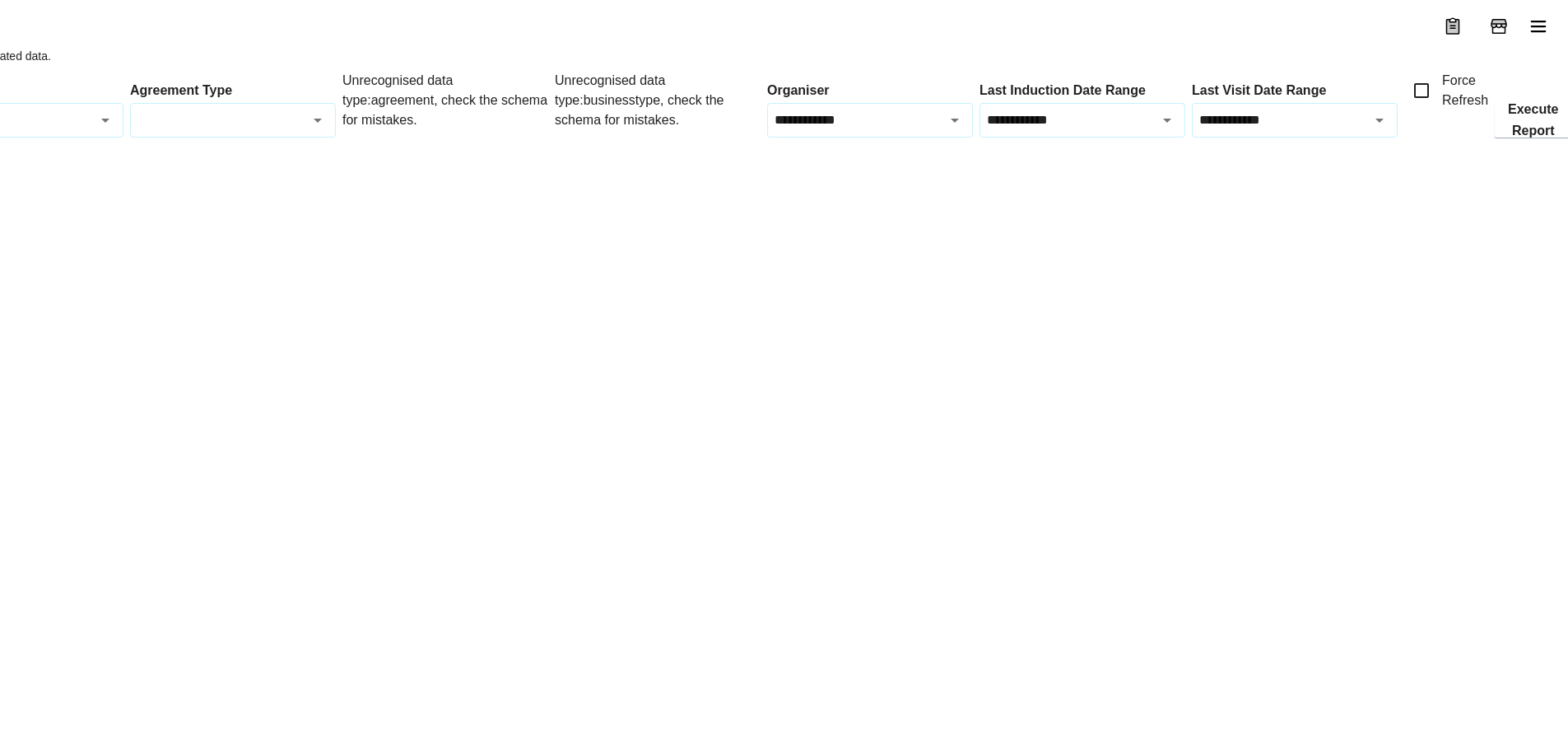
scroll to position [0, 0]
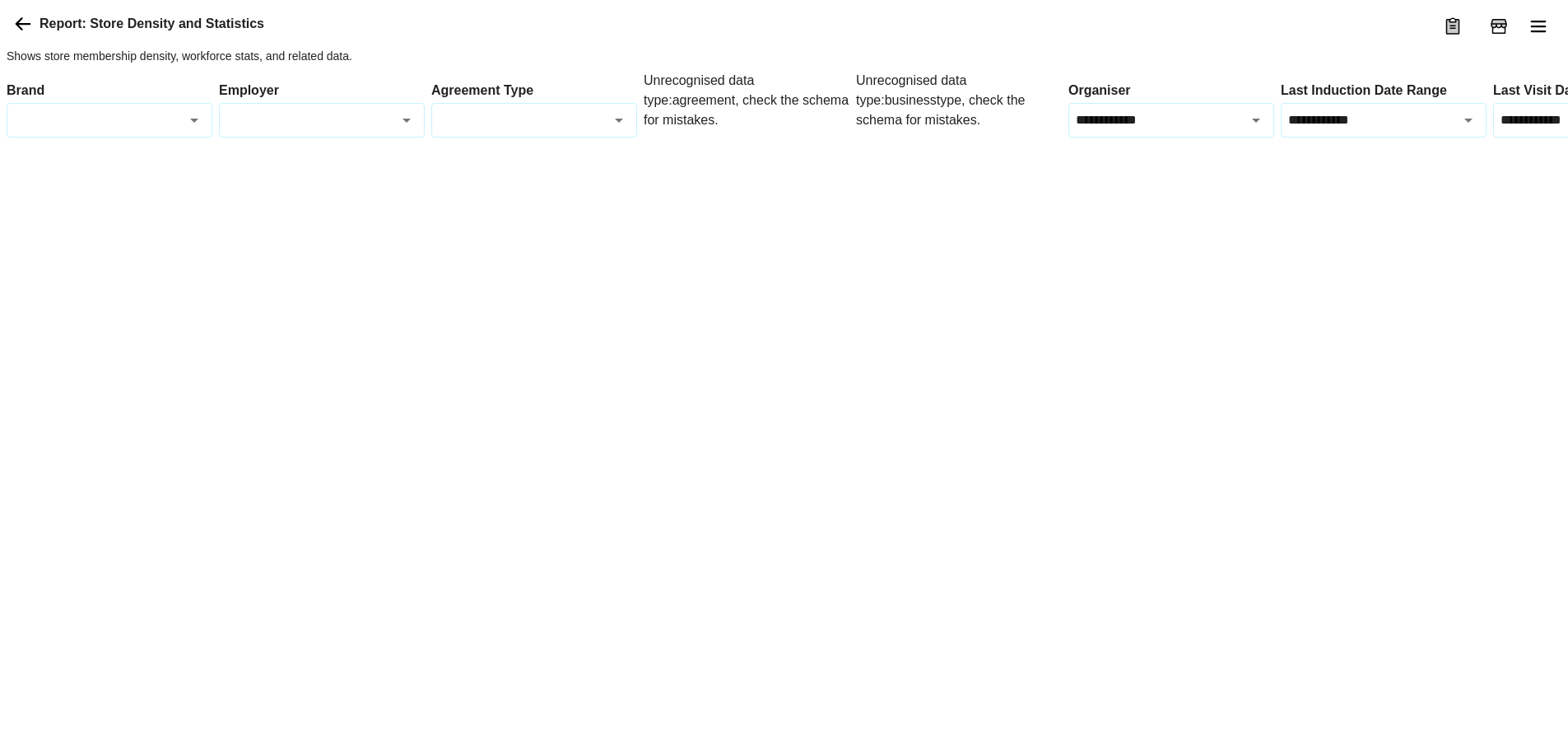
click at [539, 130] on input "Agreement Type" at bounding box center [519, 120] width 169 height 19
click at [349, 130] on input "Employer" at bounding box center [307, 120] width 169 height 19
click at [198, 130] on icon "Open" at bounding box center [194, 120] width 20 height 20
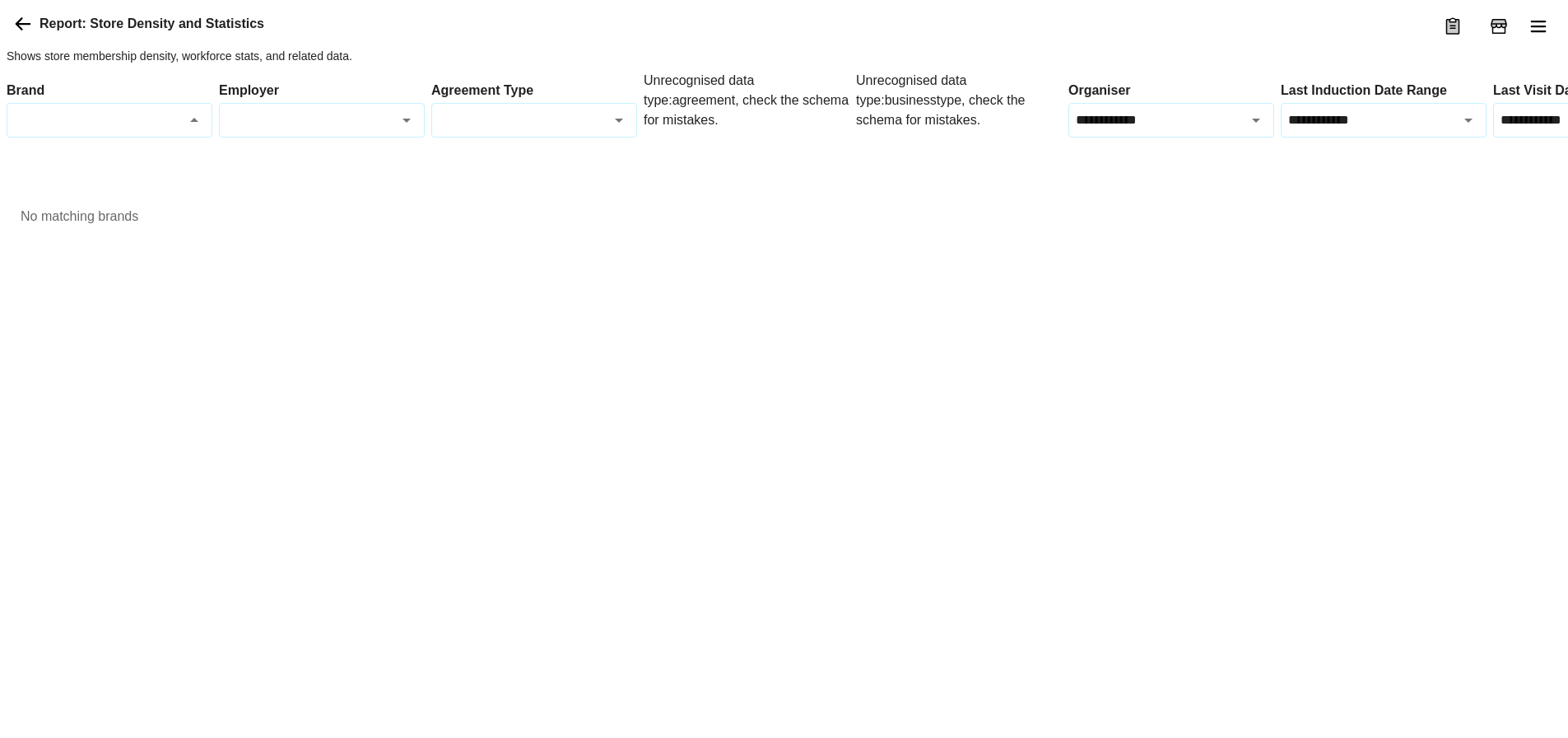
click at [196, 130] on icon "Close" at bounding box center [194, 120] width 20 height 20
click at [970, 157] on div at bounding box center [939, 157] width 1866 height 0
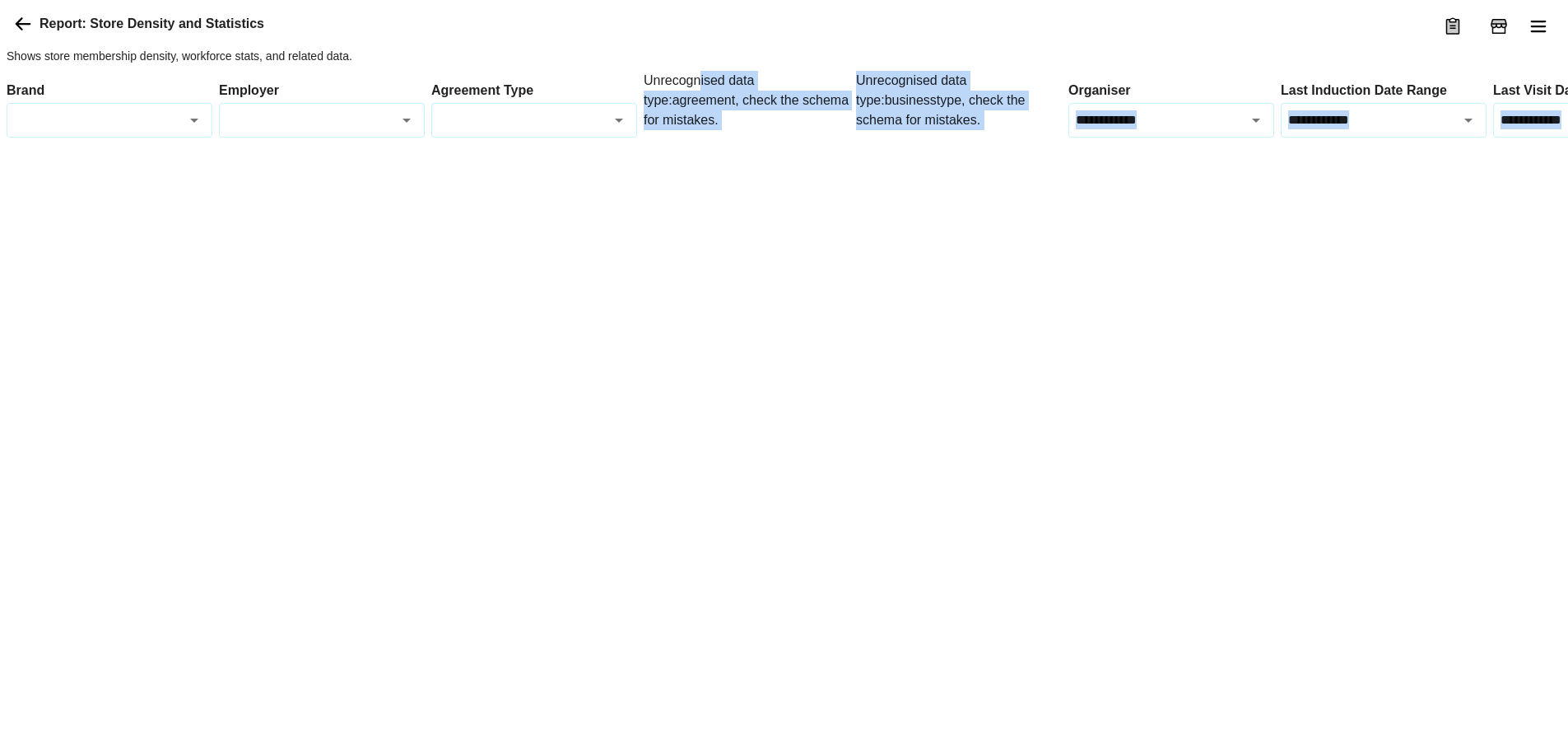
drag, startPoint x: 721, startPoint y: 148, endPoint x: 984, endPoint y: 203, distance: 268.7
click at [984, 151] on div "**********" at bounding box center [939, 111] width 1866 height 80
click at [983, 151] on div at bounding box center [939, 143] width 1866 height 13
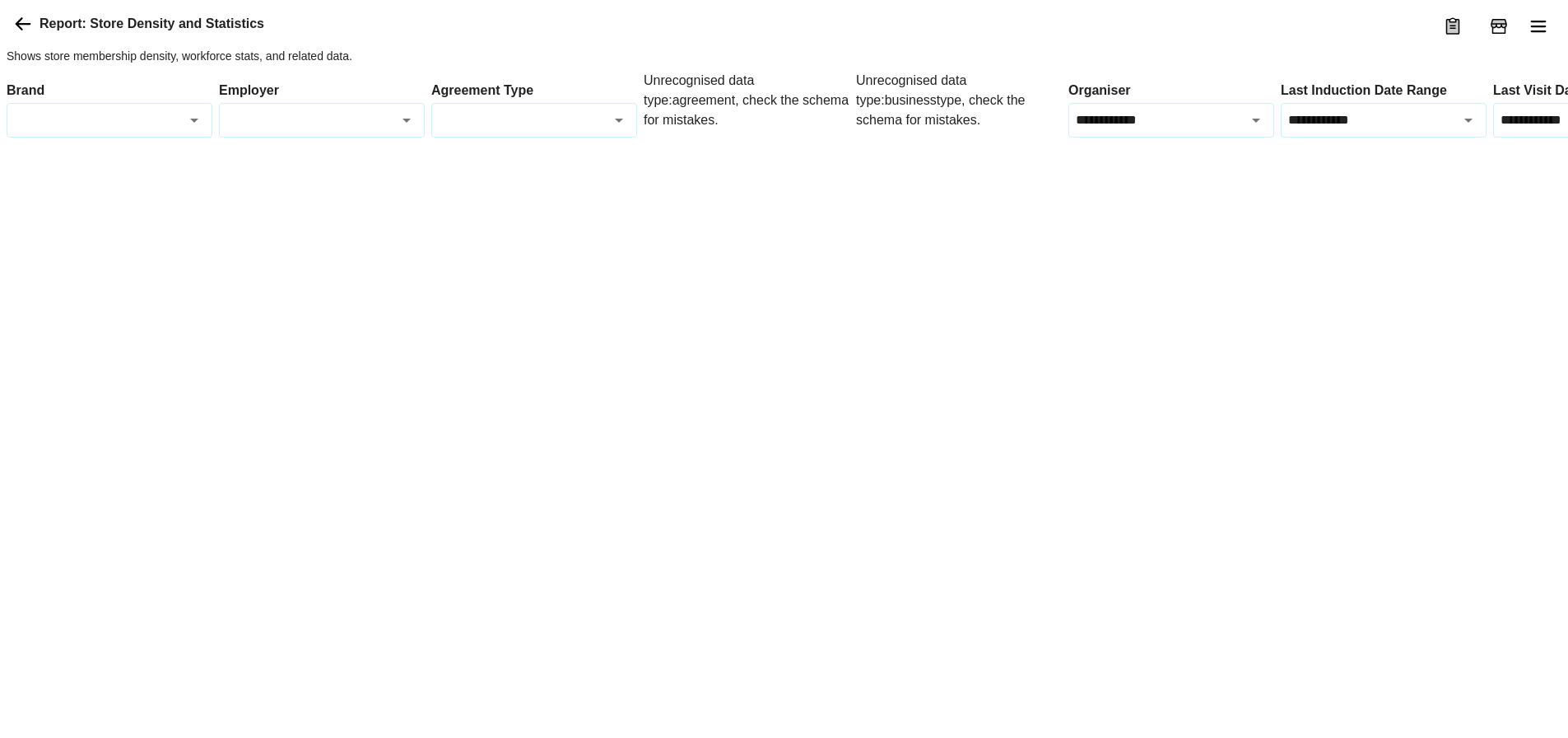
click at [950, 157] on div at bounding box center [939, 157] width 1866 height 0
click at [673, 129] on div "Unrecognised data type: agreement , check the schema for mistakes." at bounding box center [746, 105] width 206 height 67
click at [939, 133] on div "Unrecognised data type: businesstype , check the schema for mistakes." at bounding box center [959, 105] width 206 height 67
click at [759, 137] on div "Unrecognised data type: agreement , check the schema for mistakes." at bounding box center [746, 105] width 206 height 67
click at [610, 131] on div at bounding box center [618, 120] width 21 height 23
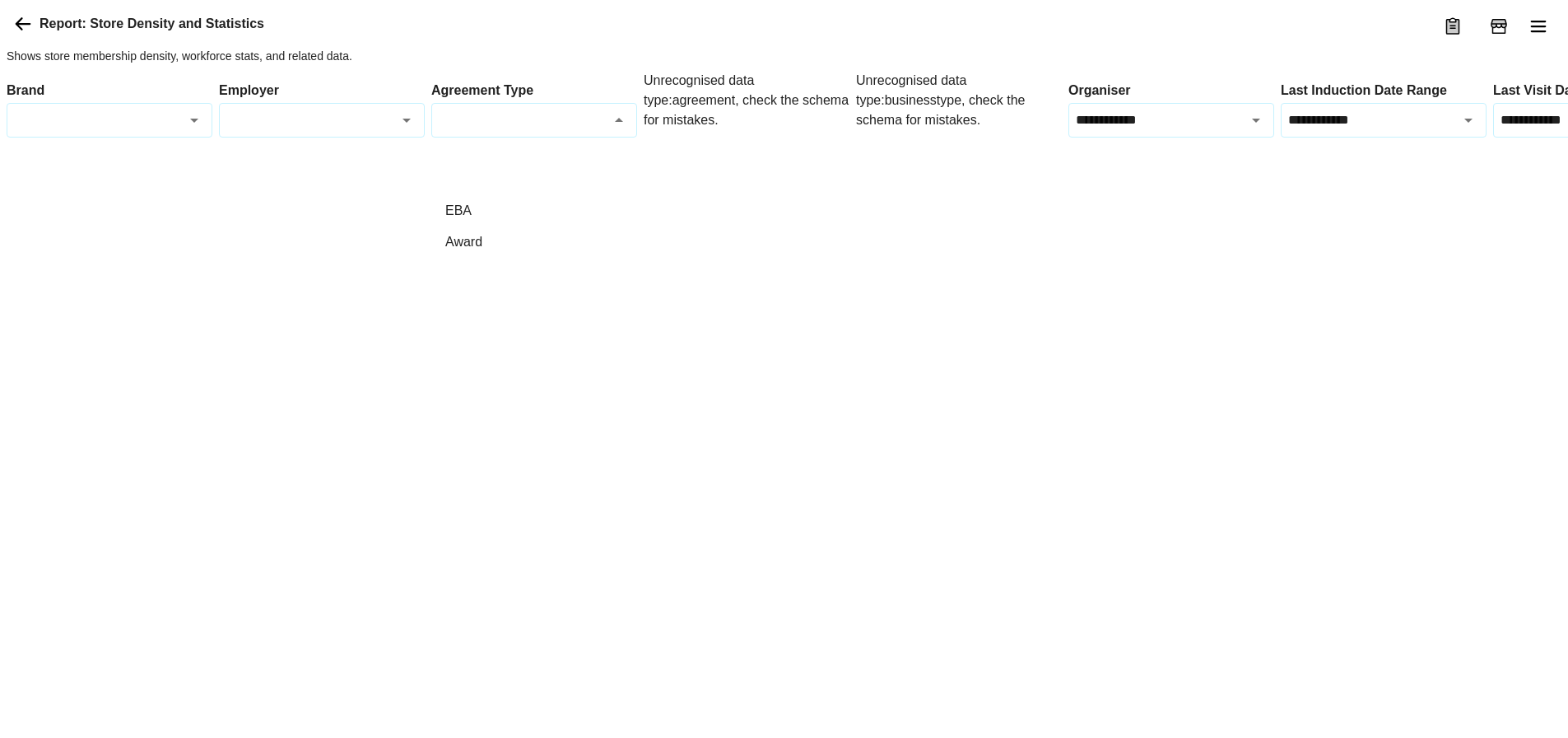
click at [618, 130] on icon "Close" at bounding box center [618, 120] width 20 height 20
click at [774, 137] on div "Unrecognised data type: agreement , check the schema for mistakes." at bounding box center [746, 105] width 206 height 67
click at [949, 137] on div "Unrecognised data type: businesstype , check the schema for mistakes." at bounding box center [959, 105] width 206 height 67
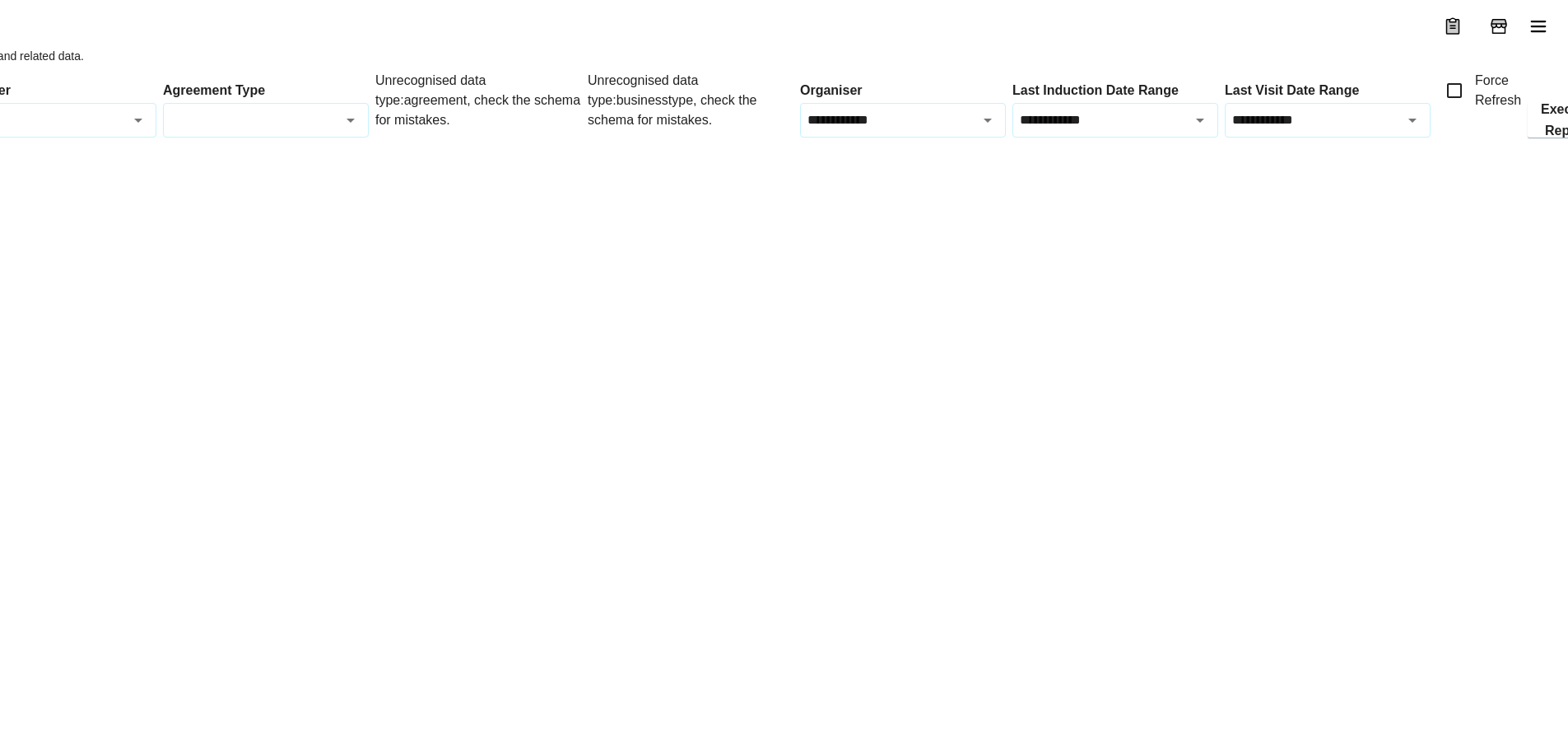
scroll to position [0, 301]
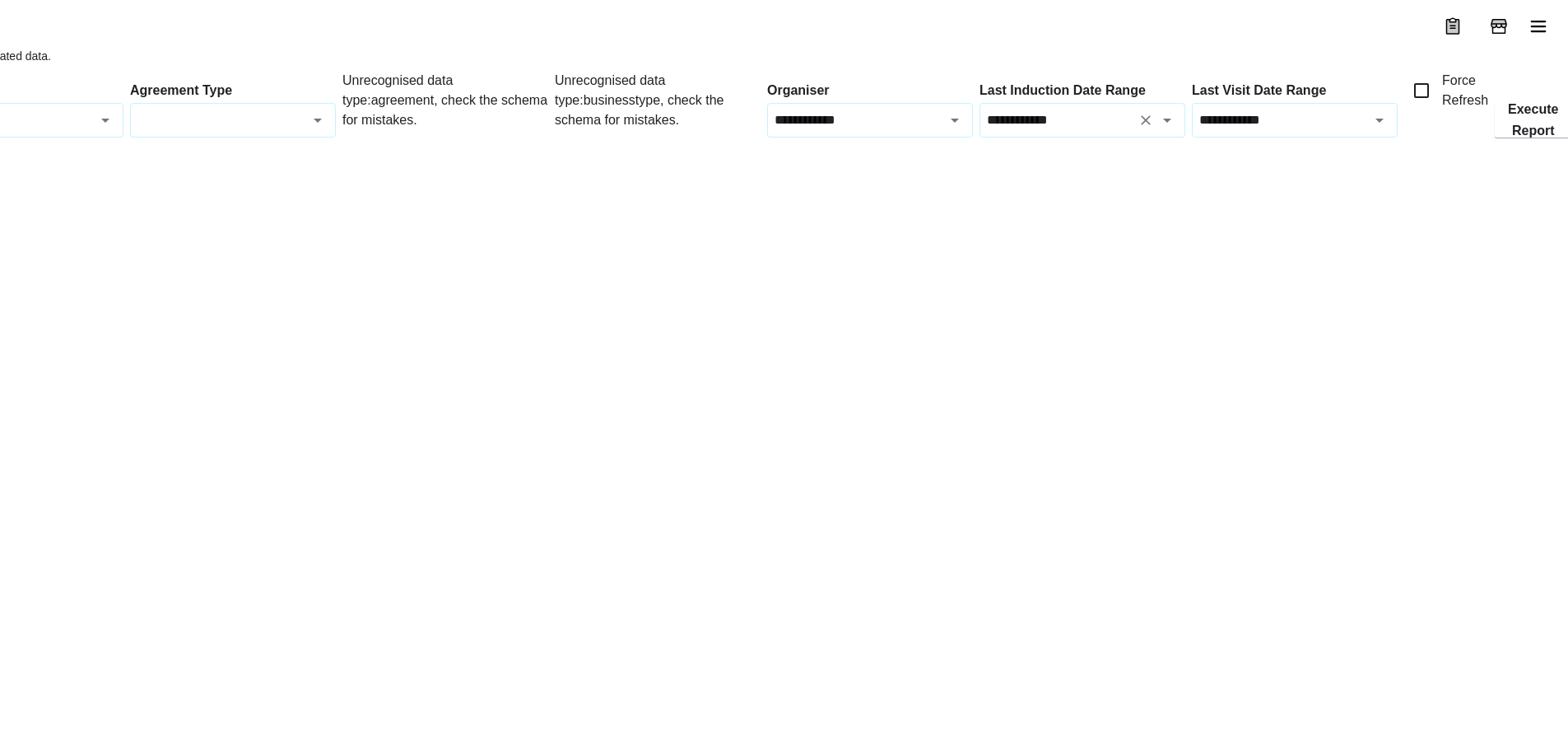
click at [1167, 130] on icon "Open" at bounding box center [1167, 120] width 20 height 20
click at [1270, 157] on div at bounding box center [638, 157] width 1866 height 0
click at [1174, 130] on icon "Open" at bounding box center [1167, 120] width 20 height 20
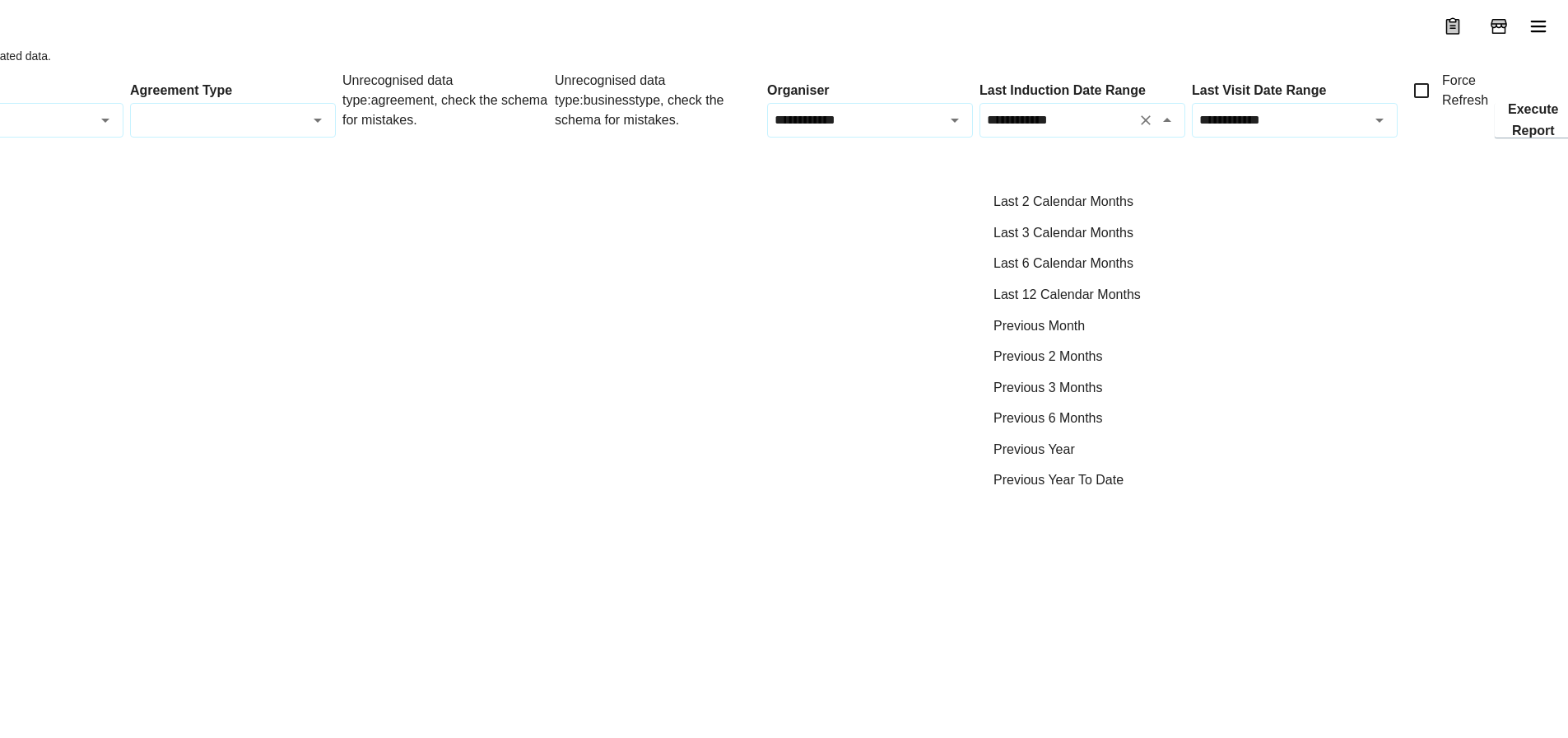
scroll to position [536, 0]
click at [1079, 475] on li "Custom Range" at bounding box center [1083, 479] width 204 height 31
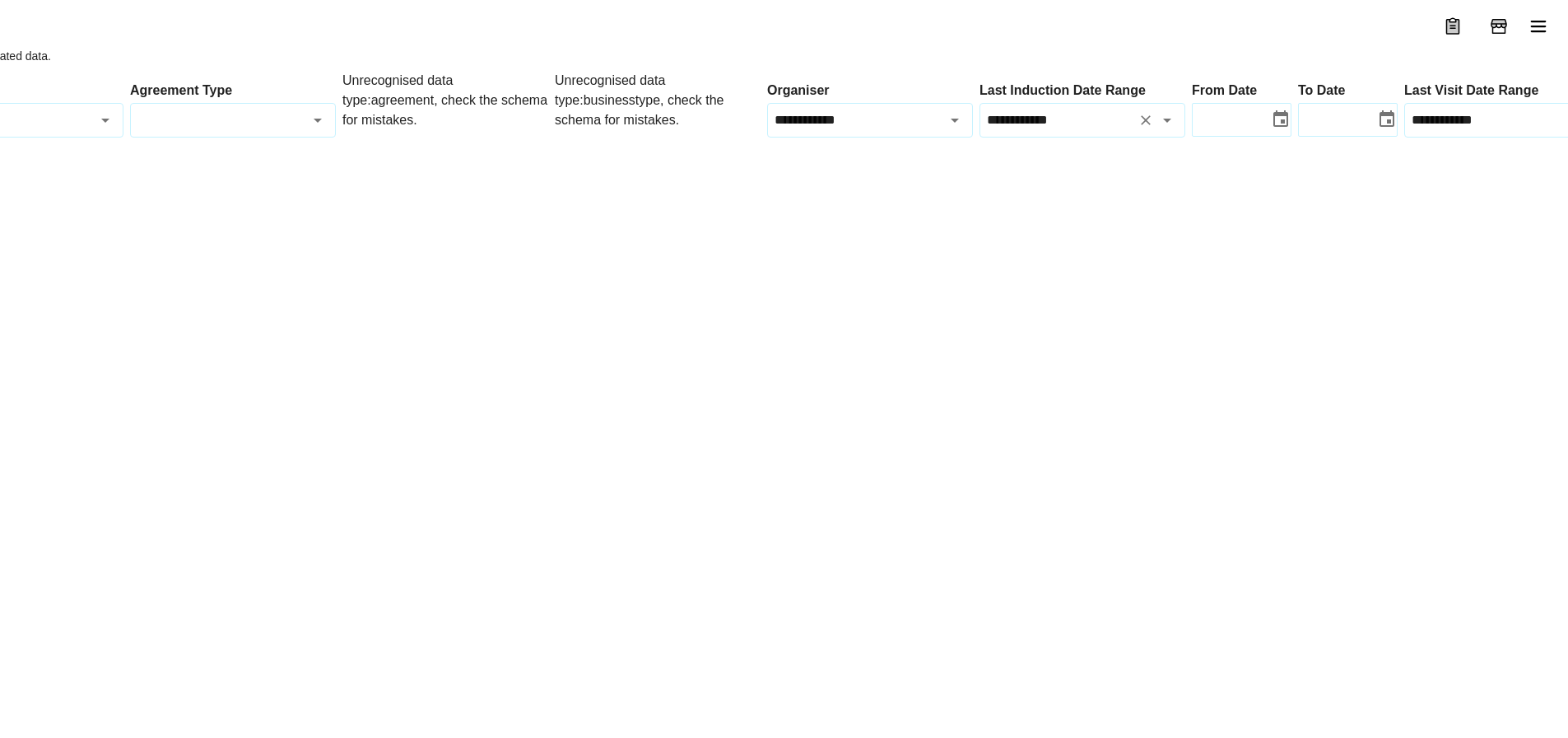
click at [1170, 130] on icon "Open" at bounding box center [1167, 120] width 20 height 20
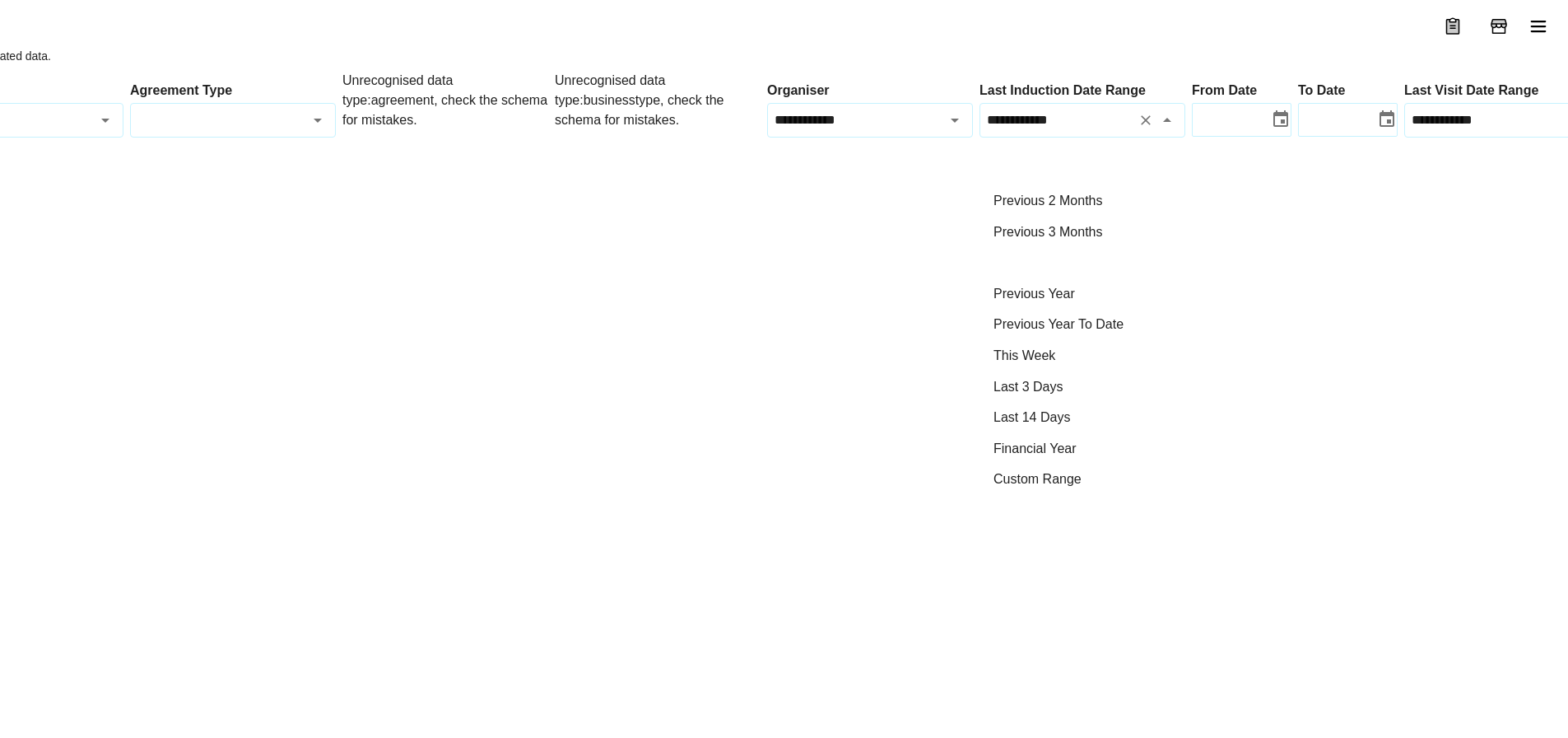
click at [1068, 247] on li "Previous 6 Months" at bounding box center [1083, 263] width 204 height 31
type input "**********"
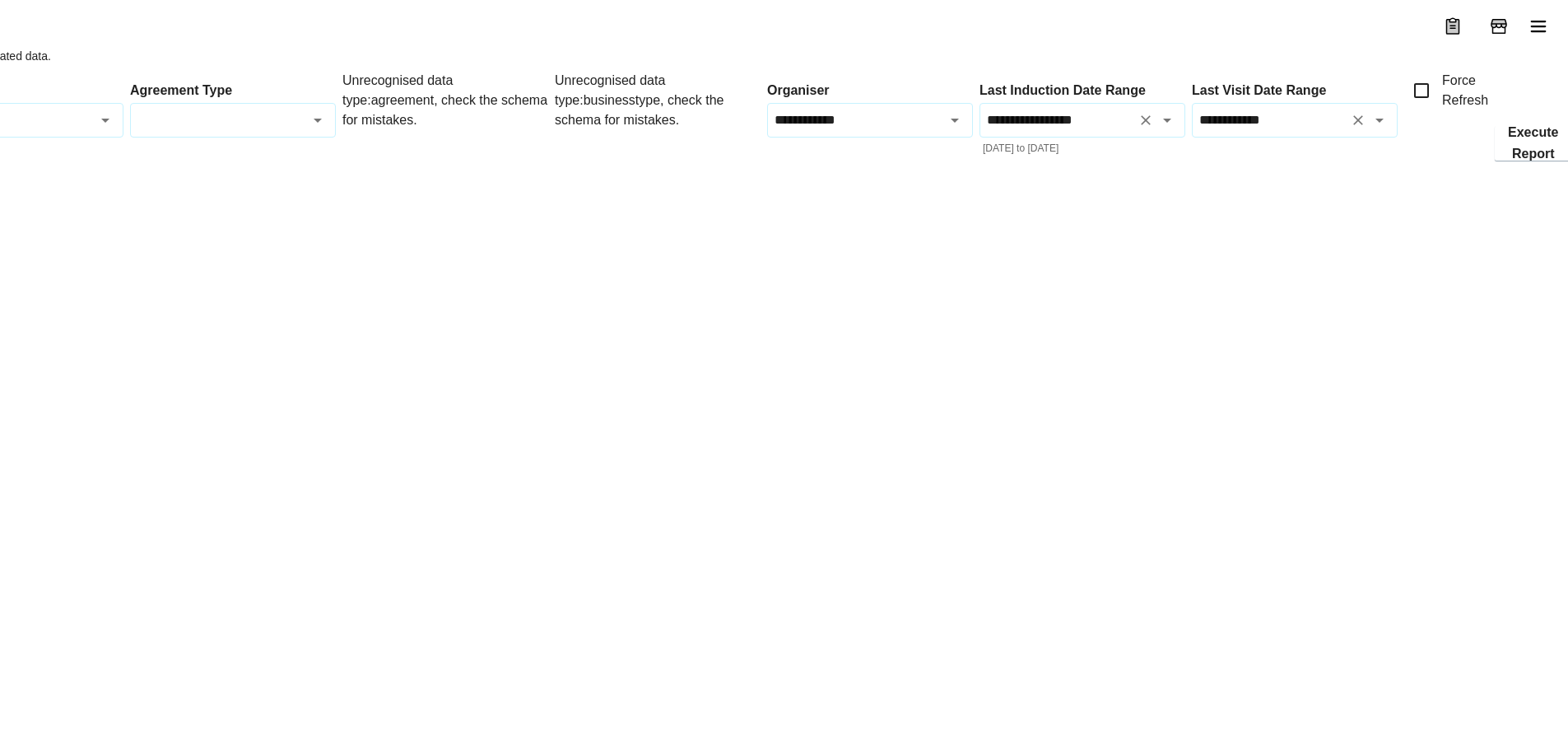
click at [1389, 131] on button "Open" at bounding box center [1378, 120] width 23 height 23
click at [1266, 272] on li "This Month" at bounding box center [1294, 272] width 204 height 31
type input "**********"
click at [1550, 160] on button "Execute Report" at bounding box center [1532, 143] width 76 height 34
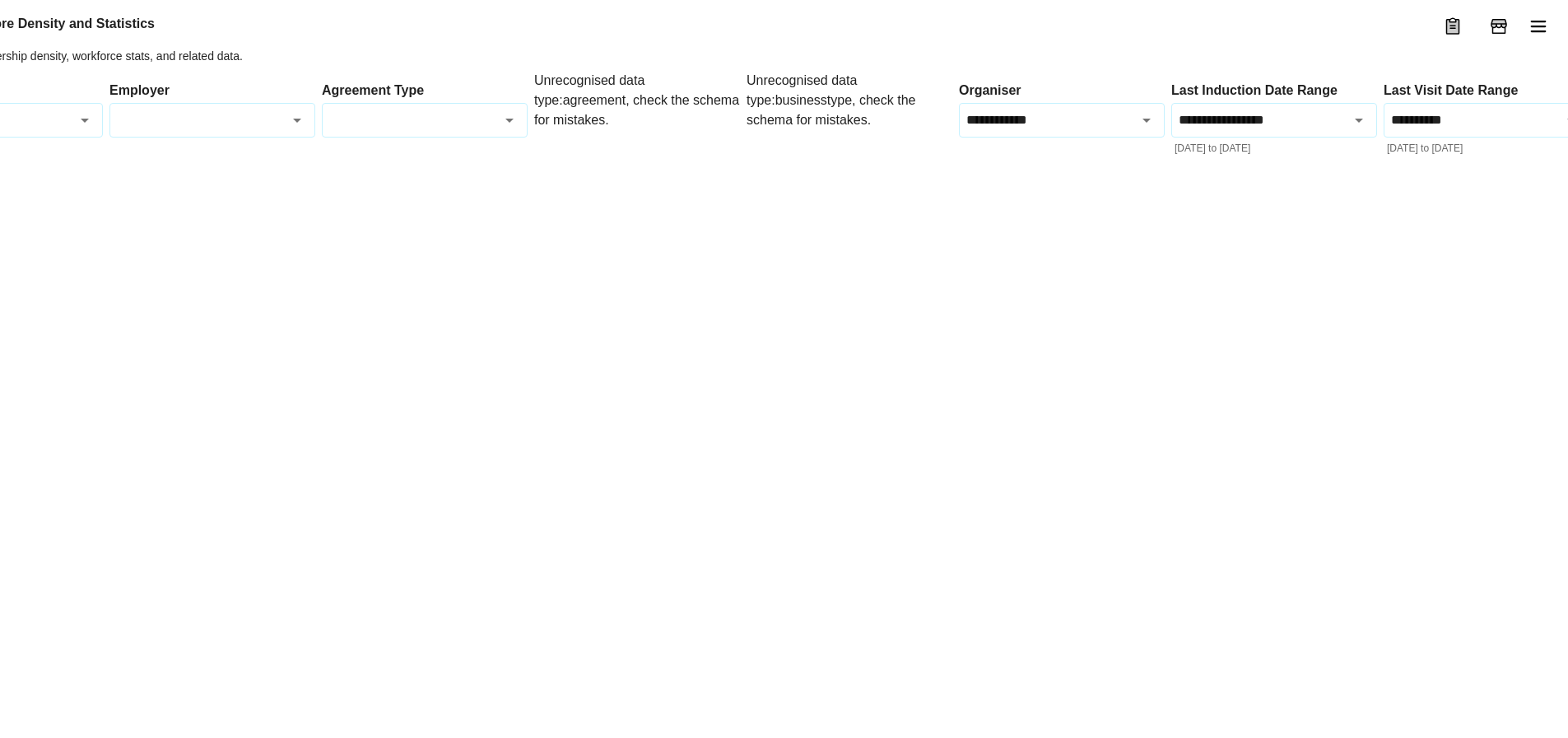
scroll to position [0, 0]
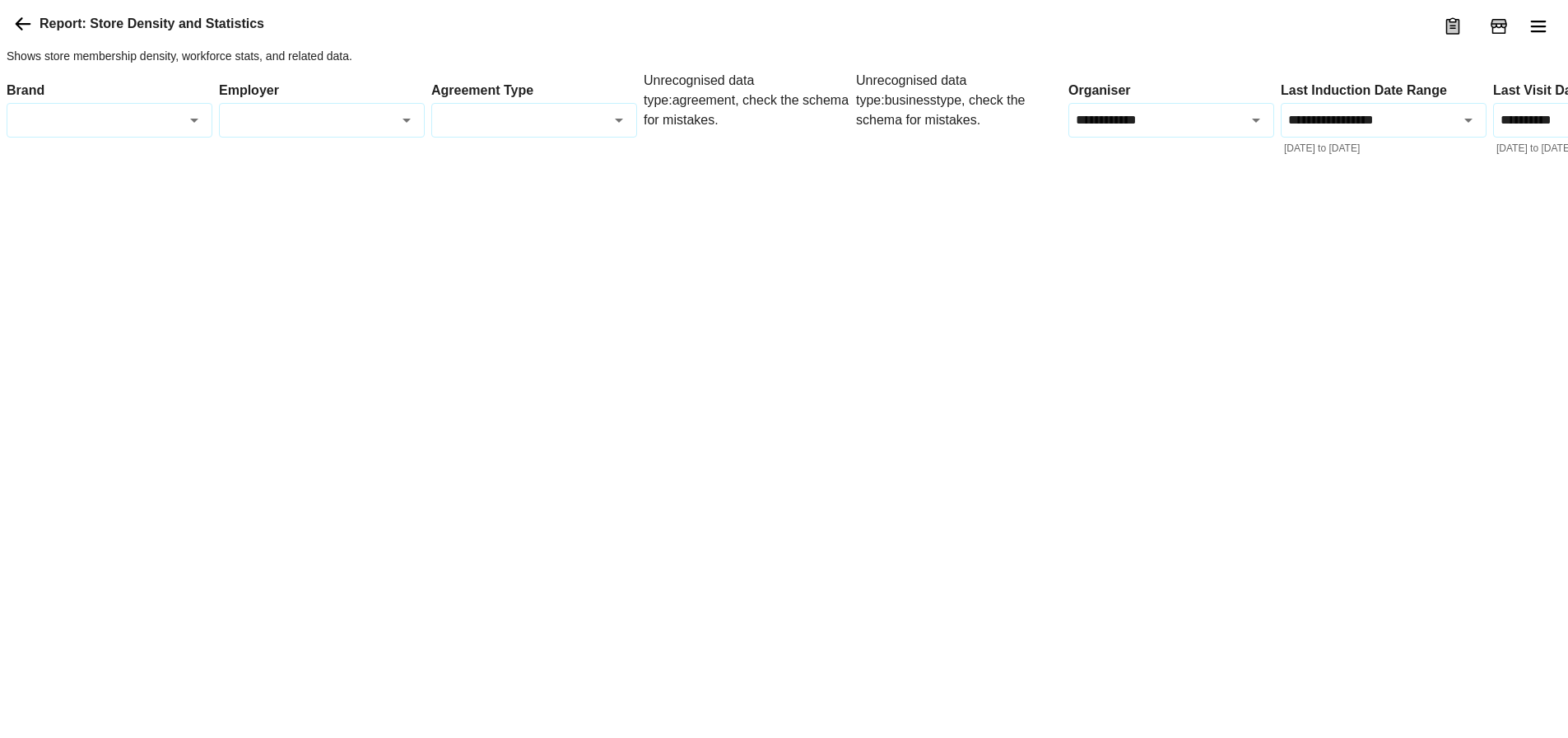
click at [419, 180] on div at bounding box center [939, 180] width 1866 height 0
click at [25, 33] on icon at bounding box center [22, 23] width 20 height 20
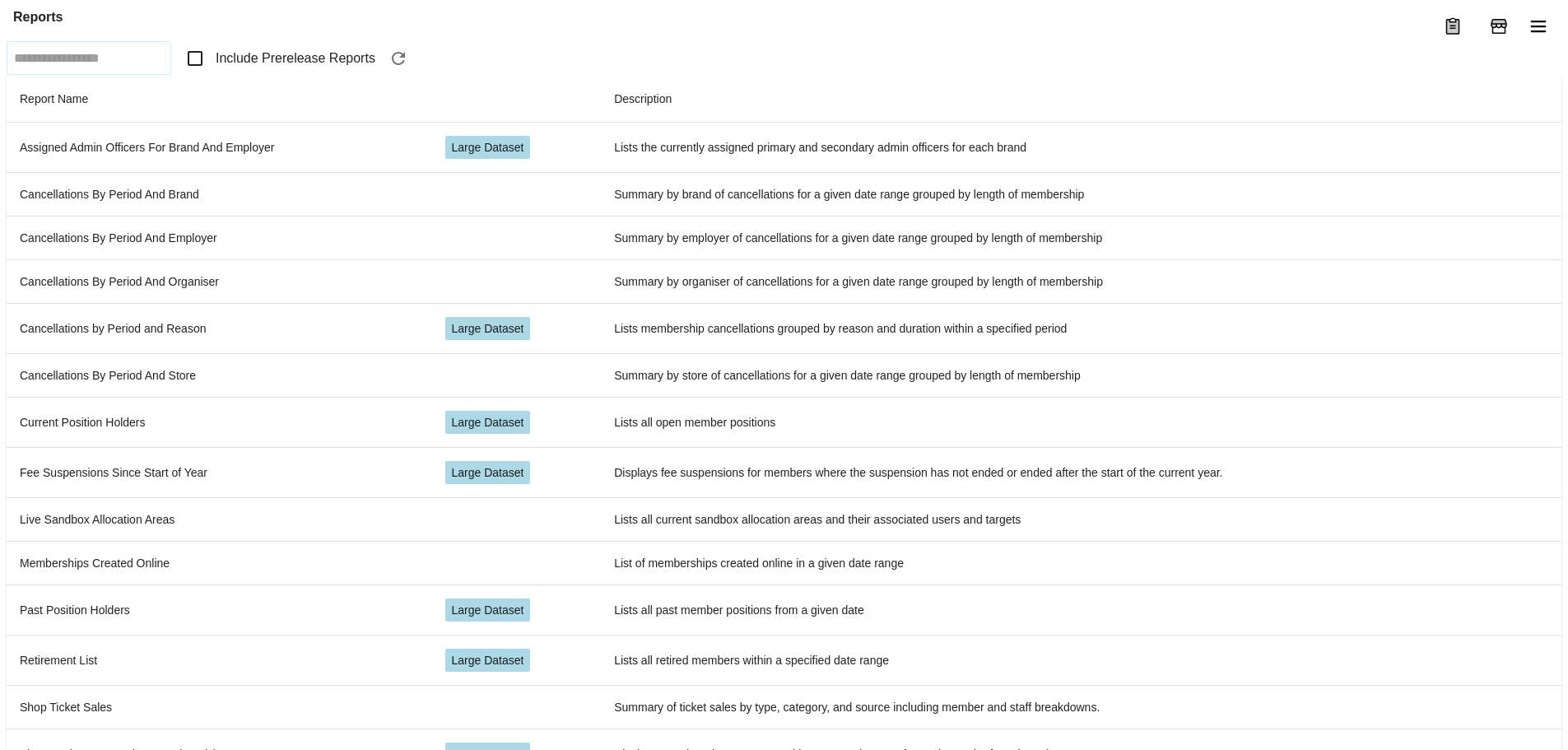
click at [288, 69] on span "Include Prerelease Reports" at bounding box center [295, 58] width 160 height 20
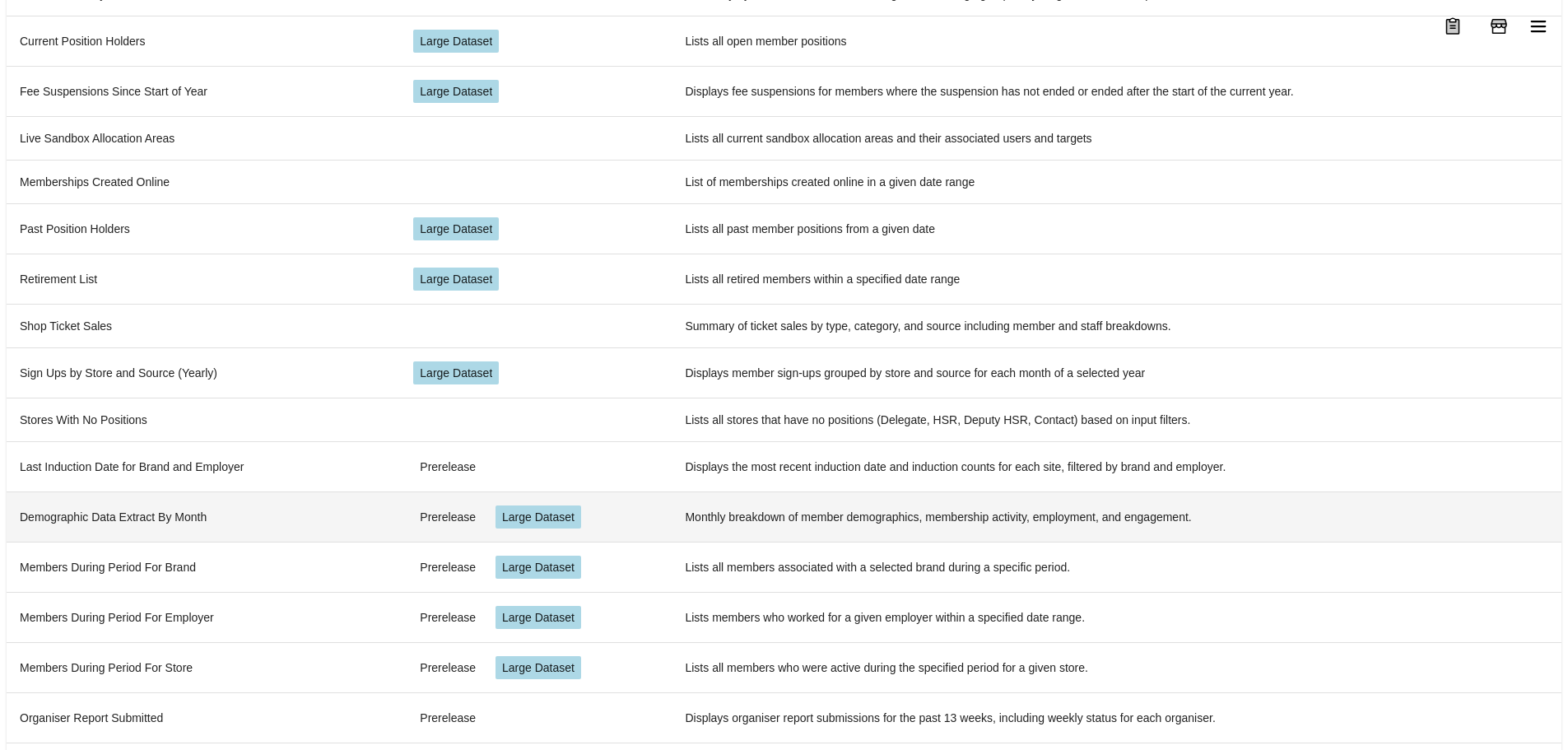
scroll to position [440, 0]
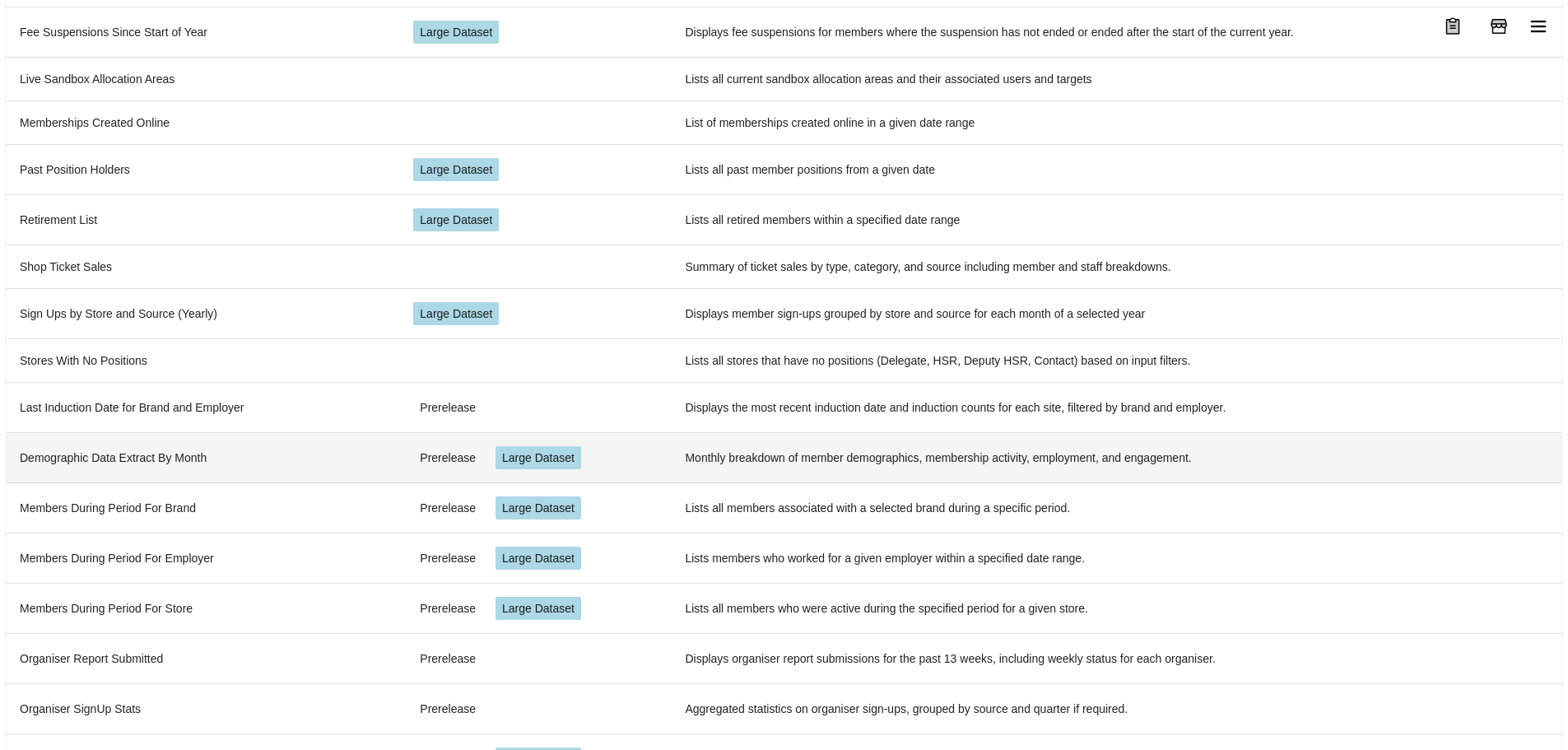
click at [284, 457] on td "Demographic Data Extract By Month" at bounding box center [203, 457] width 394 height 51
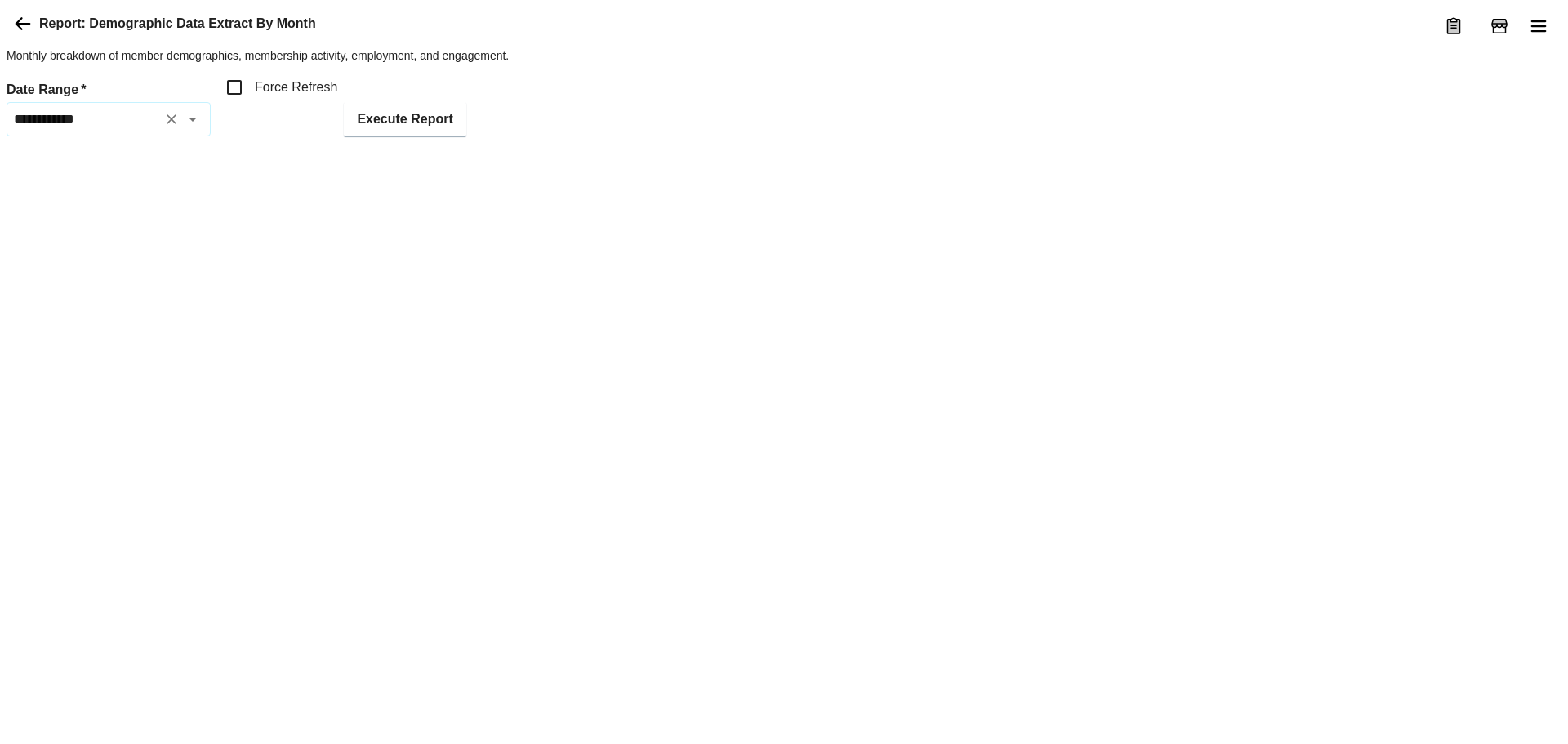
click at [178, 128] on icon "Clear" at bounding box center [171, 118] width 16 height 16
click at [197, 129] on icon "Open" at bounding box center [192, 119] width 20 height 20
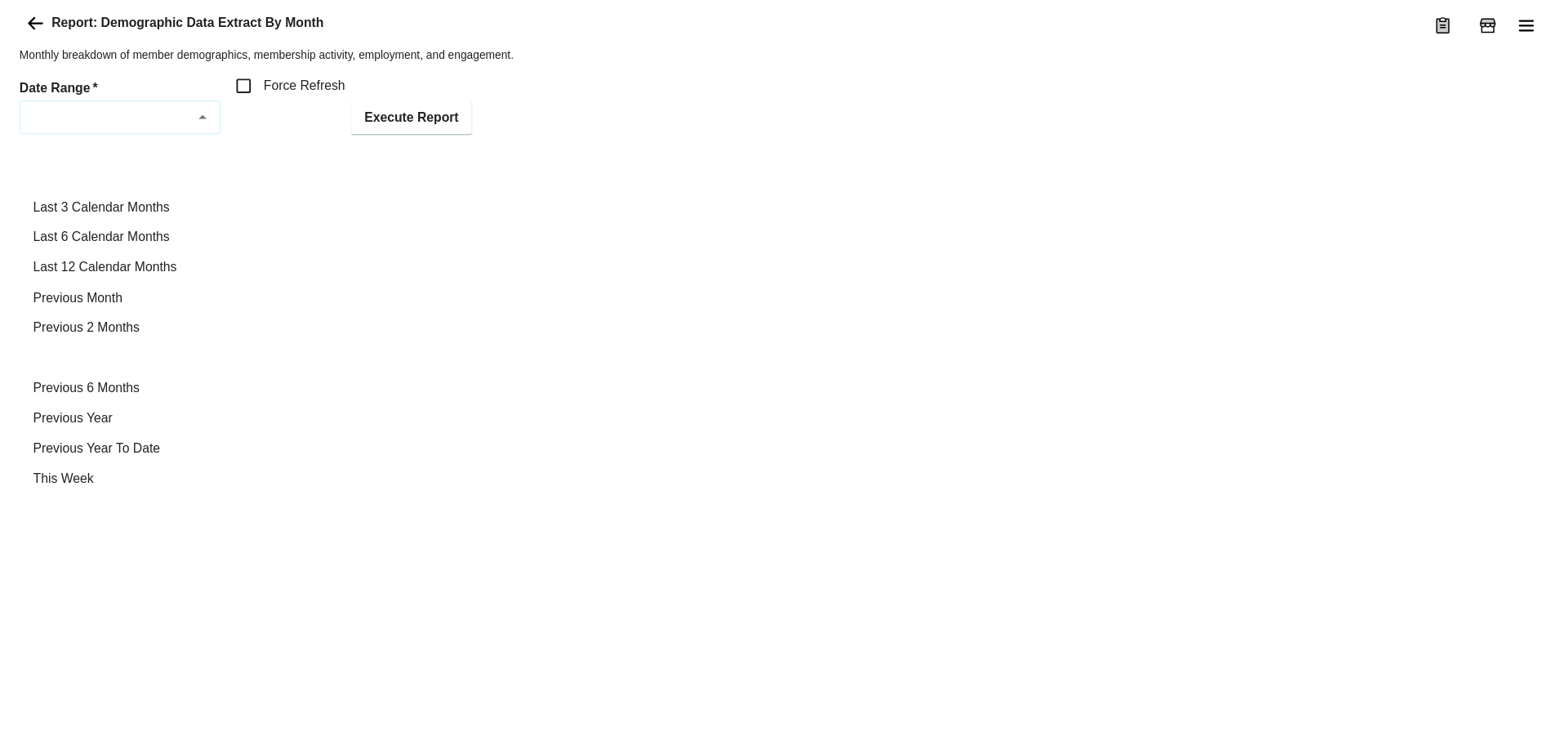
scroll to position [369, 0]
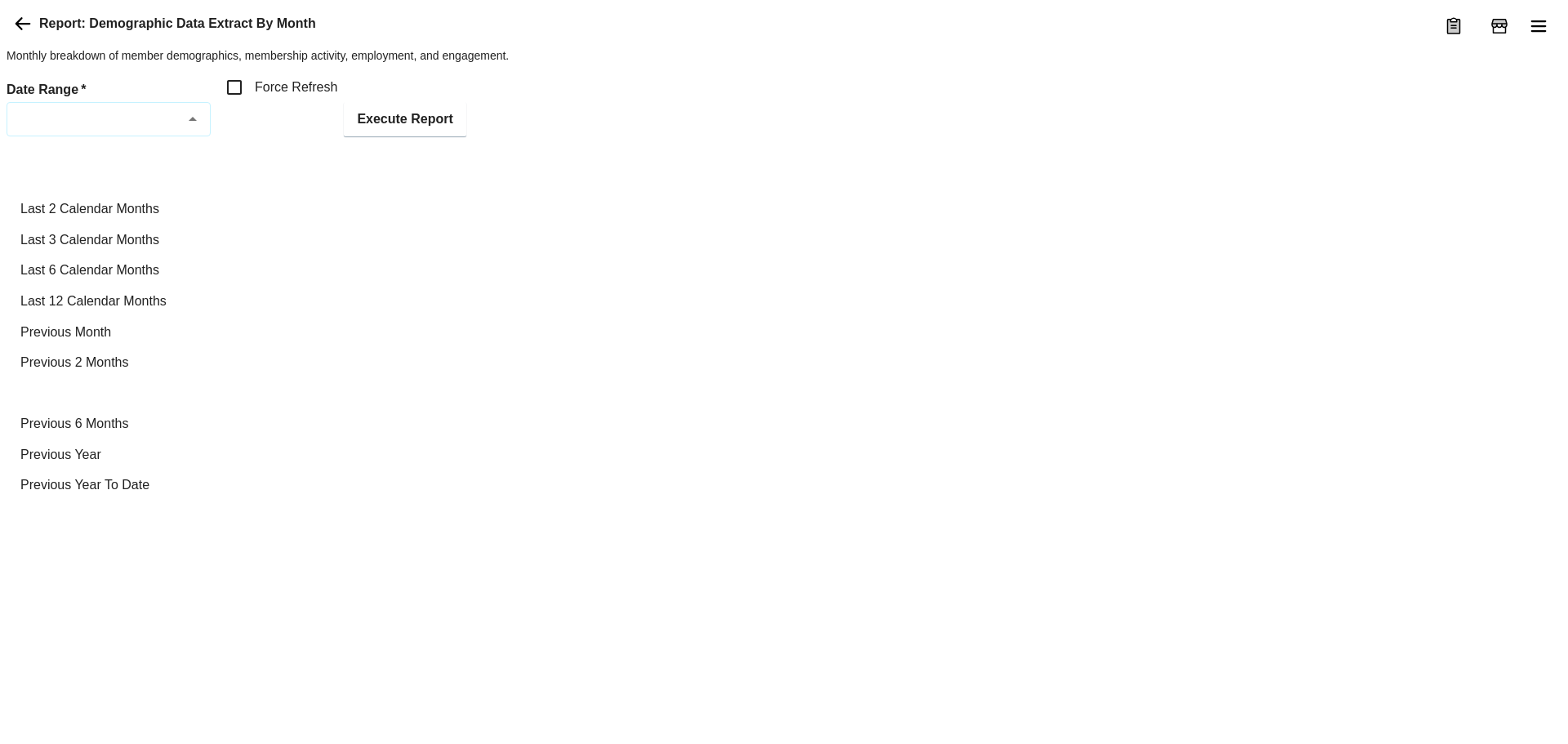
click at [118, 399] on li "Previous 3 Months" at bounding box center [109, 393] width 203 height 31
type input "**********"
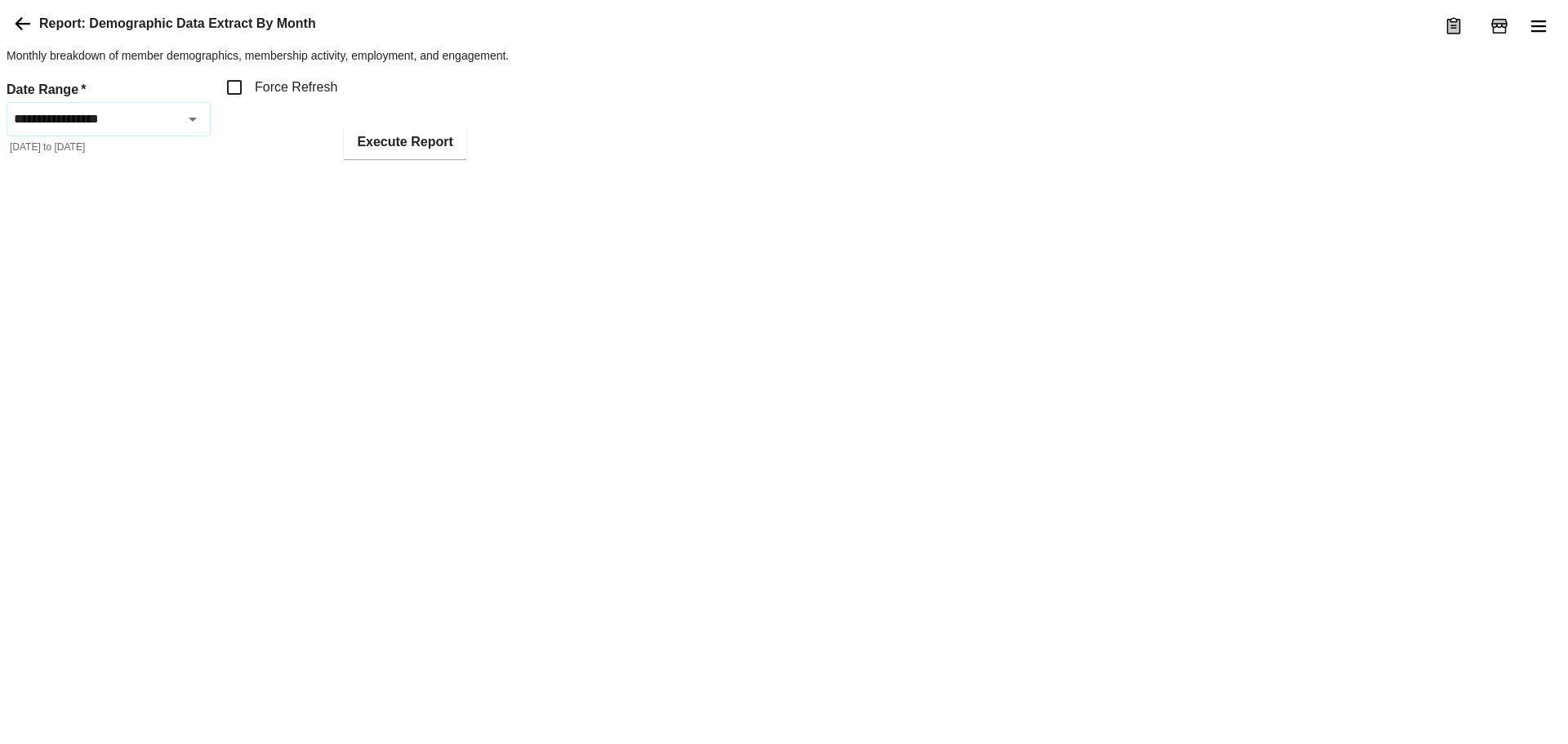
click at [304, 97] on span "Force Refresh" at bounding box center [295, 87] width 83 height 20
click at [470, 159] on div "**********" at bounding box center [784, 115] width 1555 height 89
click at [420, 159] on button "Execute Report" at bounding box center [404, 142] width 122 height 34
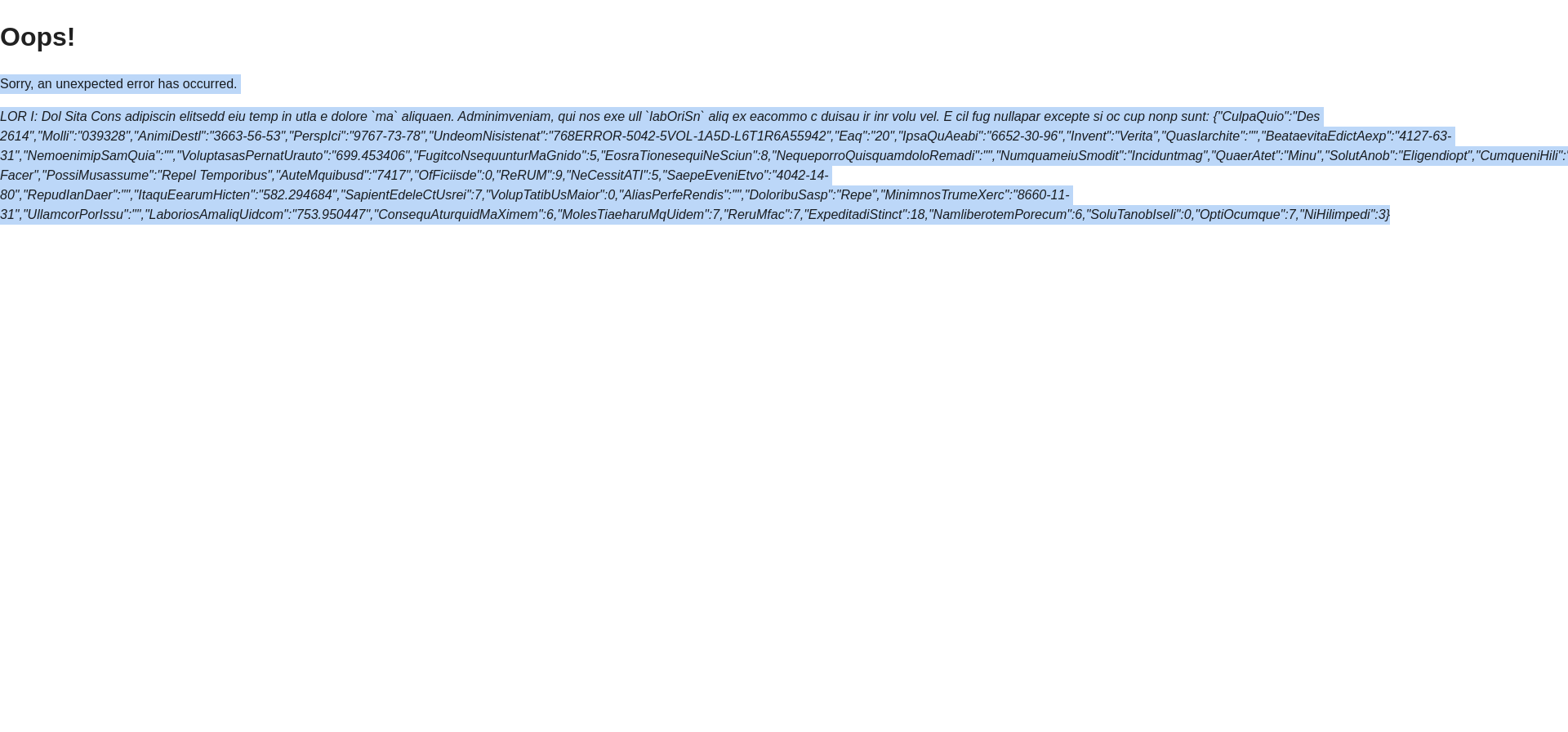
drag, startPoint x: 0, startPoint y: 78, endPoint x: 1505, endPoint y: 247, distance: 1514.5
click at [1505, 237] on html "Oops! Sorry, an unexpected error has occurred." at bounding box center [784, 118] width 1568 height 237
copy div "Sorry, an unexpected error has occurred. MUI X: The Data Grid component require…"
